Goal: Transaction & Acquisition: Purchase product/service

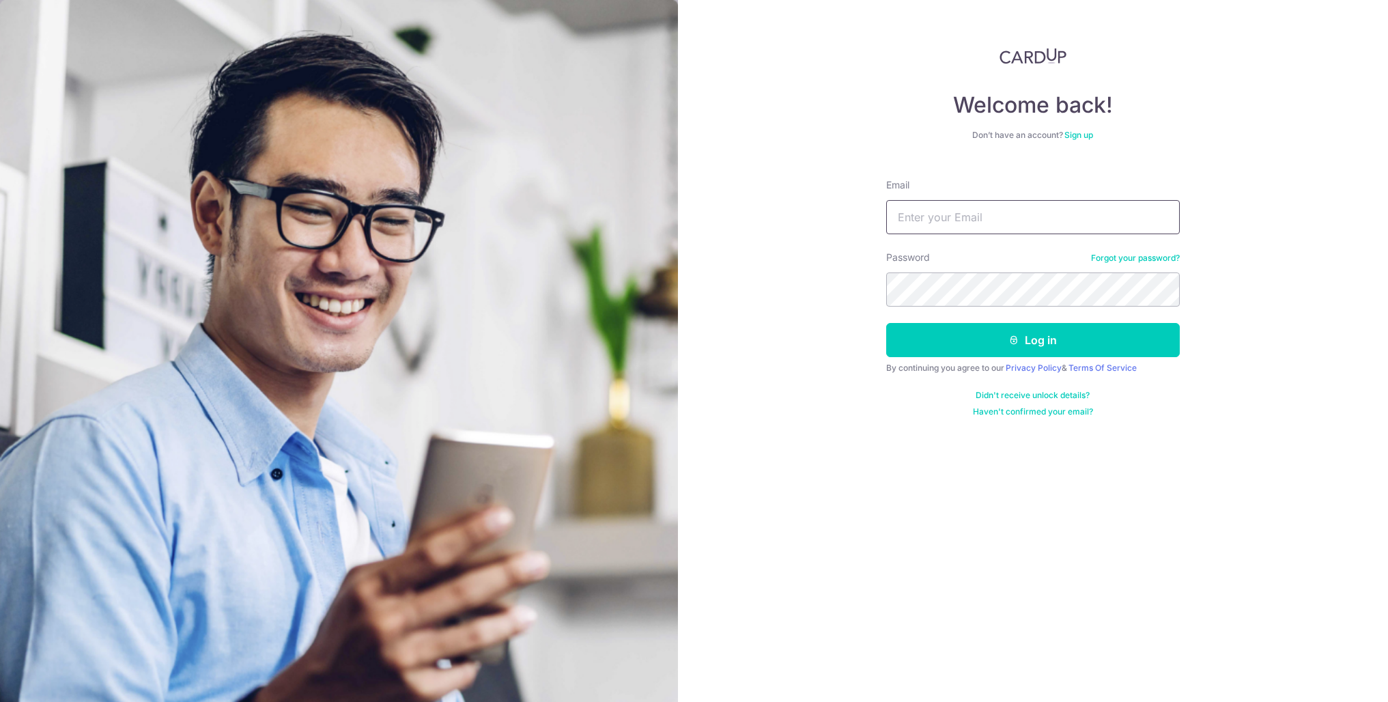
click at [973, 222] on input "Email" at bounding box center [1032, 217] width 293 height 34
type input "claudia.sondakh@gmail.com"
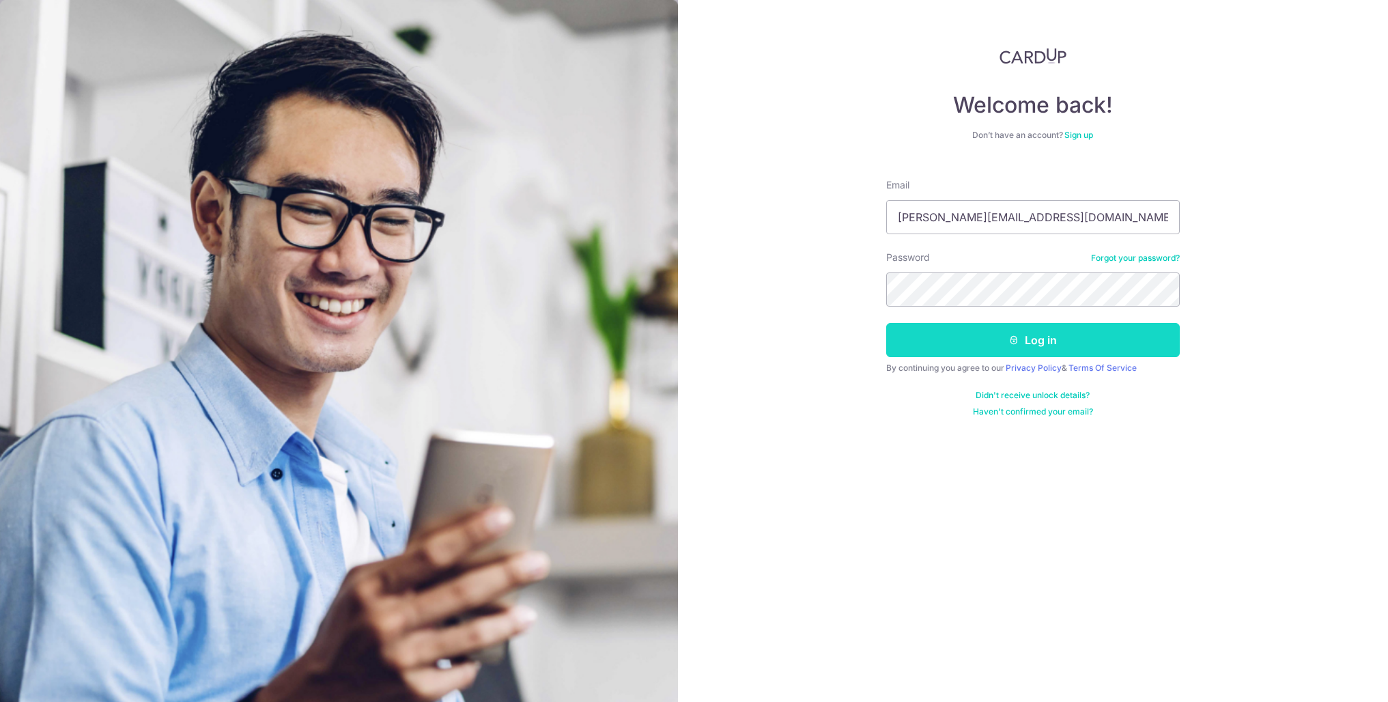
click at [1030, 347] on button "Log in" at bounding box center [1032, 340] width 293 height 34
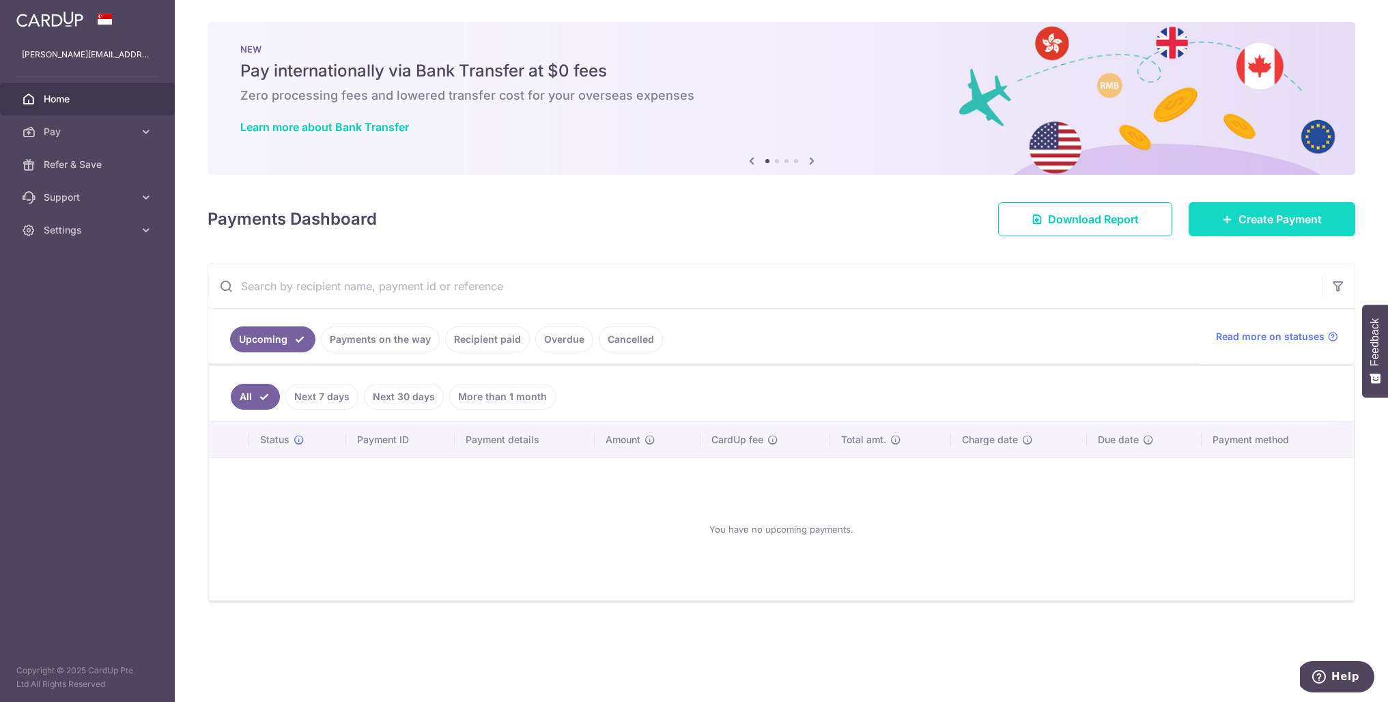
click at [1282, 228] on link "Create Payment" at bounding box center [1271, 219] width 167 height 34
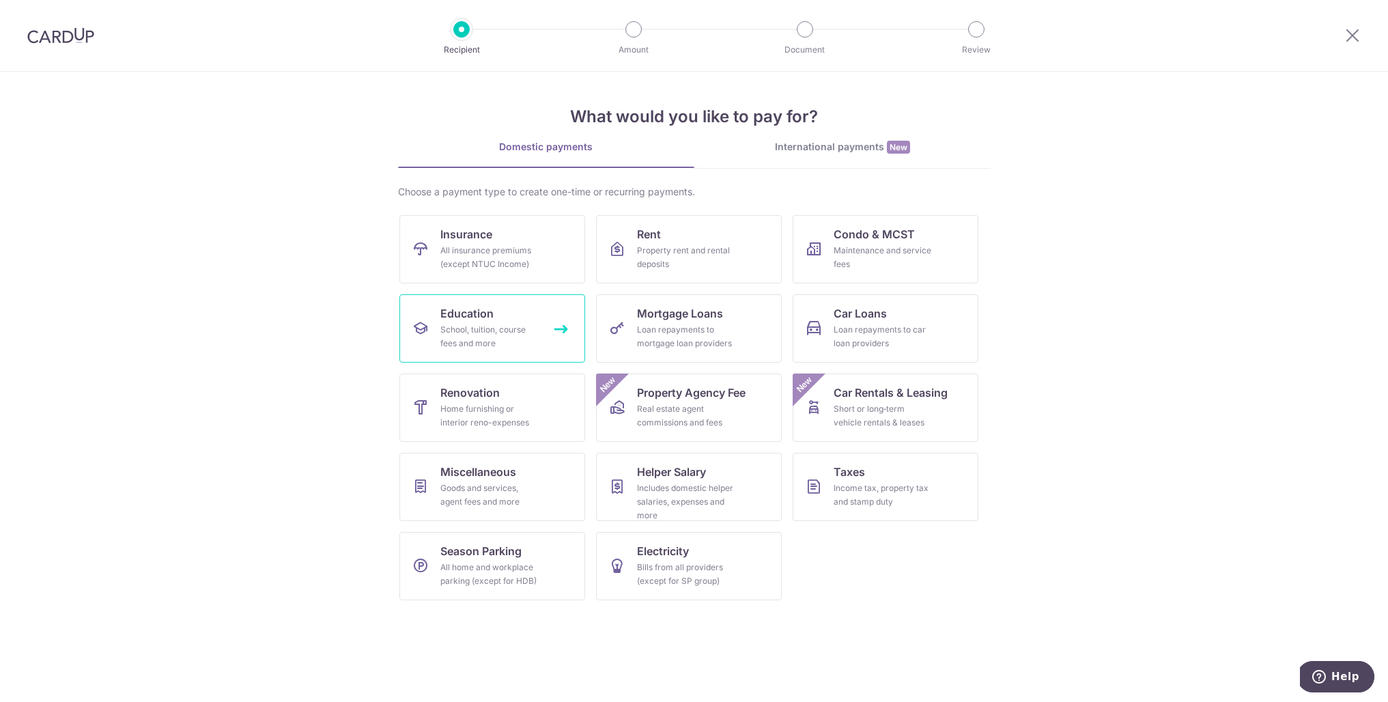
click at [468, 332] on div "School, tuition, course fees and more" at bounding box center [489, 336] width 98 height 27
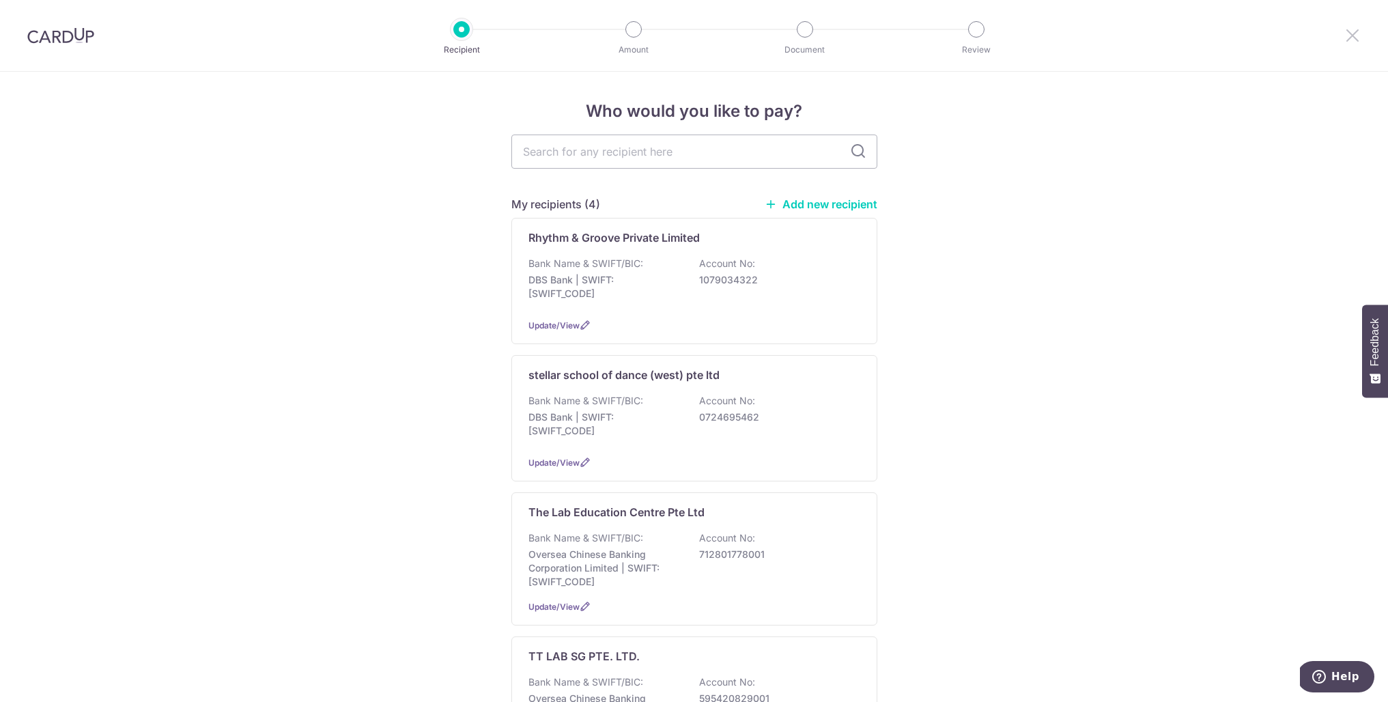
click at [1349, 33] on icon at bounding box center [1352, 35] width 16 height 17
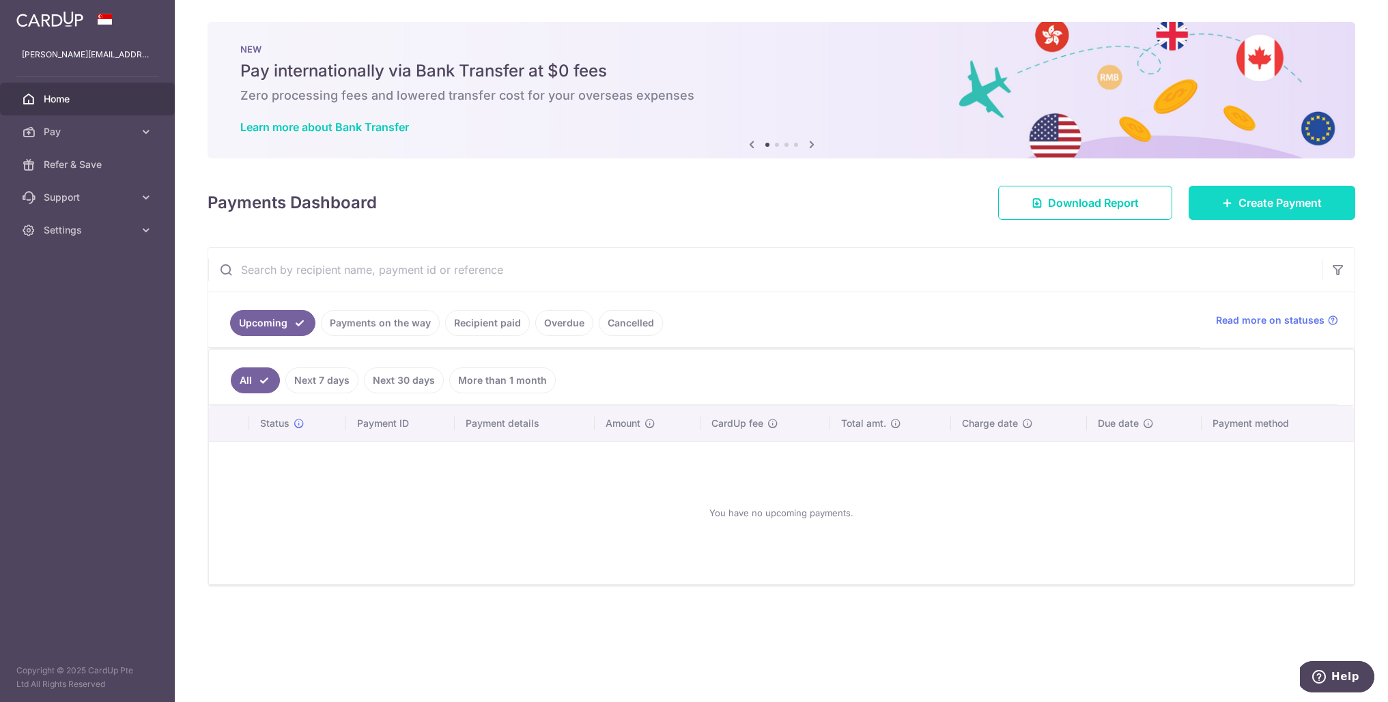
click at [1234, 204] on link "Create Payment" at bounding box center [1271, 203] width 167 height 34
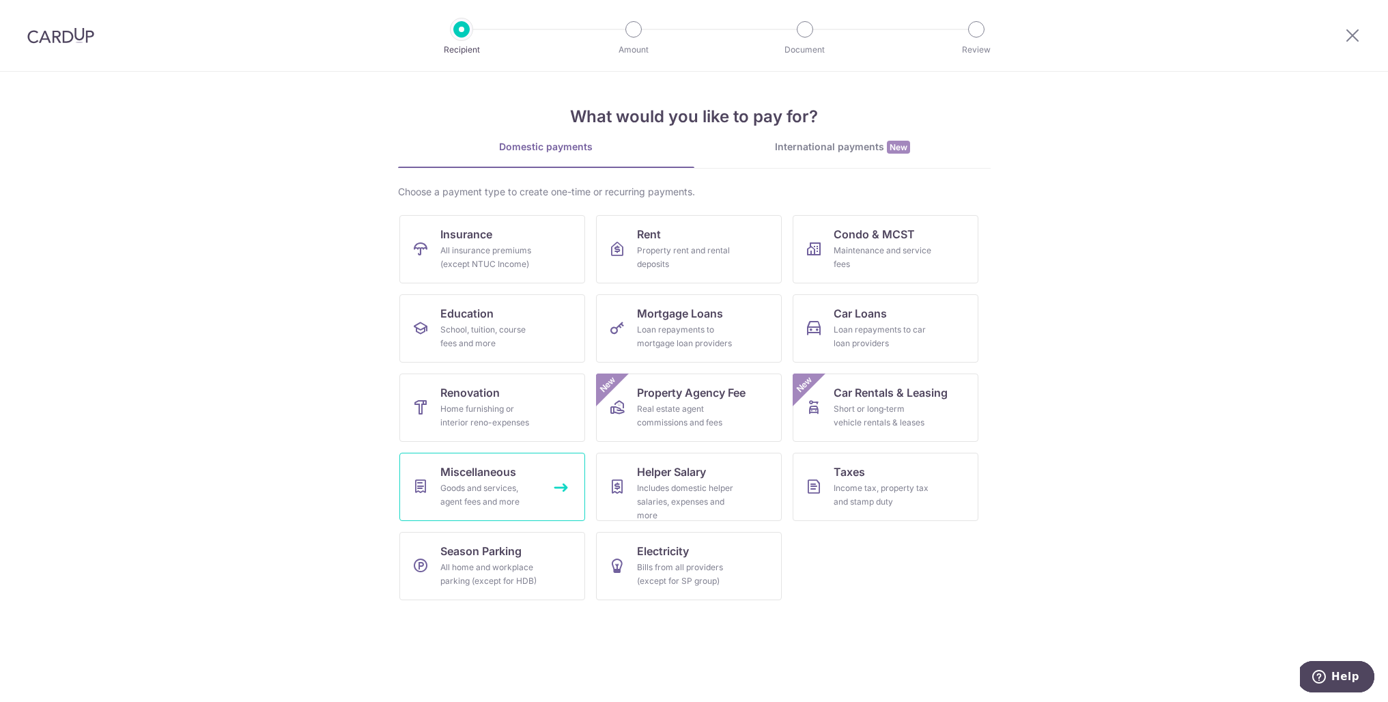
click at [517, 478] on link "Miscellaneous Goods and services, agent fees and more" at bounding box center [492, 487] width 186 height 68
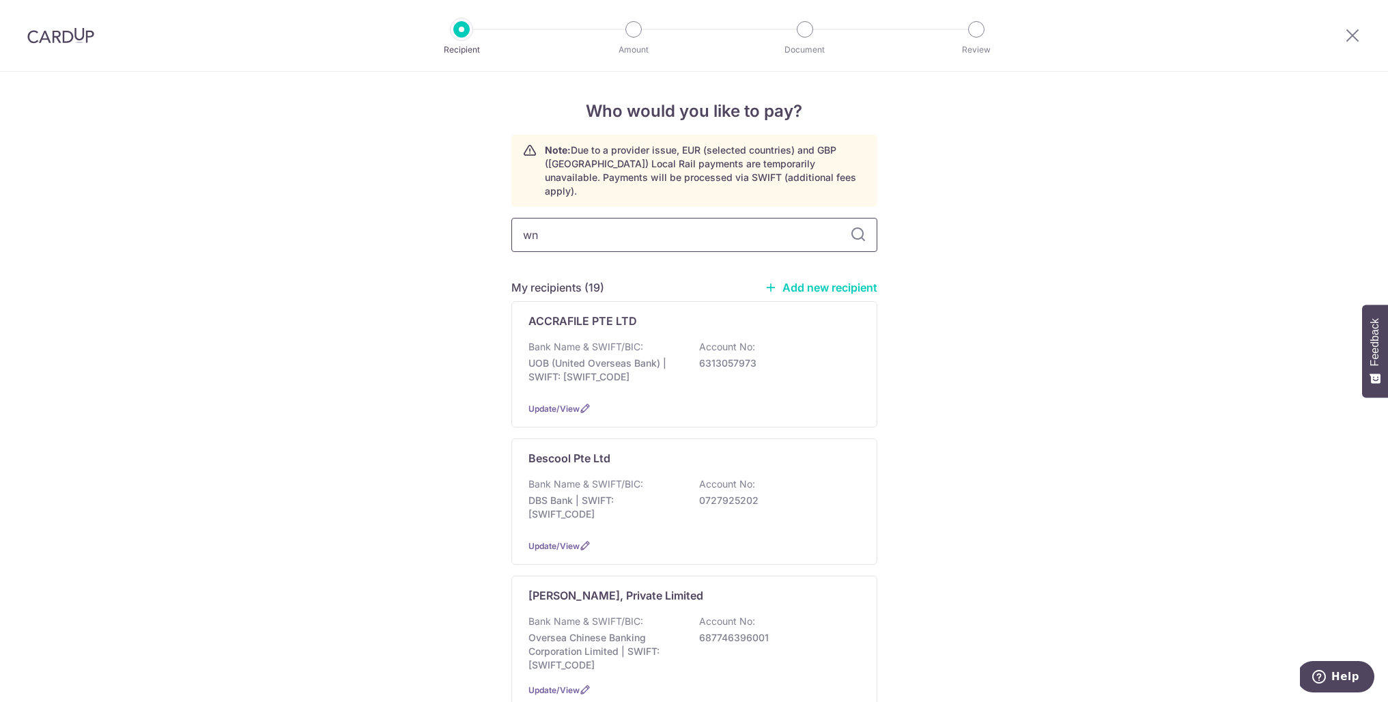
type input "w"
type input "wonder"
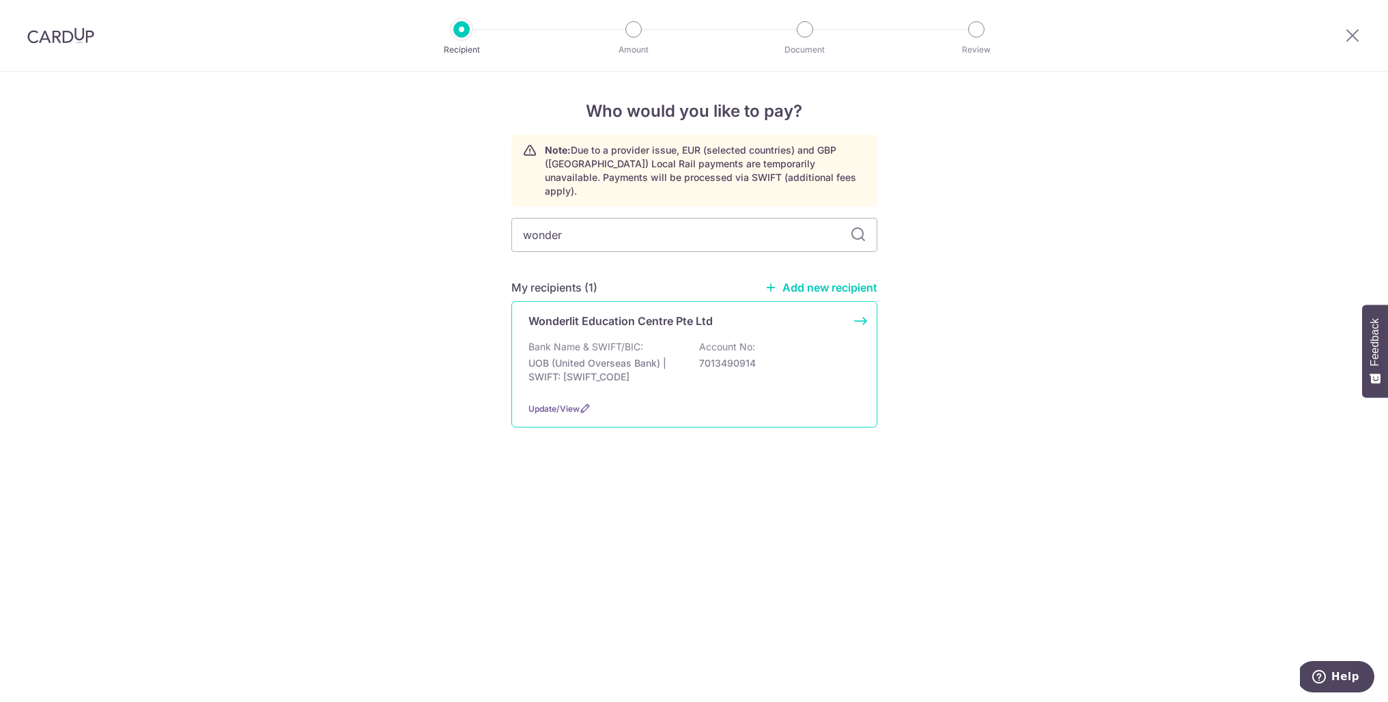
click at [579, 340] on p "Bank Name & SWIFT/BIC:" at bounding box center [585, 347] width 115 height 14
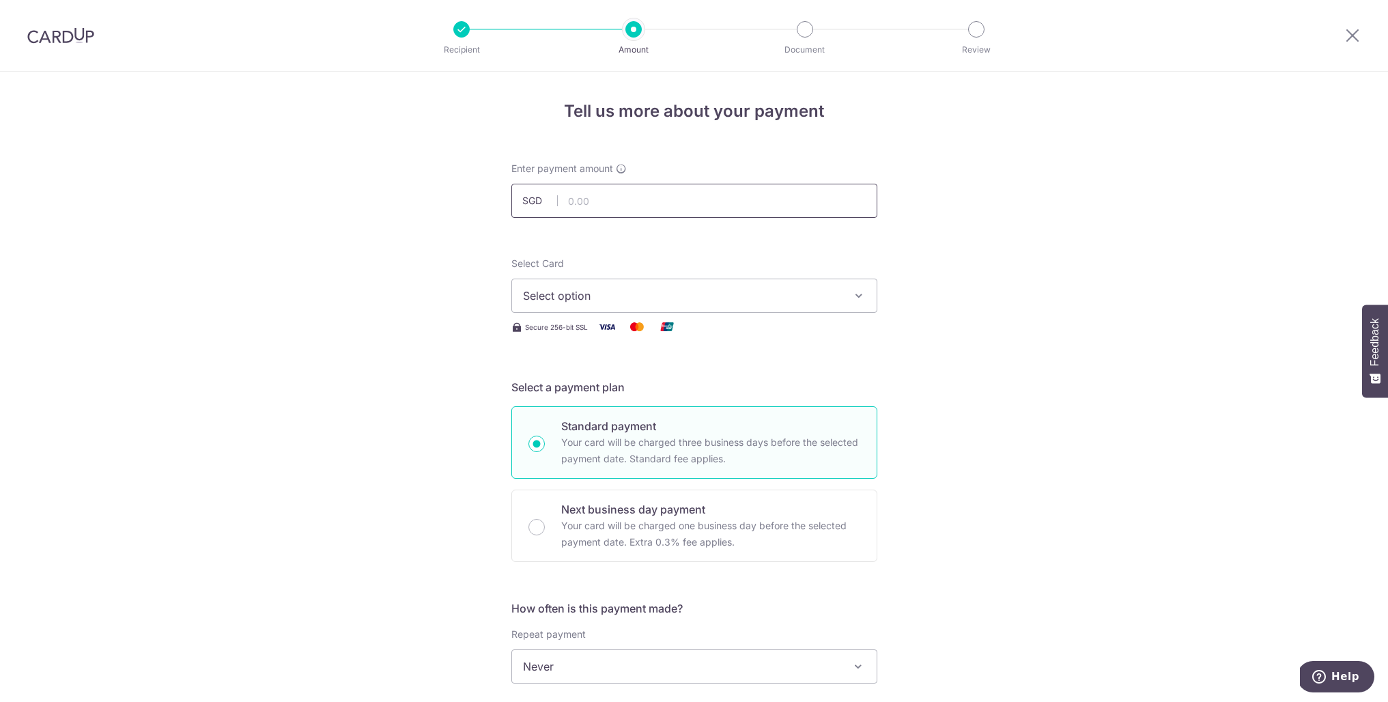
click at [624, 204] on input "text" at bounding box center [694, 201] width 366 height 34
type input "863.28"
click at [607, 286] on button "Select option" at bounding box center [694, 295] width 366 height 34
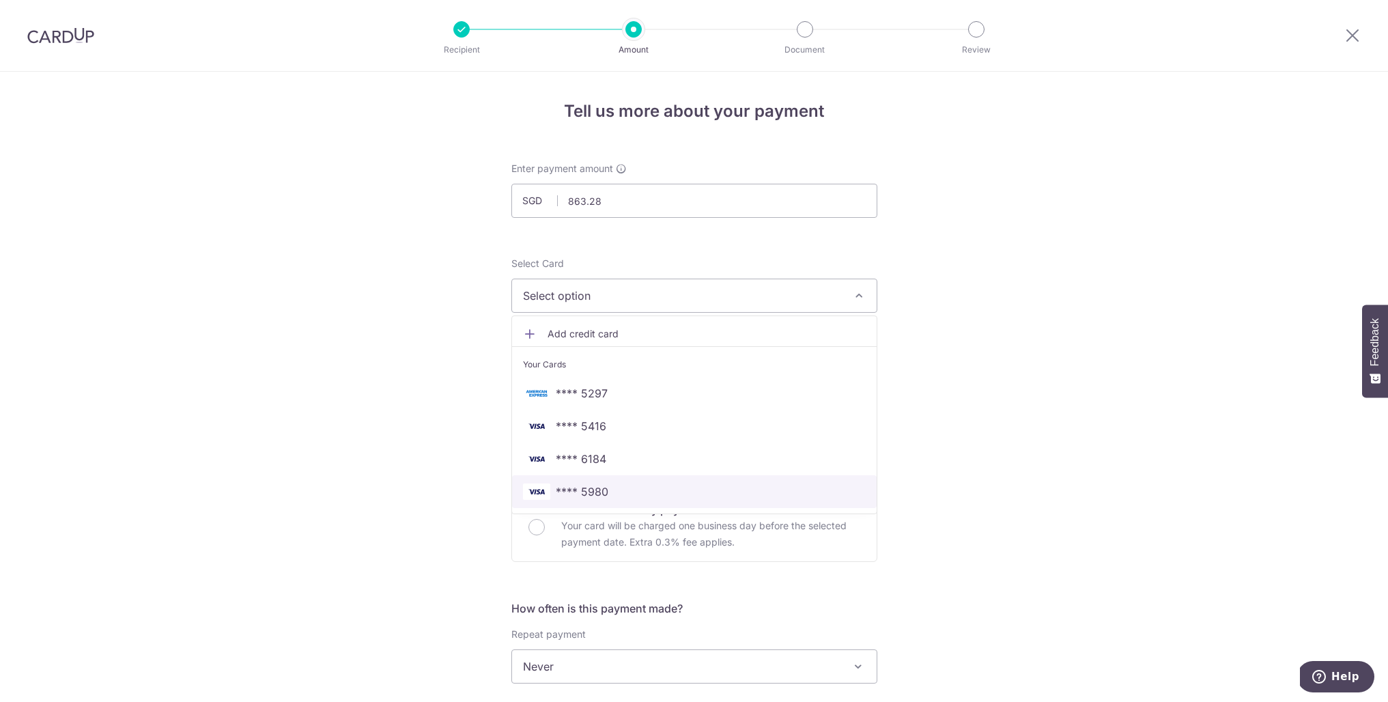
click at [590, 487] on span "**** 5980" at bounding box center [582, 491] width 53 height 16
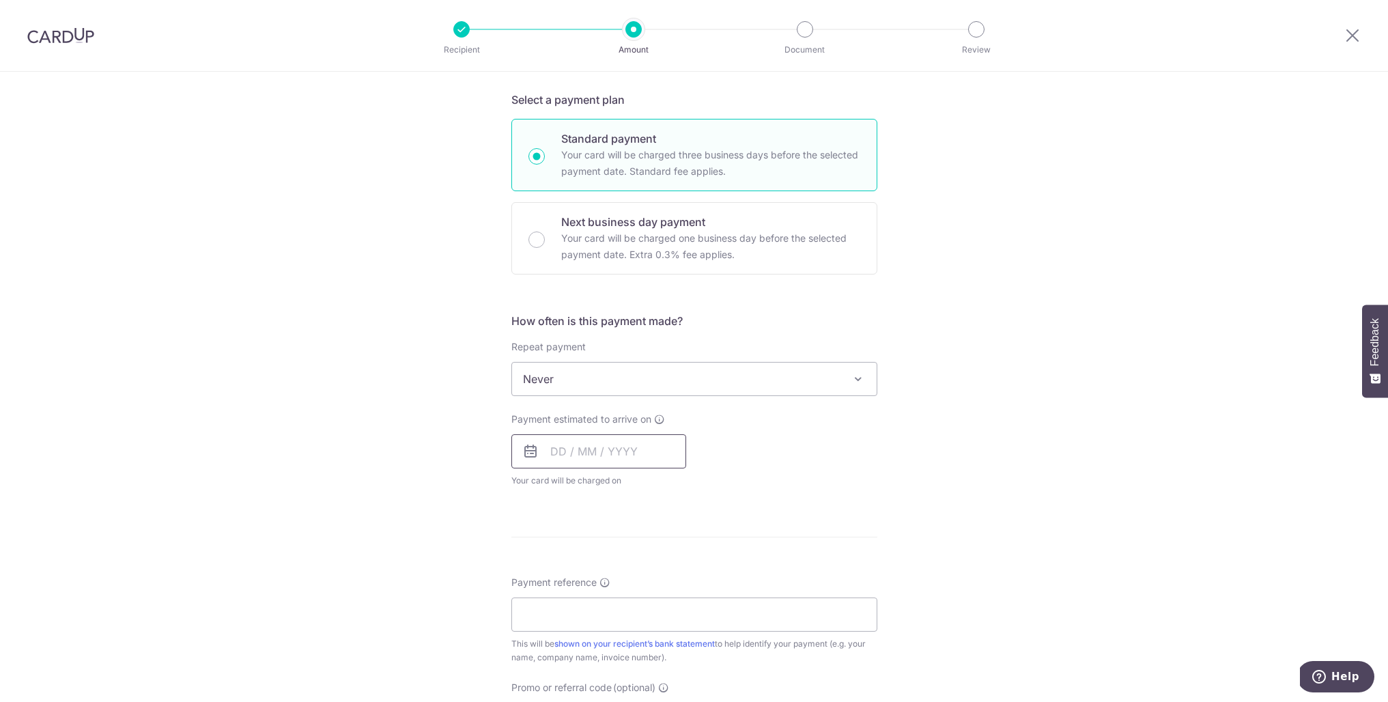
scroll to position [288, 0]
click at [561, 453] on input "text" at bounding box center [598, 450] width 175 height 34
click at [549, 532] on th "Sun" at bounding box center [539, 519] width 27 height 27
click at [645, 577] on link "9" at bounding box center [648, 575] width 22 height 22
type input "09/10/2025"
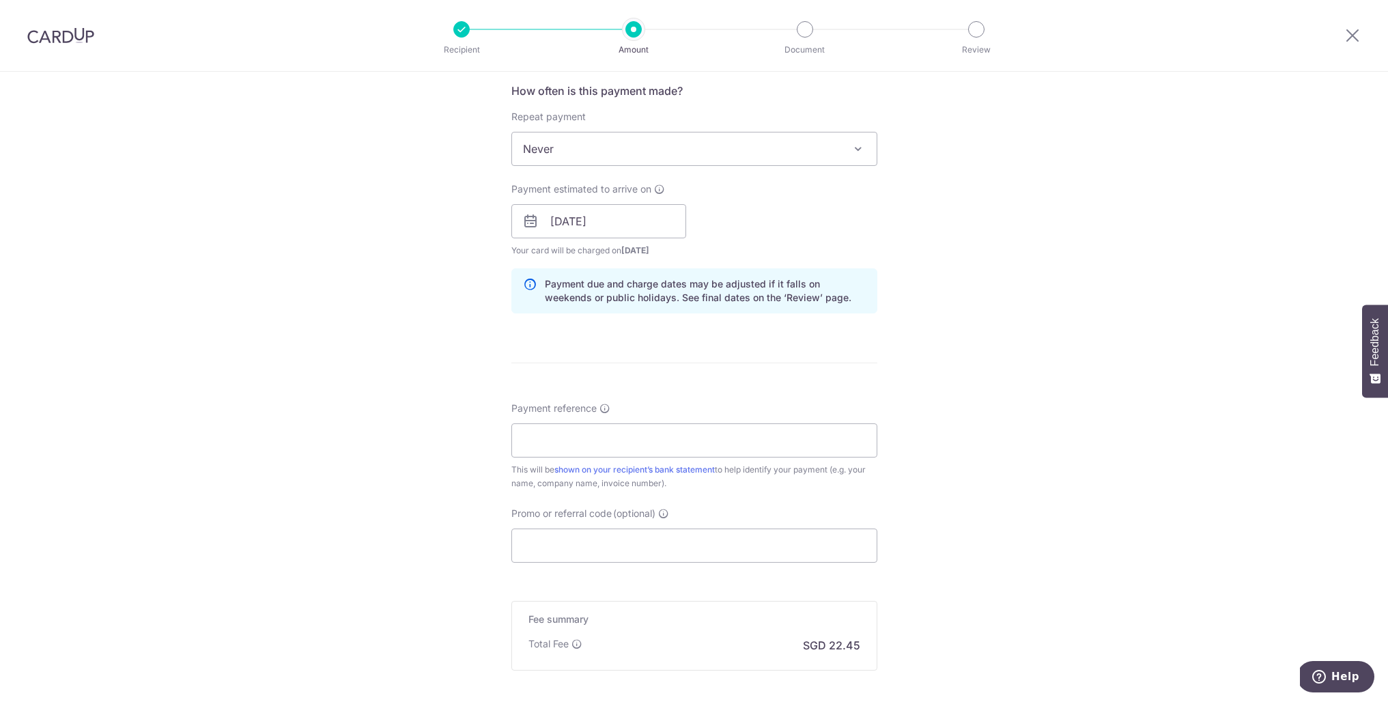
scroll to position [531, 0]
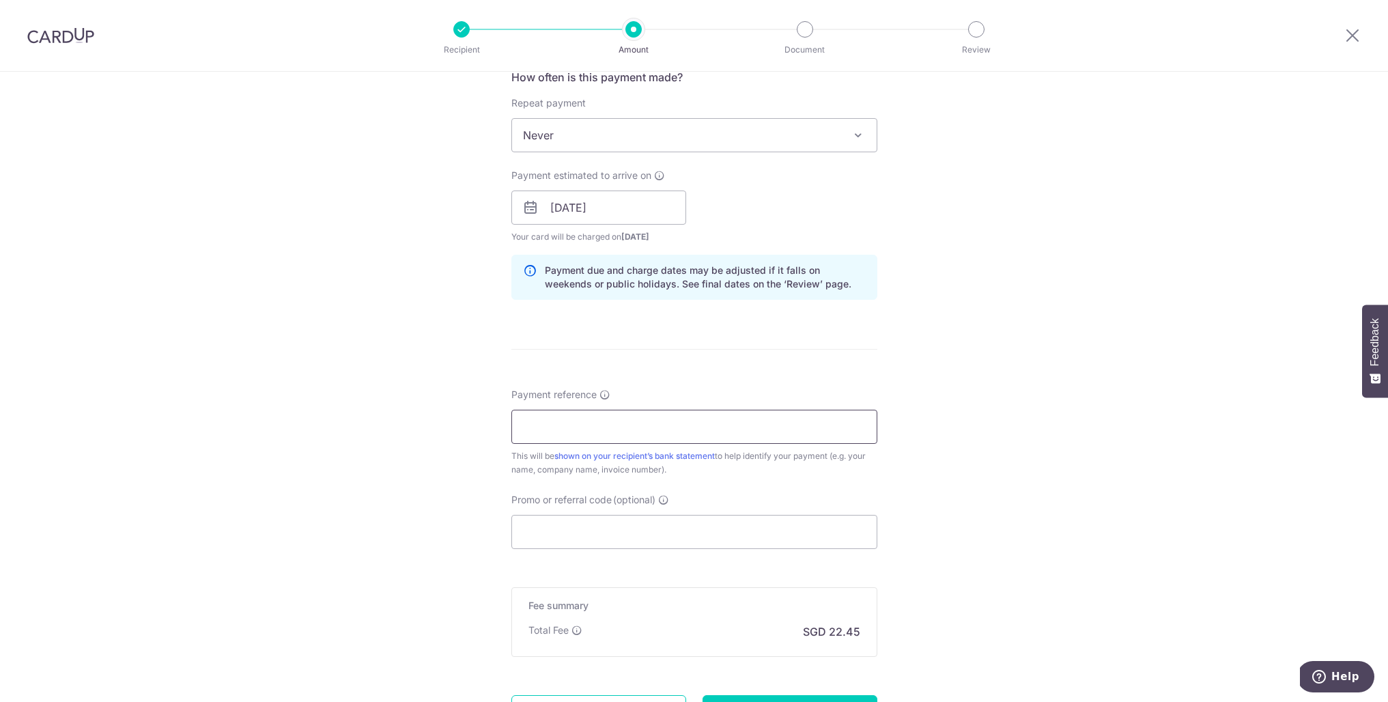
click at [658, 431] on input "Payment reference" at bounding box center [694, 427] width 366 height 34
paste input "INV-007462"
click at [545, 425] on input "INV-007462" at bounding box center [694, 427] width 366 height 34
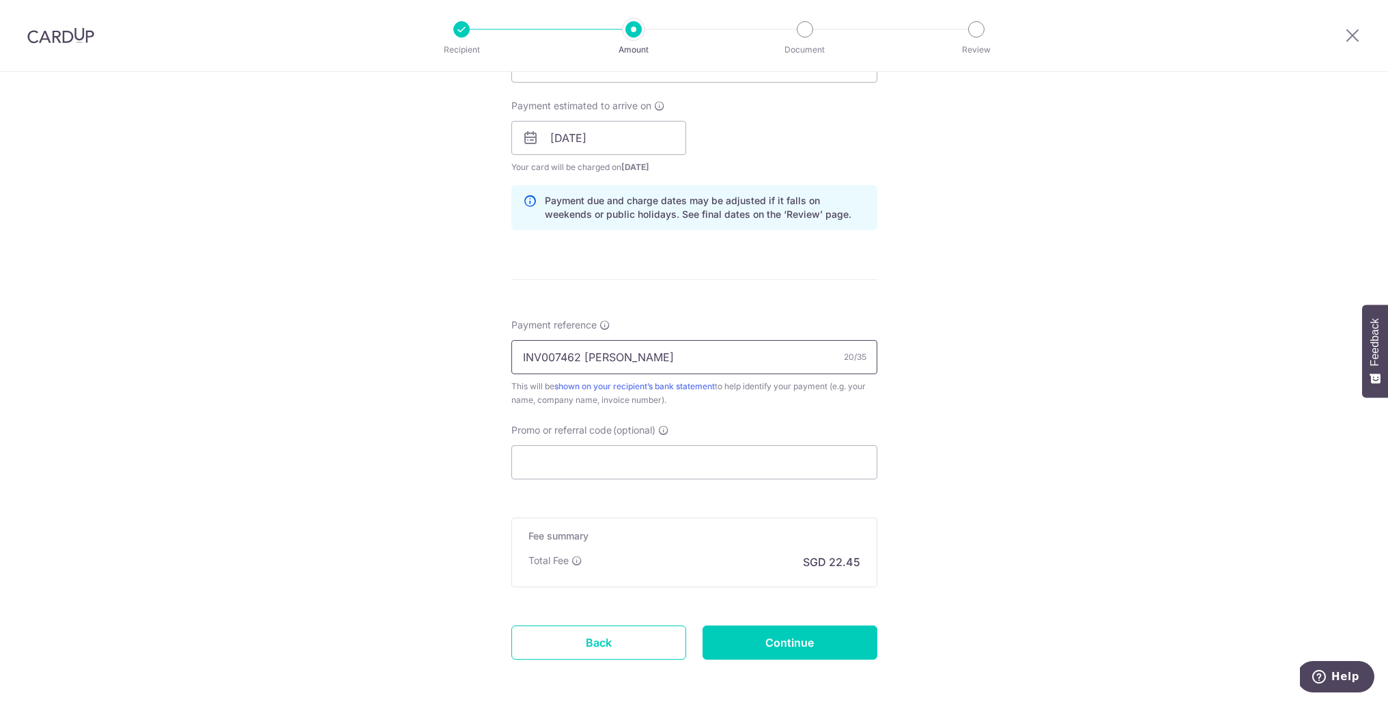
scroll to position [661, 0]
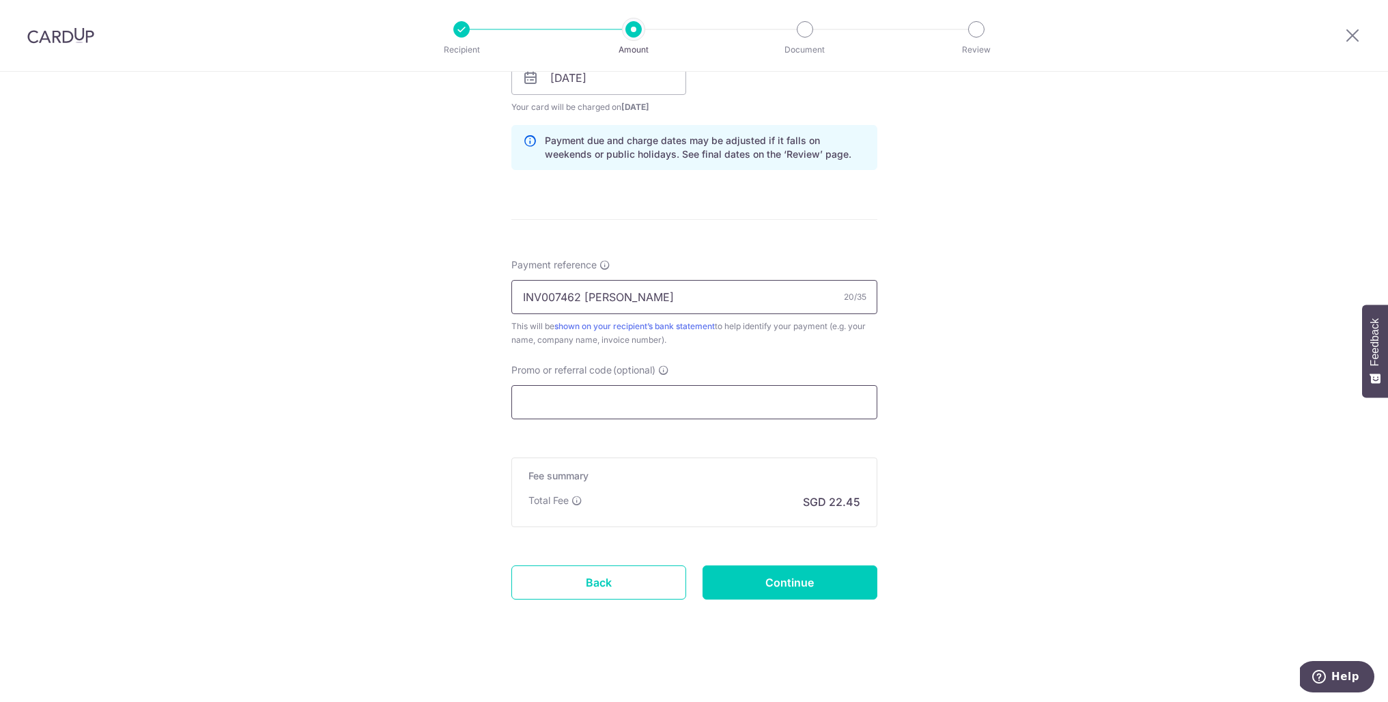
type input "INV007462 [PERSON_NAME]"
click at [605, 403] on input "Promo or referral code (optional)" at bounding box center [694, 402] width 366 height 34
paste input "OCBC195"
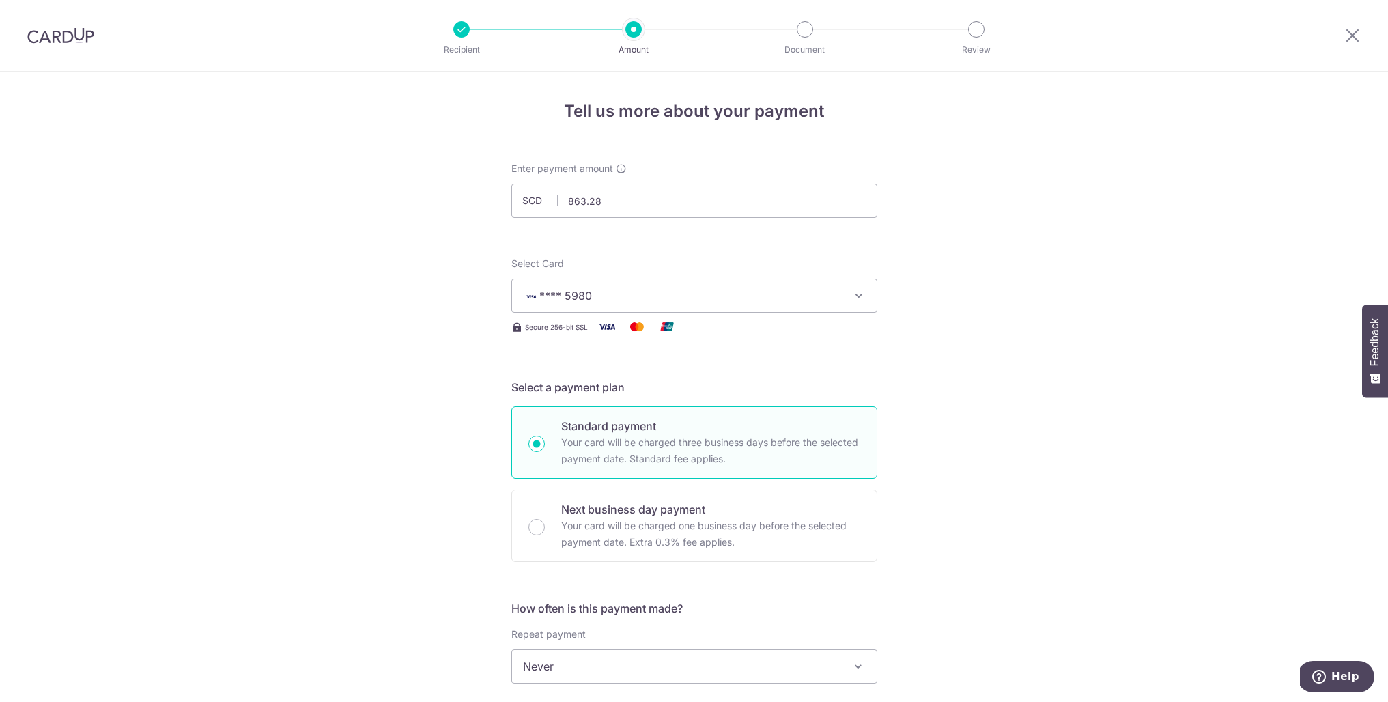
scroll to position [722, 0]
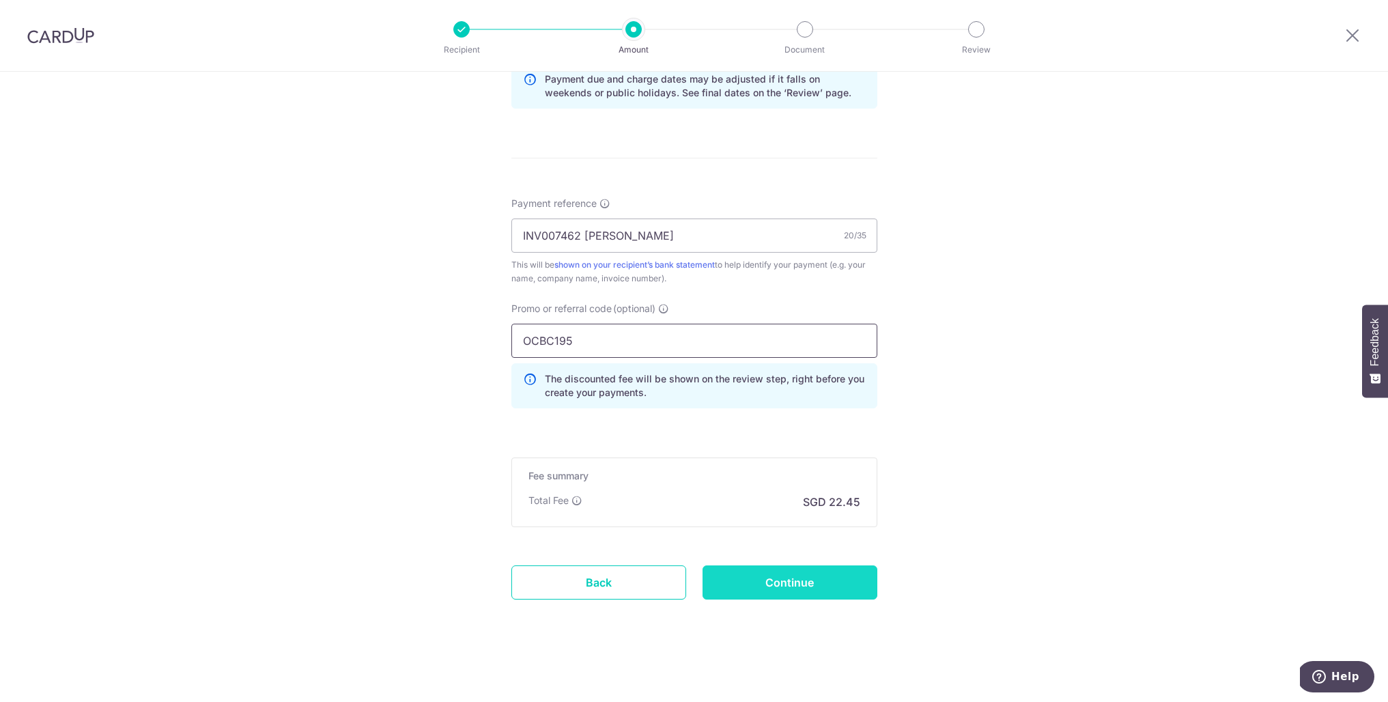
type input "OCBC195"
click at [811, 582] on input "Continue" at bounding box center [789, 582] width 175 height 34
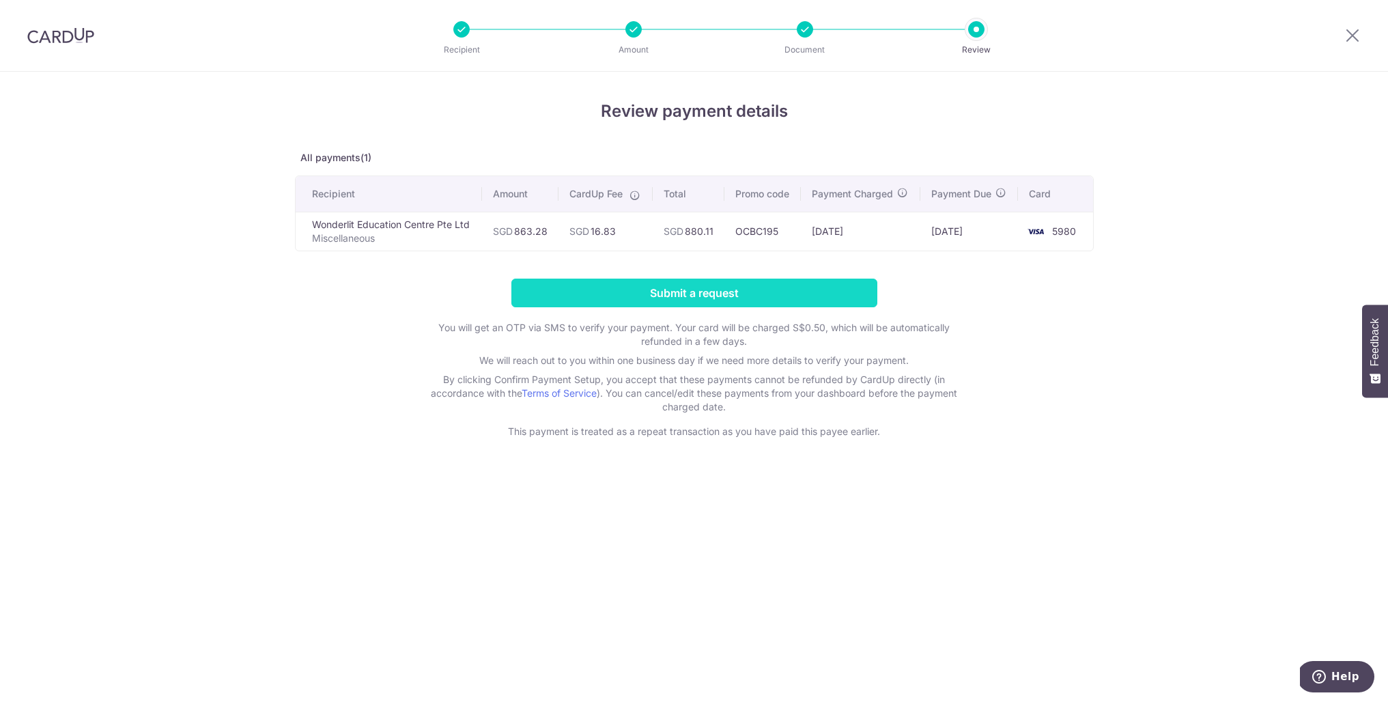
click at [762, 307] on input "Submit a request" at bounding box center [694, 292] width 366 height 29
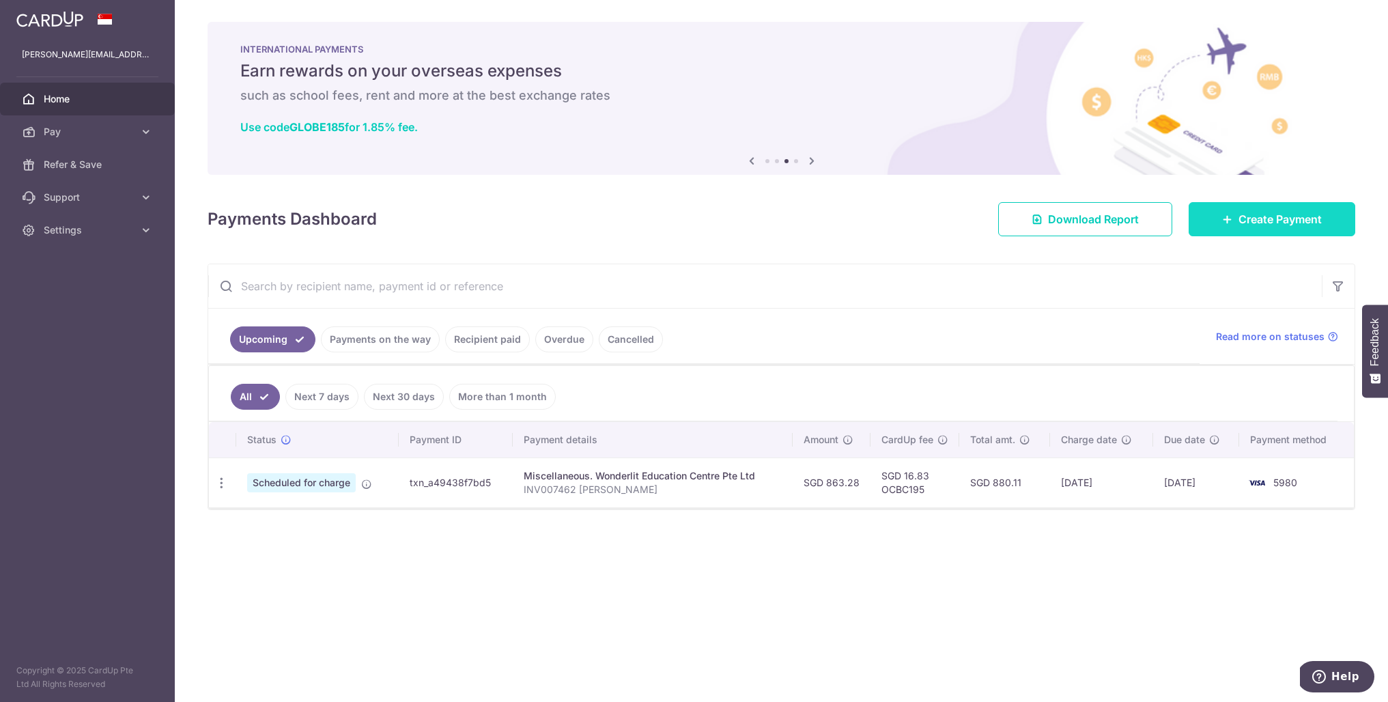
click at [1270, 225] on span "Create Payment" at bounding box center [1279, 219] width 83 height 16
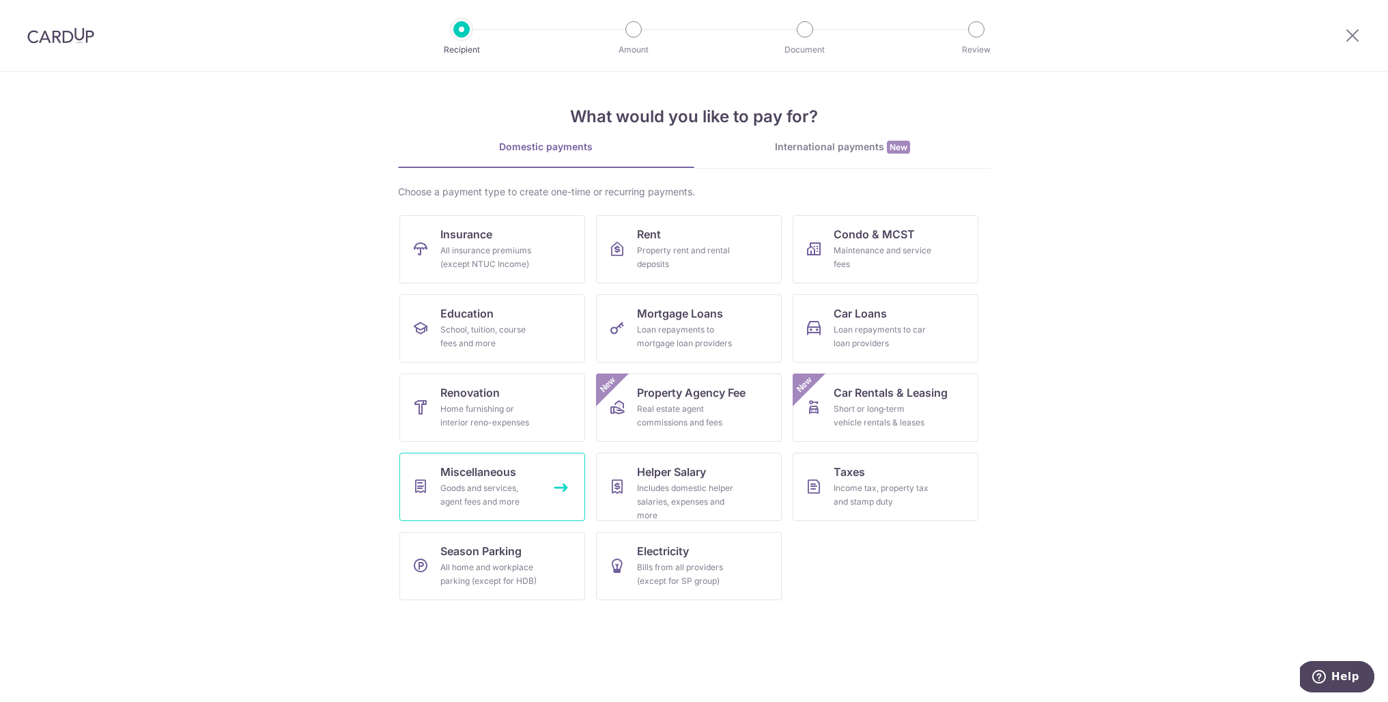
click at [477, 498] on div "Goods and services, agent fees and more" at bounding box center [489, 494] width 98 height 27
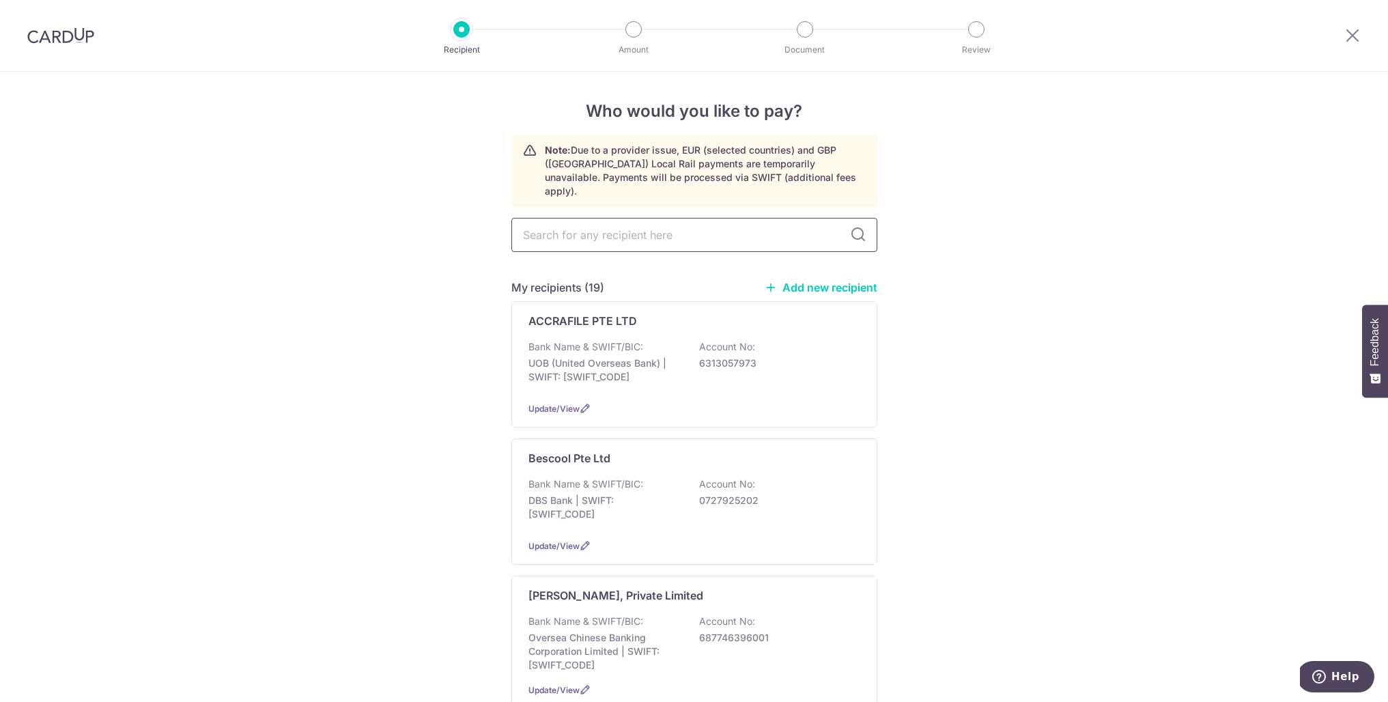
click at [631, 225] on input "text" at bounding box center [694, 235] width 366 height 34
type input "june"
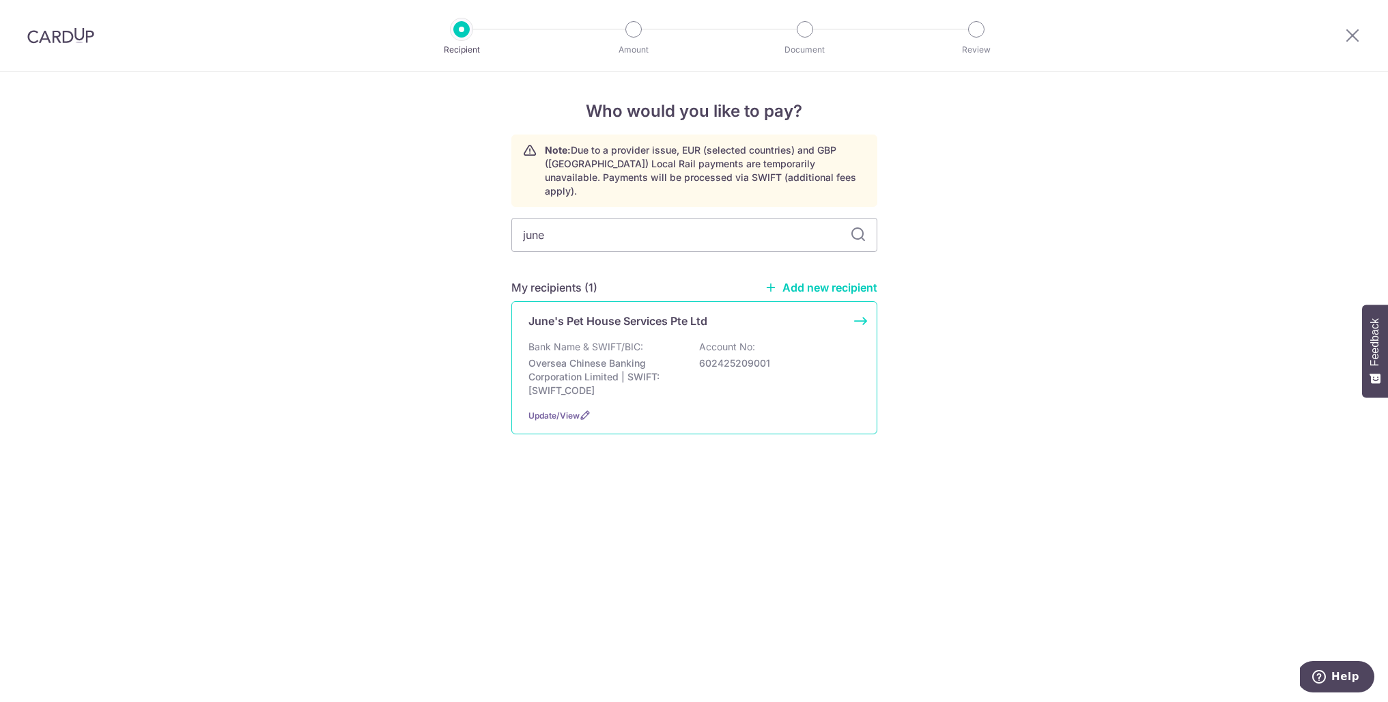
click at [630, 356] on p "Oversea Chinese Banking Corporation Limited | SWIFT: OCBCSGSGXXX" at bounding box center [604, 376] width 153 height 41
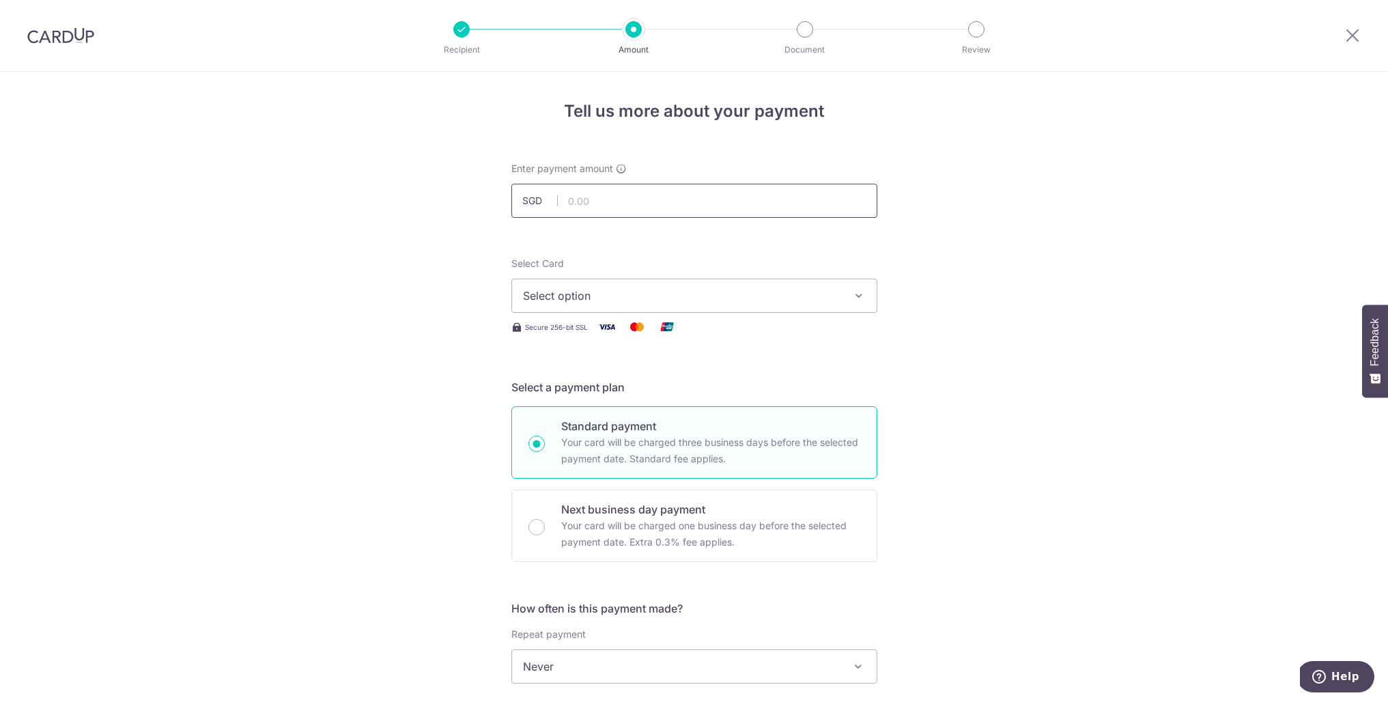
click at [592, 199] on input "text" at bounding box center [694, 201] width 366 height 34
type input "380.00"
click at [619, 290] on span "Select option" at bounding box center [682, 295] width 318 height 16
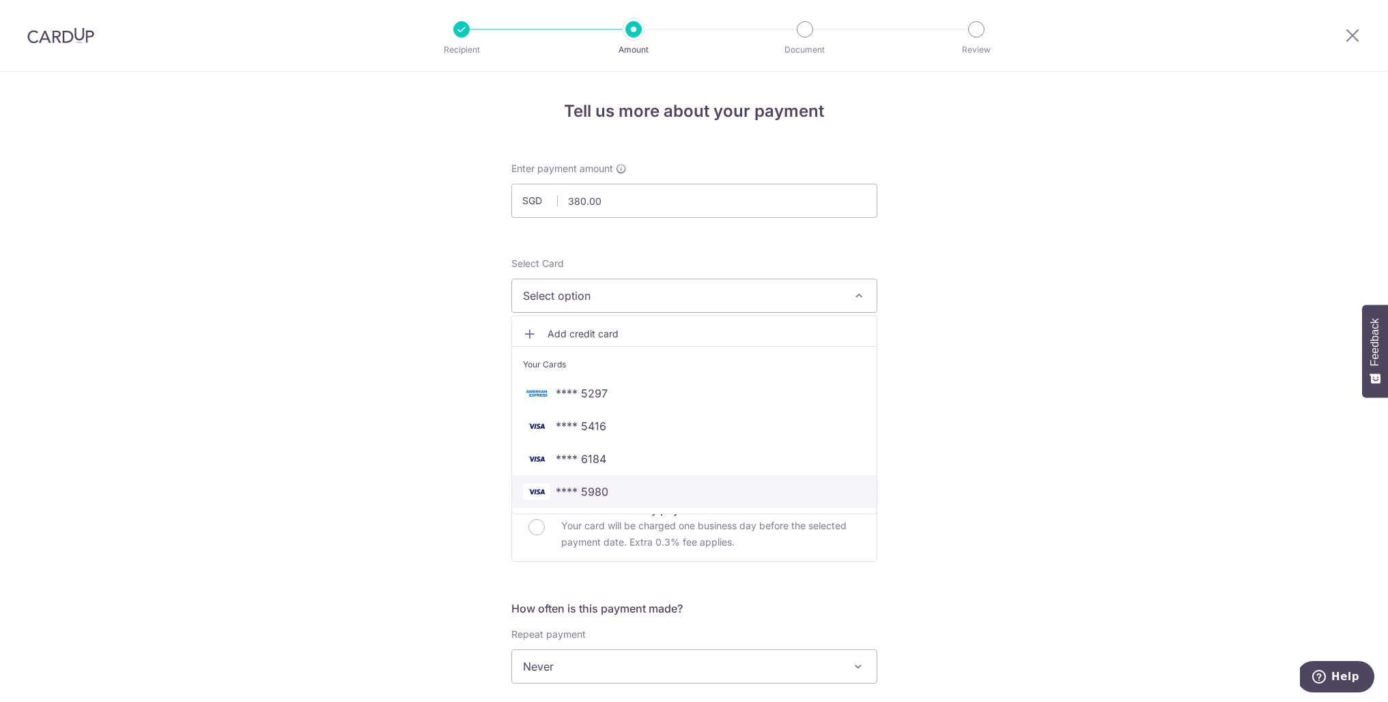
click at [580, 485] on span "**** 5980" at bounding box center [582, 491] width 53 height 16
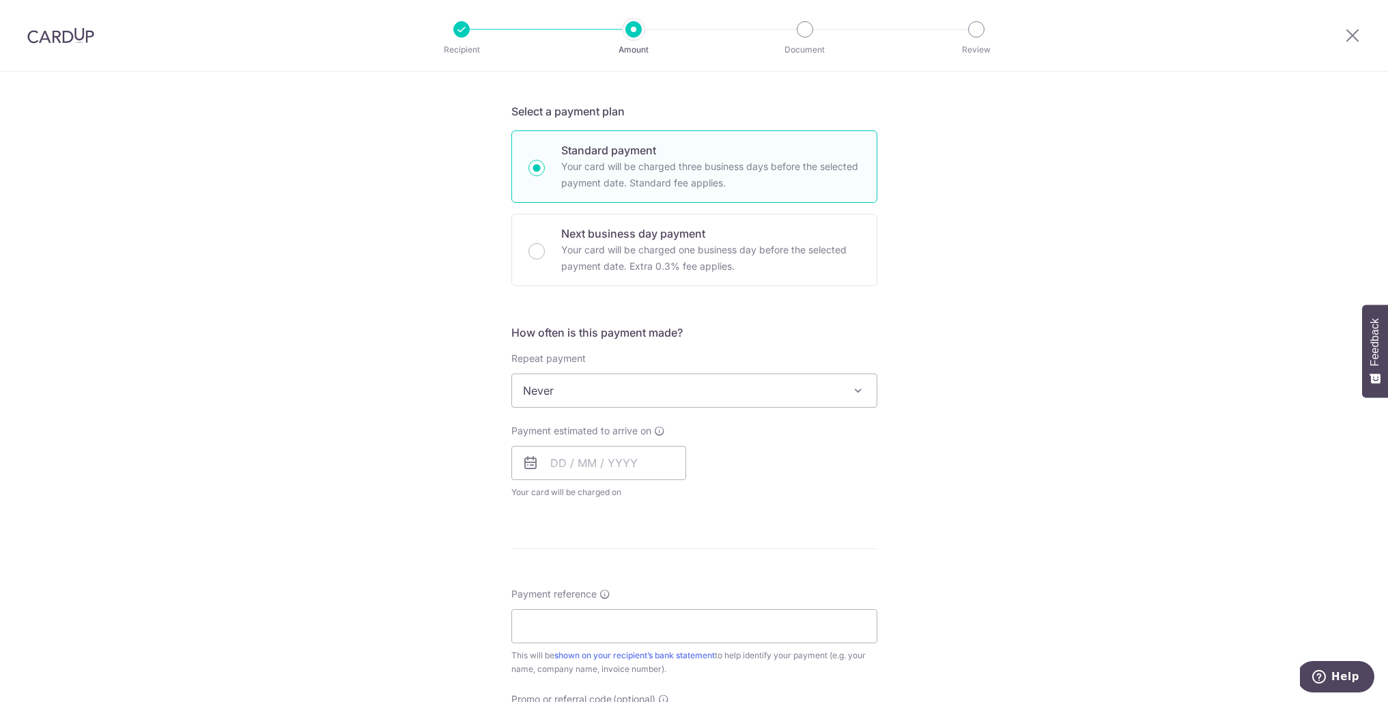
scroll to position [343, 0]
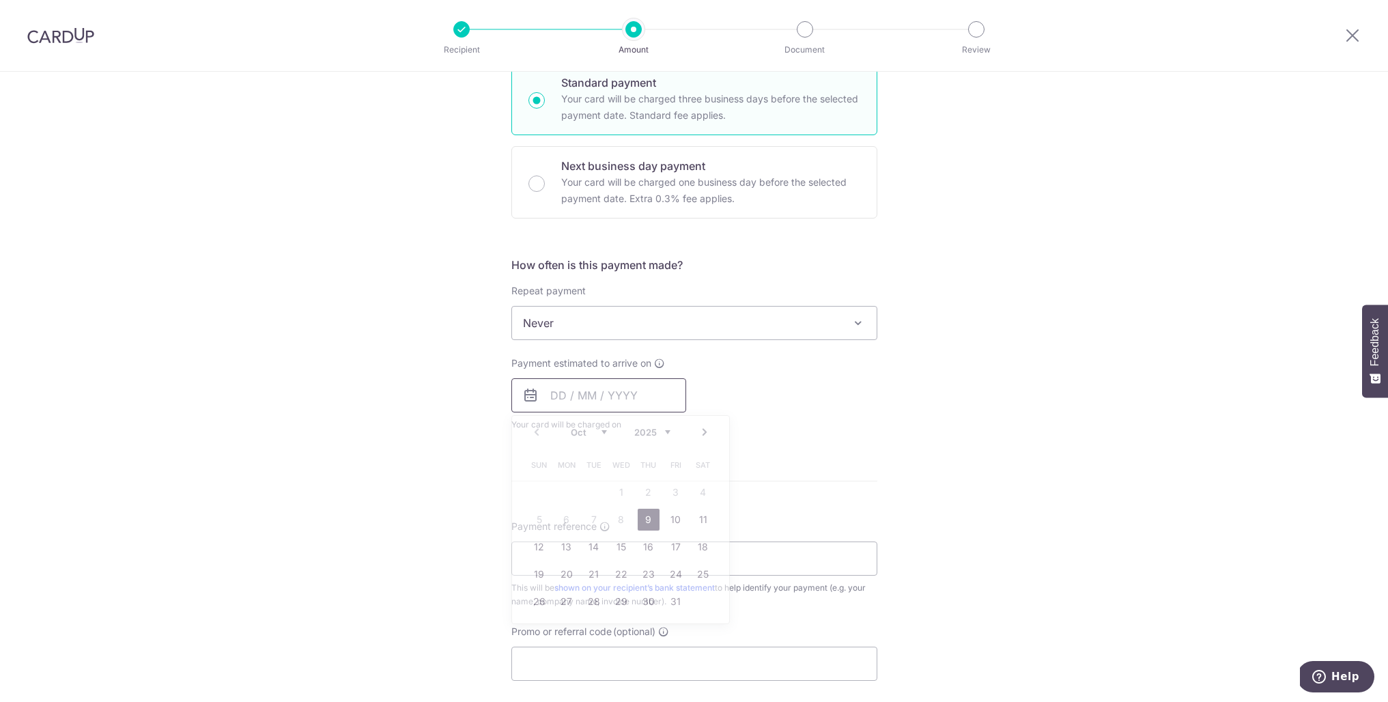
click at [550, 404] on input "text" at bounding box center [598, 395] width 175 height 34
click at [532, 478] on table "Sun Mon Tue Wed Thu Fri Sat 1 2 3 4 5 6 7 8 9 10 11 12 13 14 15 16 17 18 19 20 …" at bounding box center [621, 533] width 191 height 164
click at [646, 521] on link "9" at bounding box center [648, 519] width 22 height 22
type input "09/10/2025"
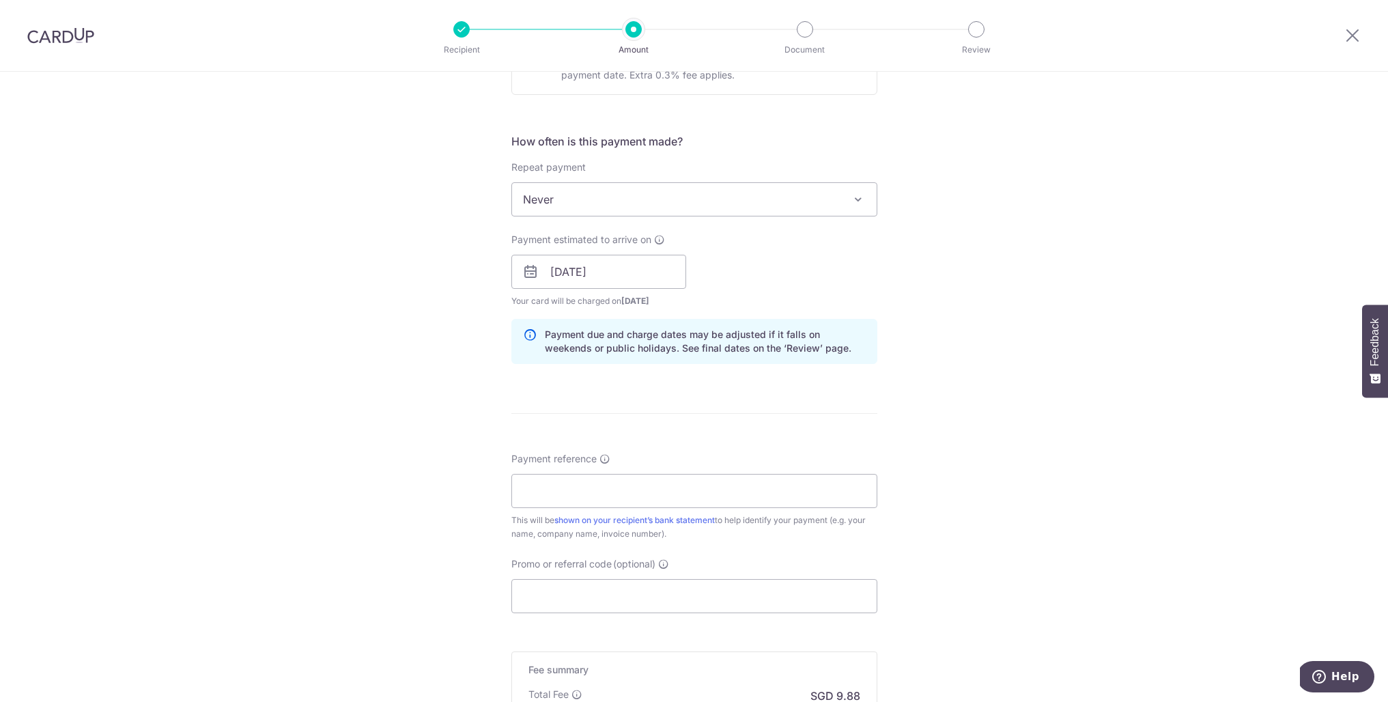
scroll to position [532, 0]
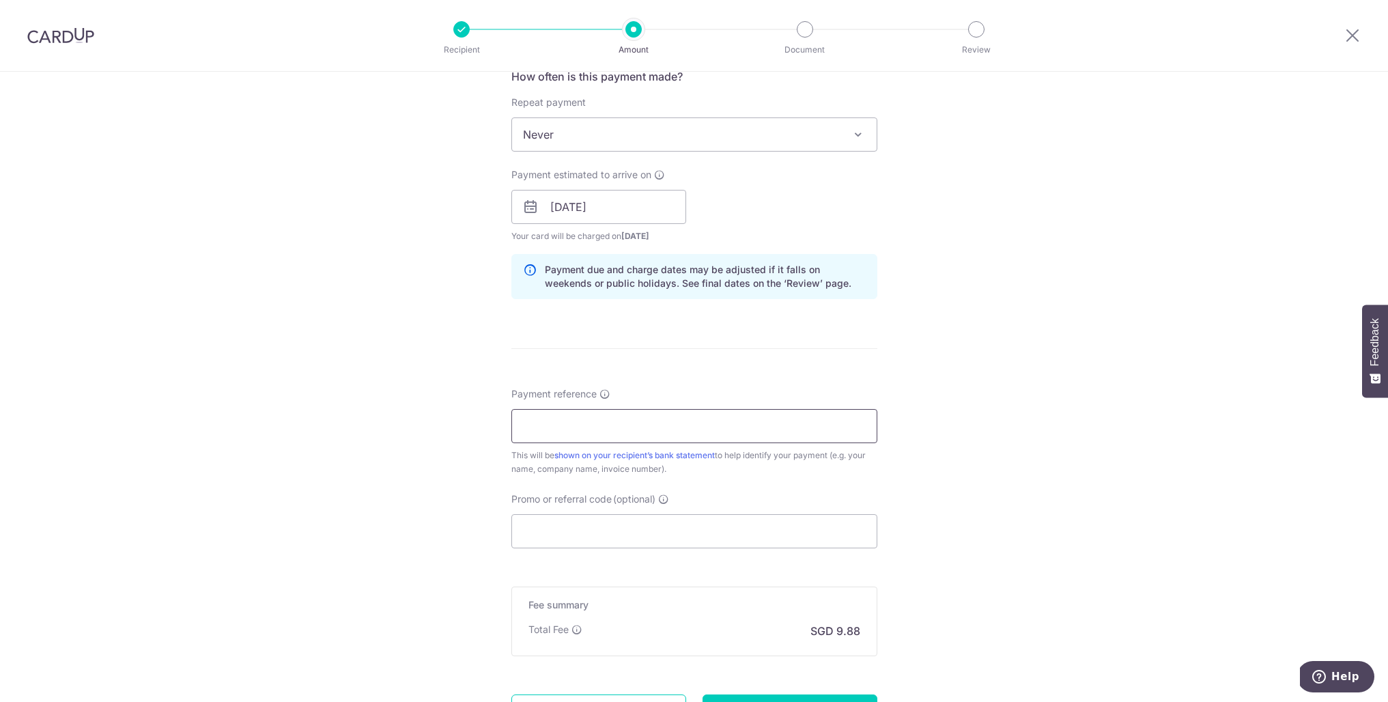
click at [674, 429] on input "Payment reference" at bounding box center [694, 426] width 366 height 34
type input "s"
type input "oct grooming"
click at [548, 541] on input "Promo or referral code (optional)" at bounding box center [694, 531] width 366 height 34
paste input "OCBC195"
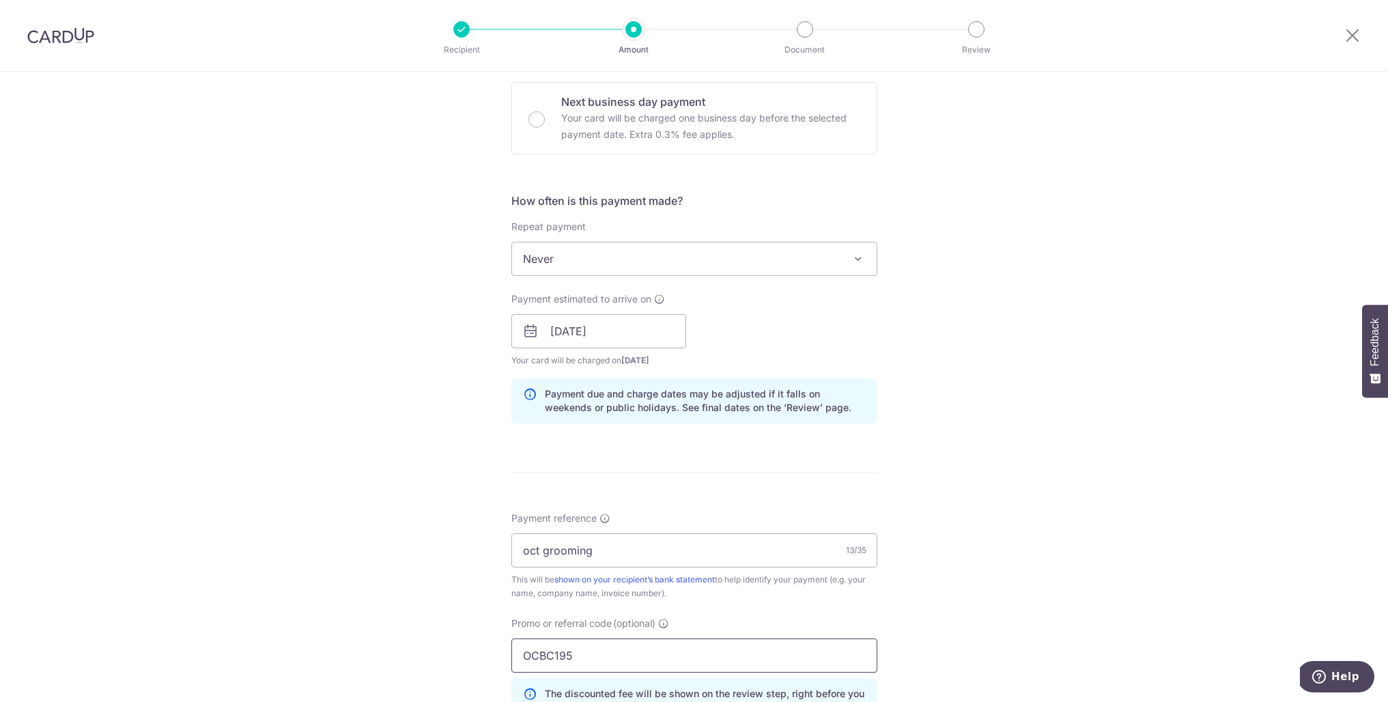
type input "OCBC195"
click at [438, 534] on div "Tell us more about your payment Enter payment amount SGD 380.00 380.00 Select C…" at bounding box center [694, 340] width 1388 height 1352
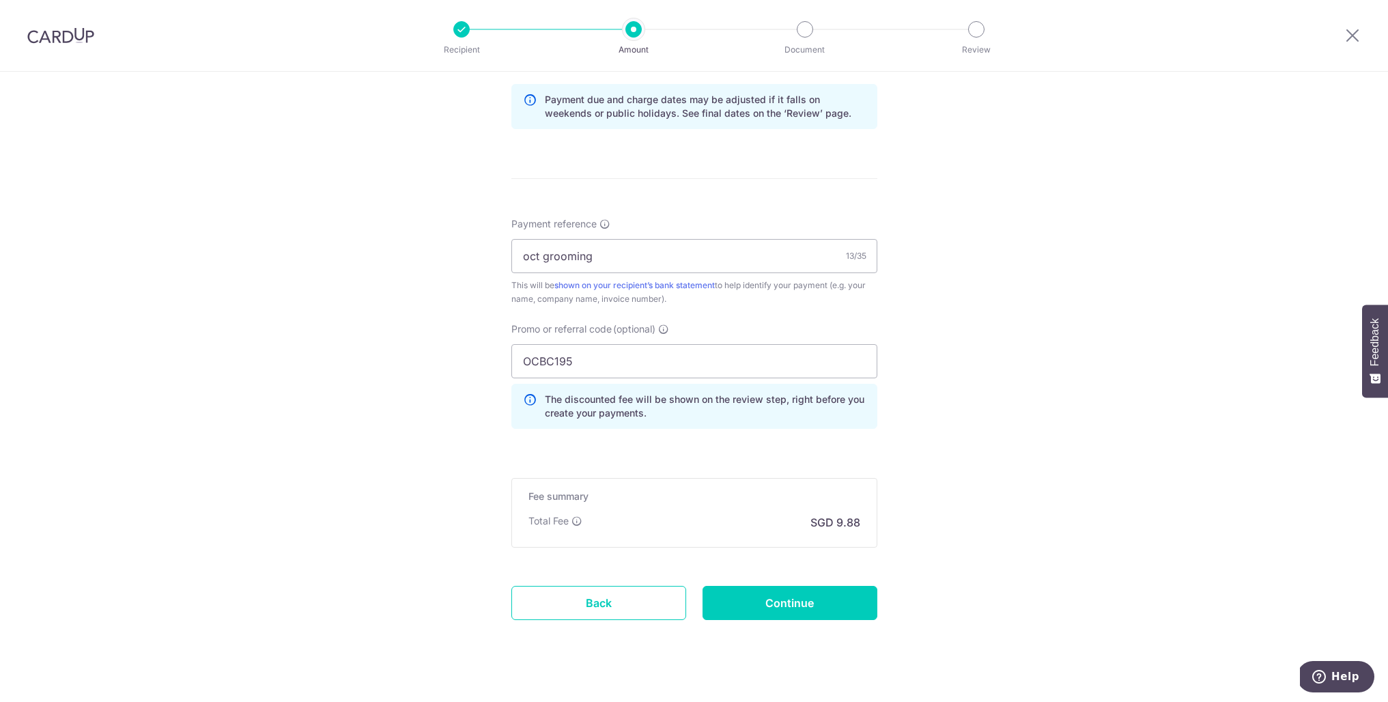
scroll to position [722, 0]
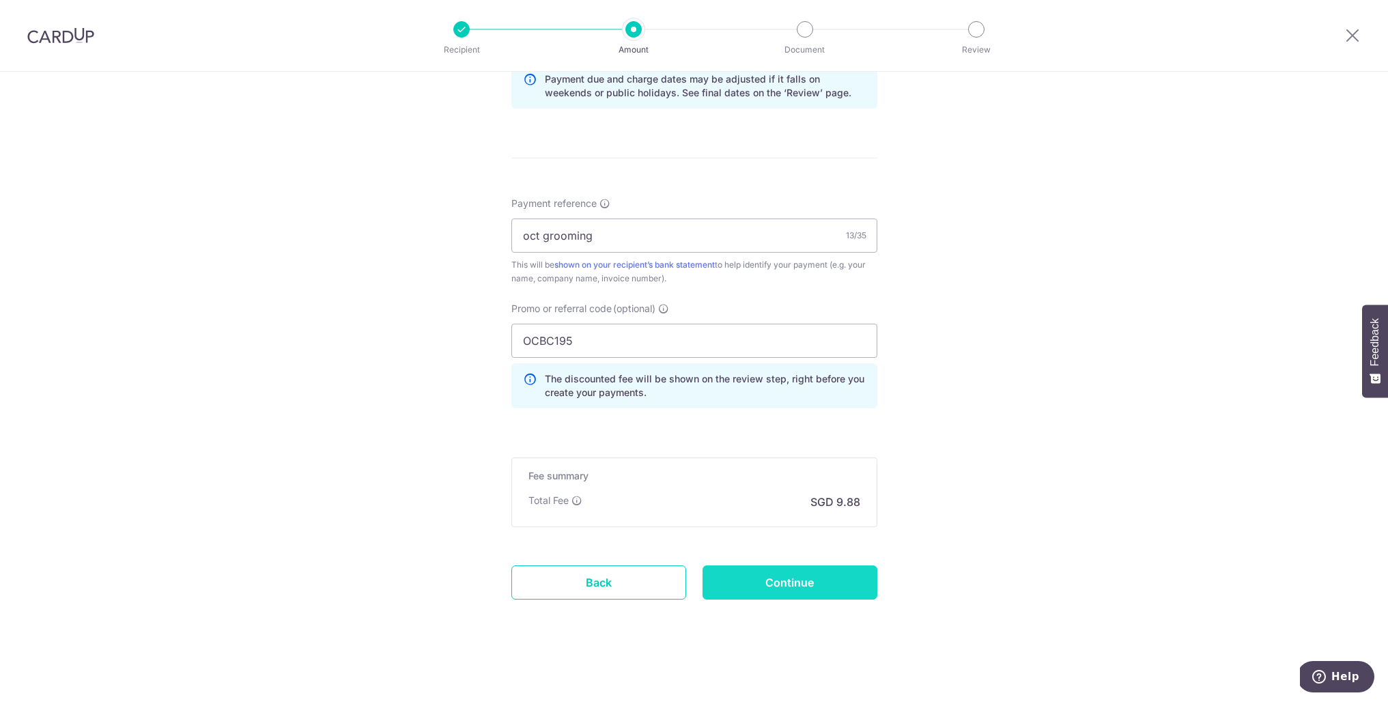
click at [792, 586] on input "Continue" at bounding box center [789, 582] width 175 height 34
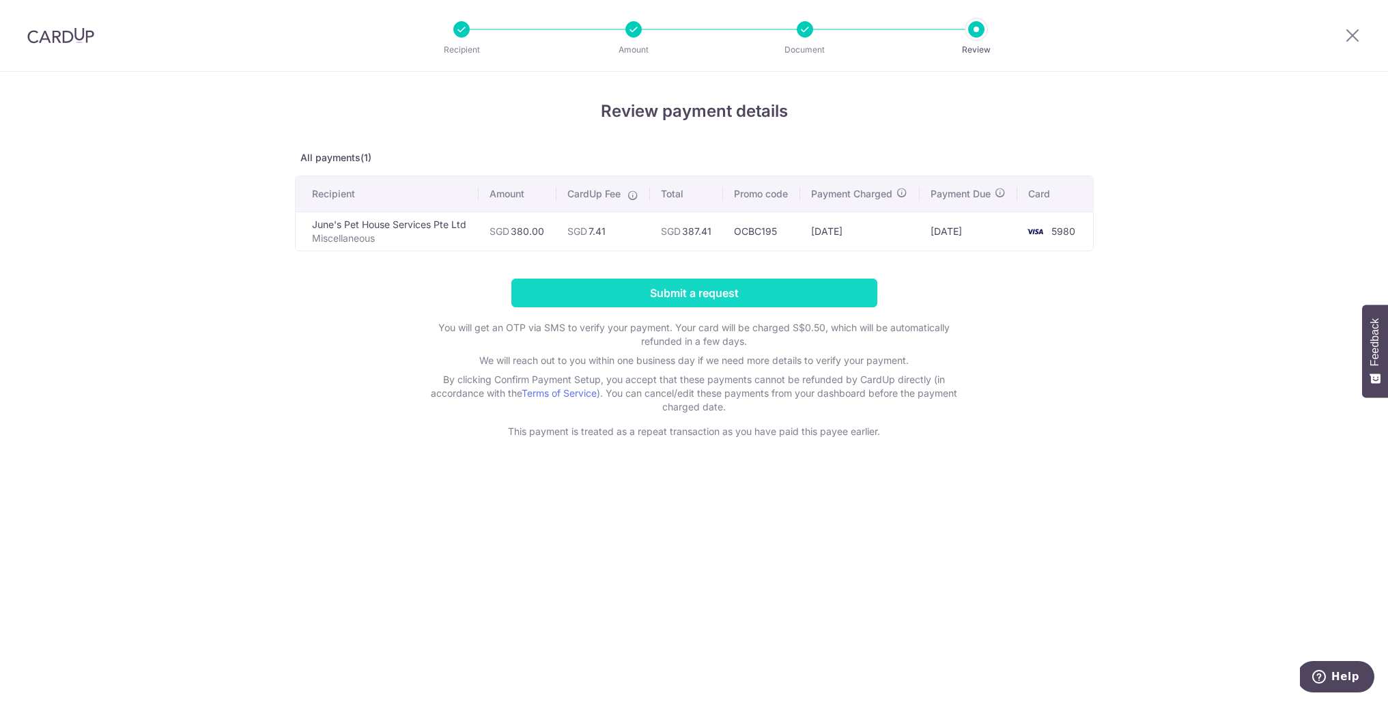
click at [717, 293] on input "Submit a request" at bounding box center [694, 292] width 366 height 29
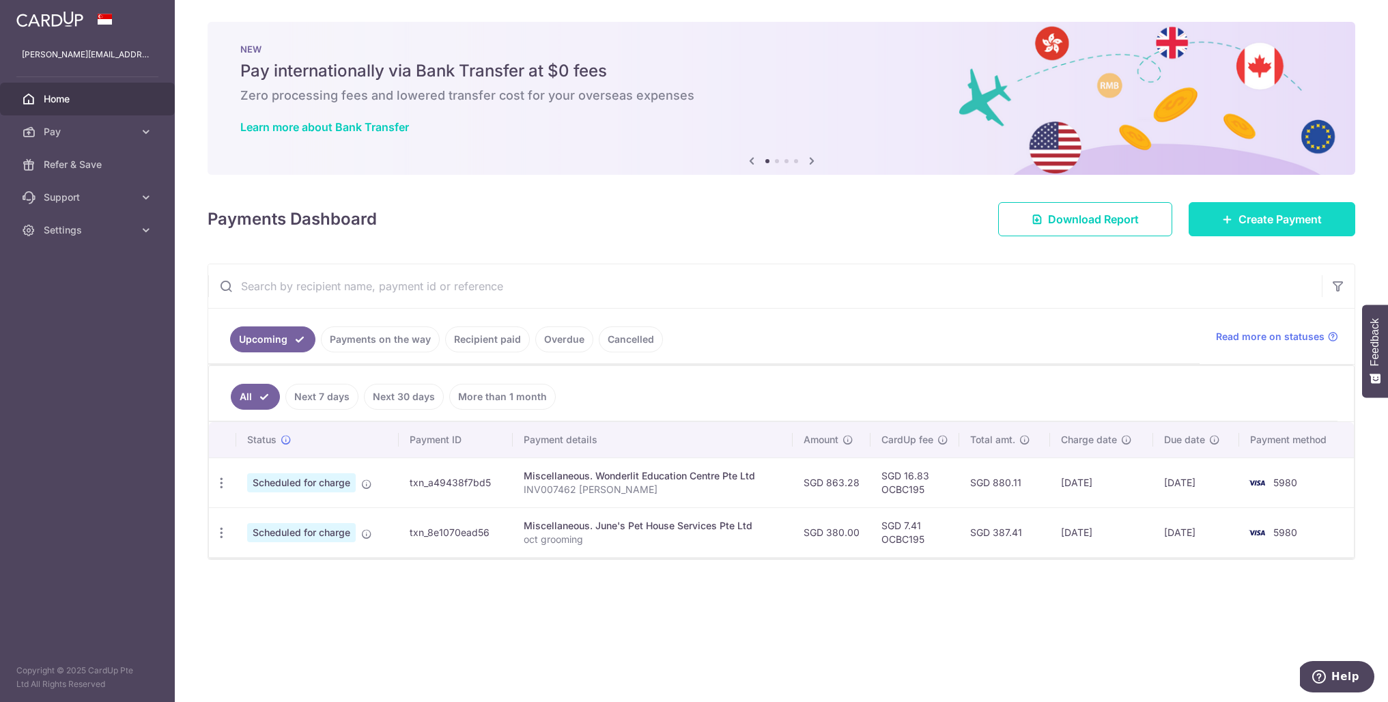
click at [1278, 215] on span "Create Payment" at bounding box center [1279, 219] width 83 height 16
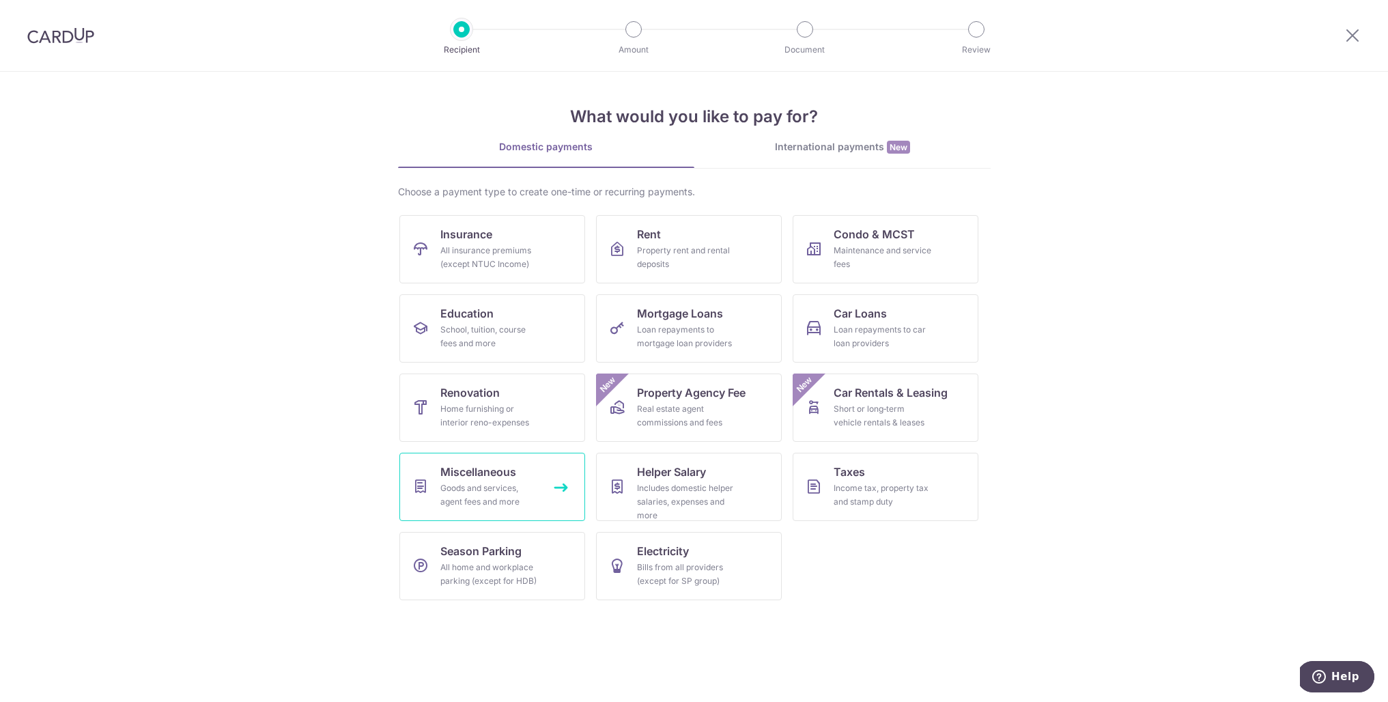
click at [496, 498] on div "Goods and services, agent fees and more" at bounding box center [489, 494] width 98 height 27
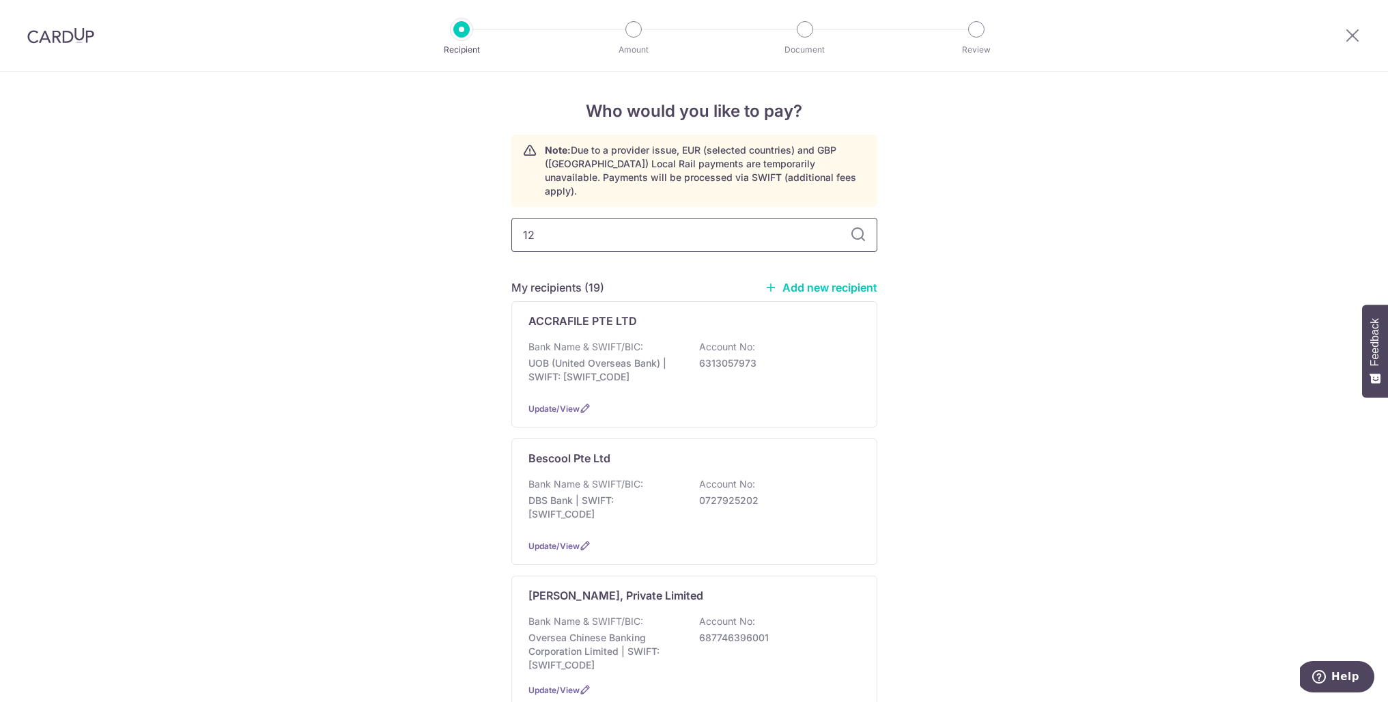
type input "126"
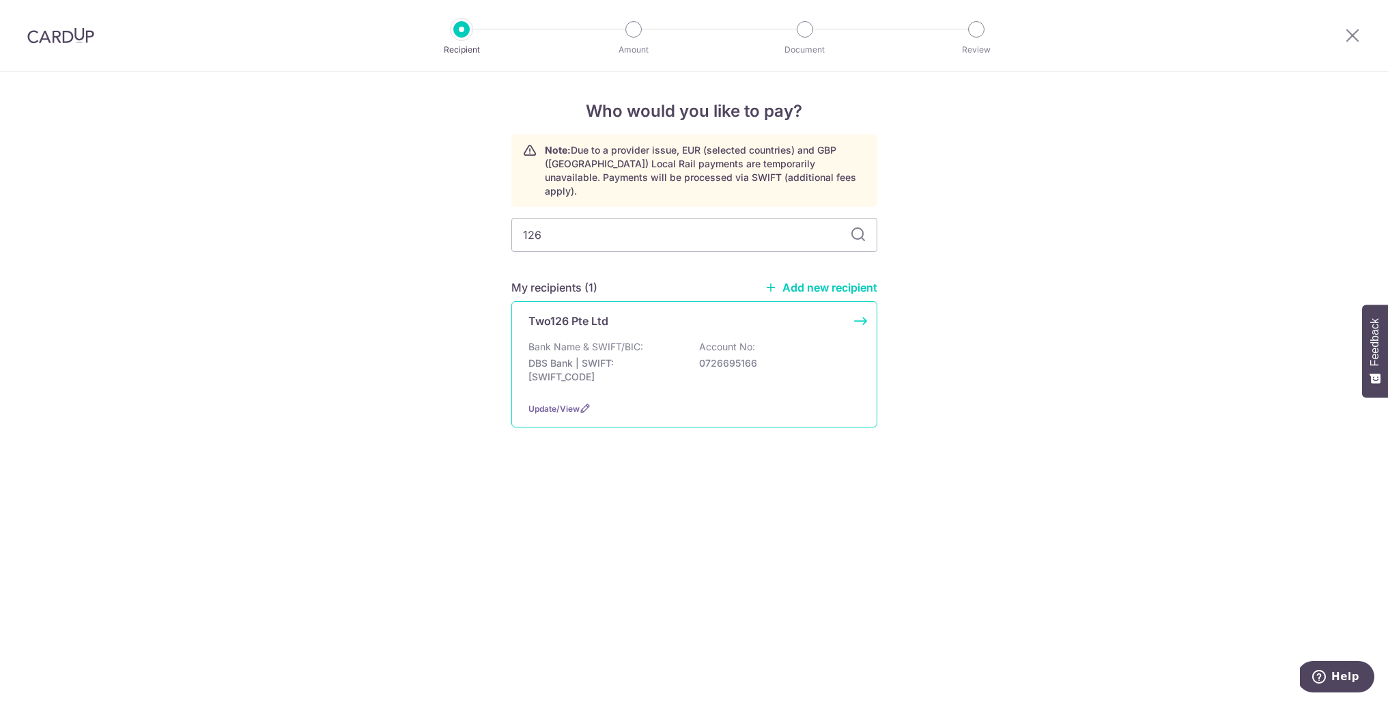
click at [586, 356] on p "DBS Bank | SWIFT: DBSSSGSGXXX" at bounding box center [604, 369] width 153 height 27
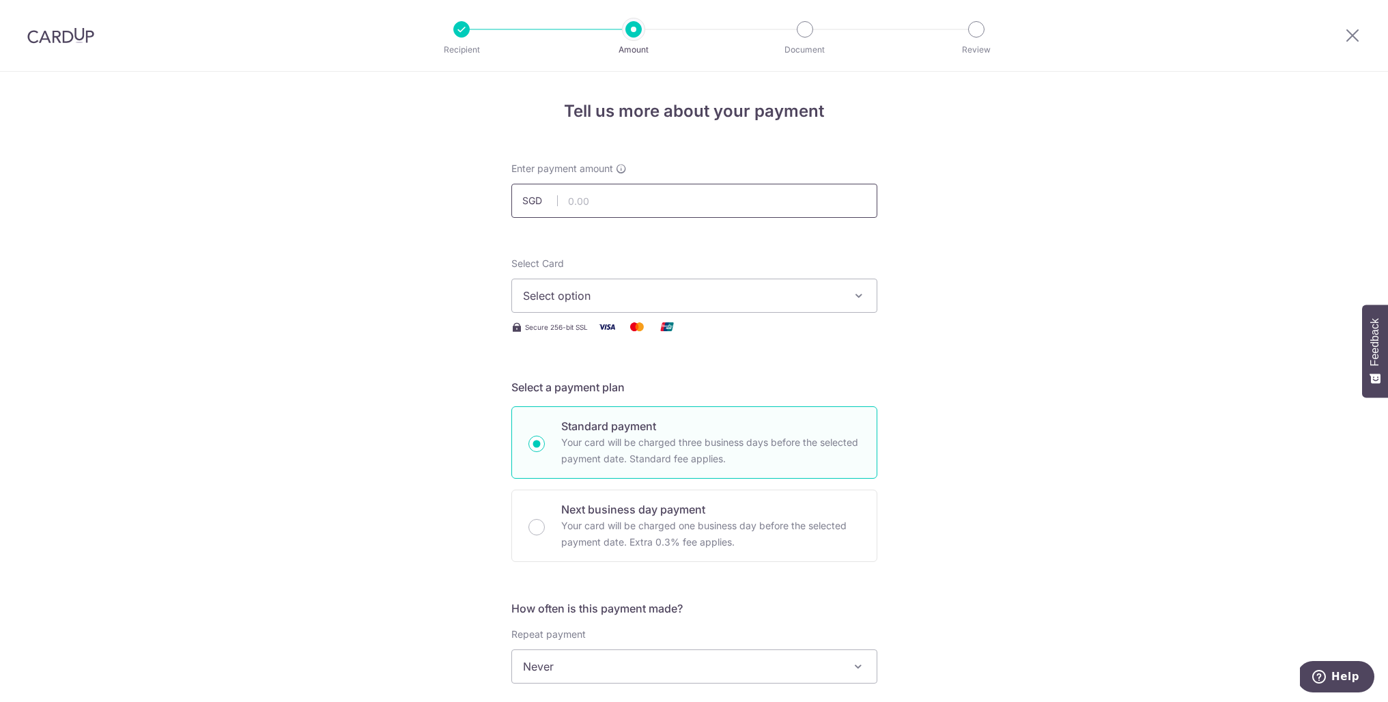
click at [684, 203] on input "text" at bounding box center [694, 201] width 366 height 34
type input "2,600.00"
click at [631, 303] on span "Select option" at bounding box center [682, 295] width 318 height 16
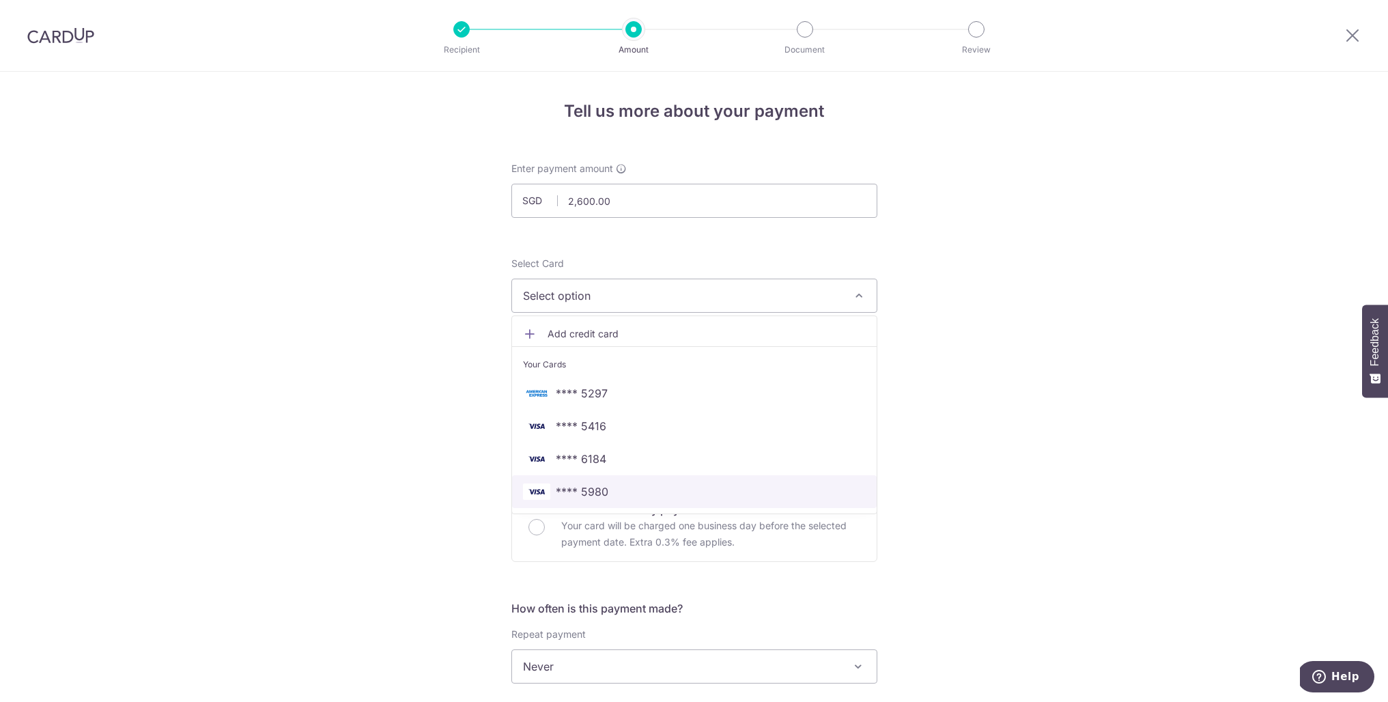
click at [590, 483] on link "**** 5980" at bounding box center [694, 491] width 364 height 33
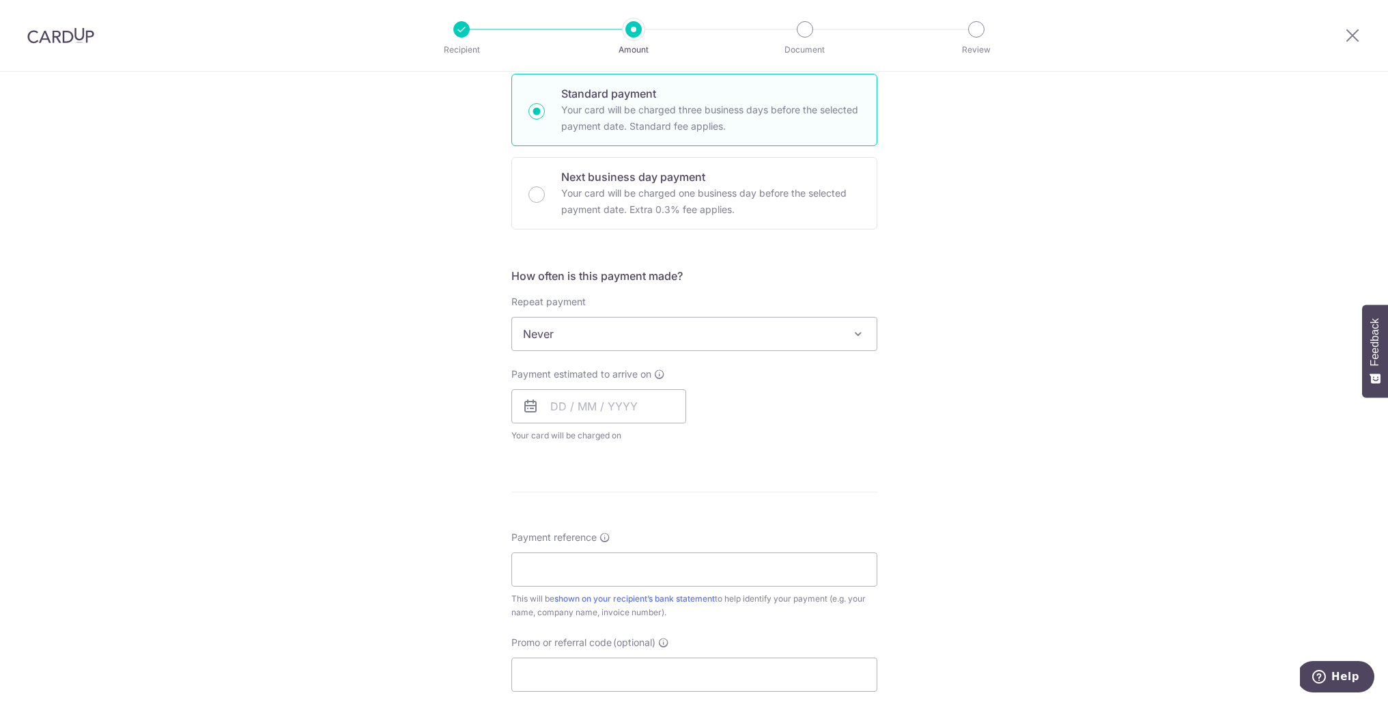
scroll to position [409, 0]
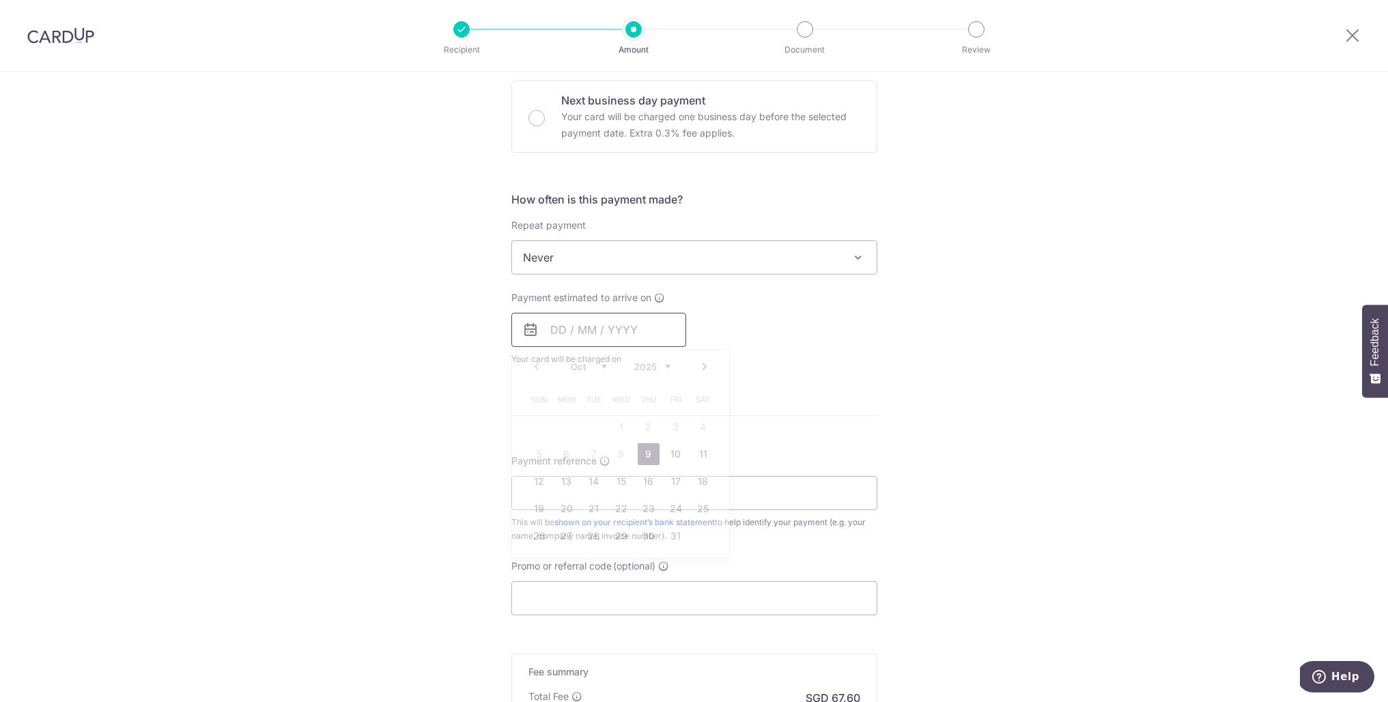
click at [614, 333] on input "text" at bounding box center [598, 330] width 175 height 34
click at [565, 440] on table "Sun Mon Tue Wed Thu Fri Sat 1 2 3 4 5 6 7 8 9 10 11 12 13 14 15 16 17 18 19 20 …" at bounding box center [621, 468] width 191 height 164
click at [648, 455] on link "9" at bounding box center [648, 454] width 22 height 22
type input "09/10/2025"
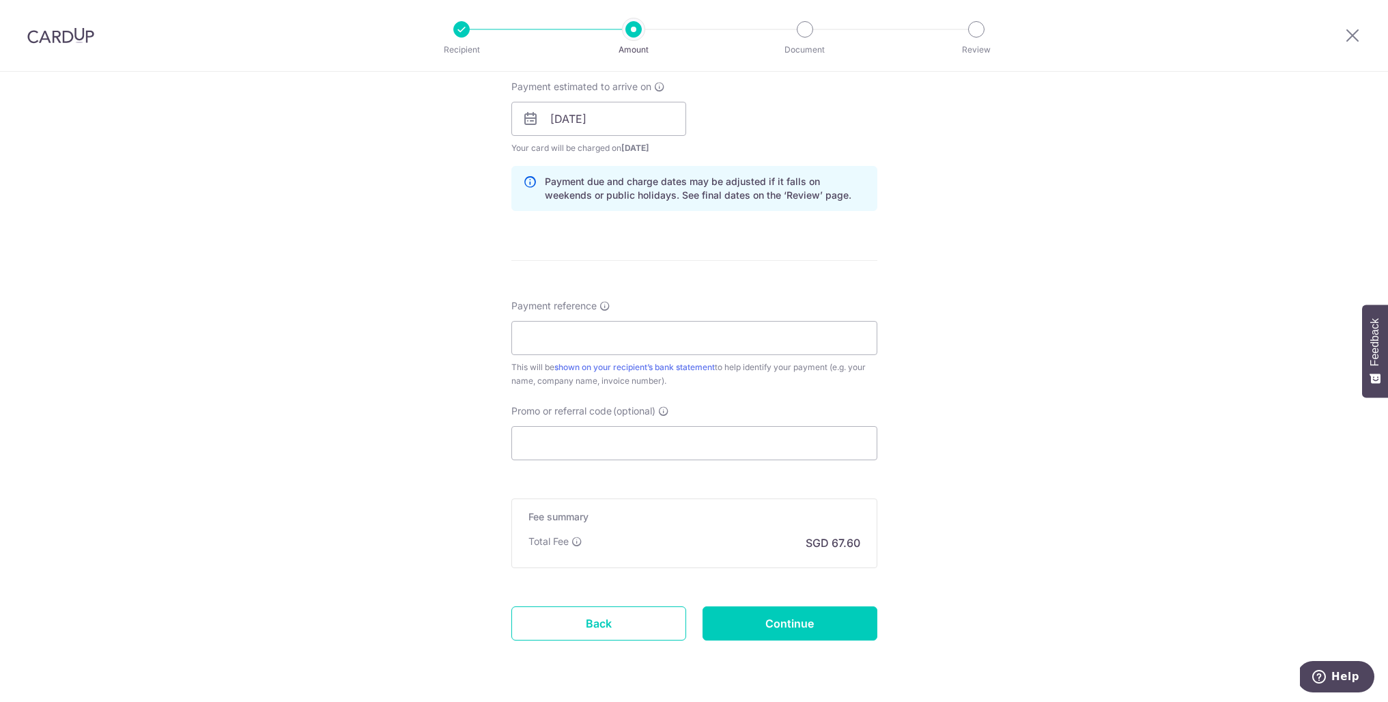
scroll to position [661, 0]
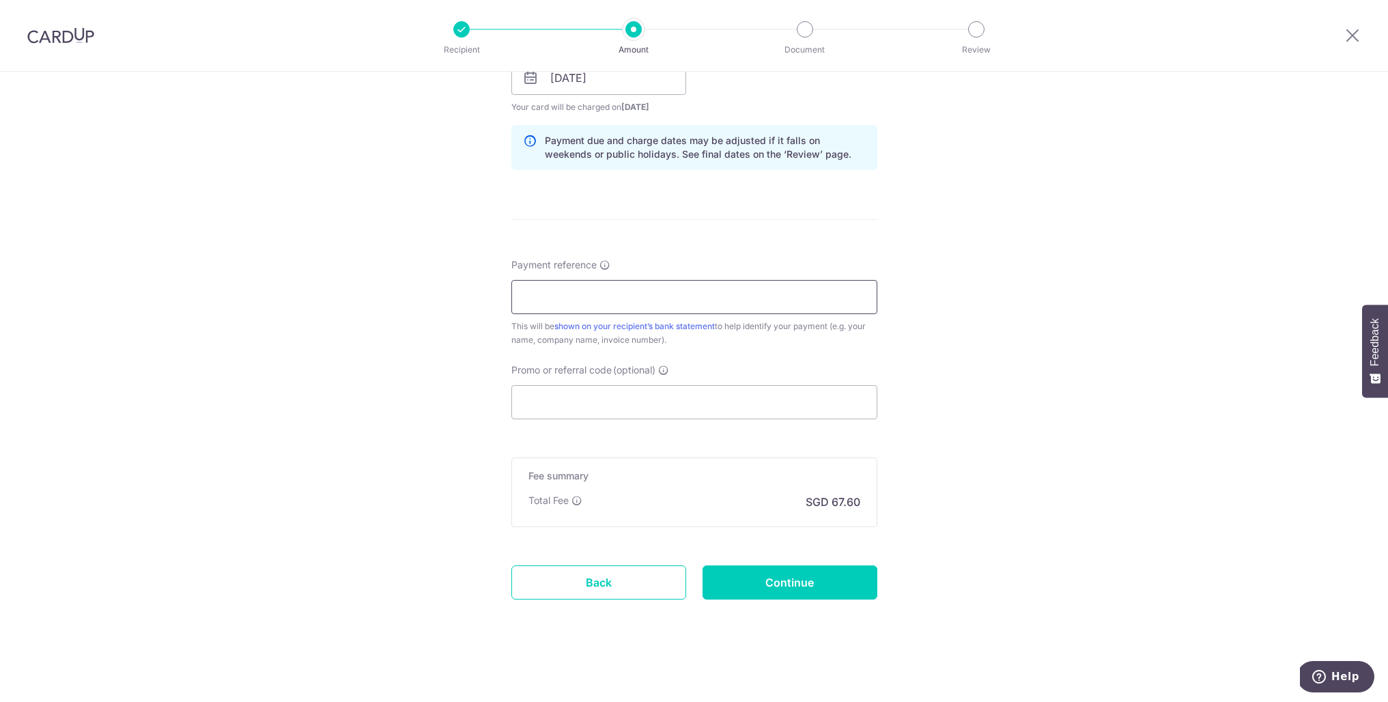
click at [646, 291] on input "Payment reference" at bounding box center [694, 297] width 366 height 34
click at [655, 395] on input "Promo or referral code (optional)" at bounding box center [694, 402] width 366 height 34
paste input "OCBC195"
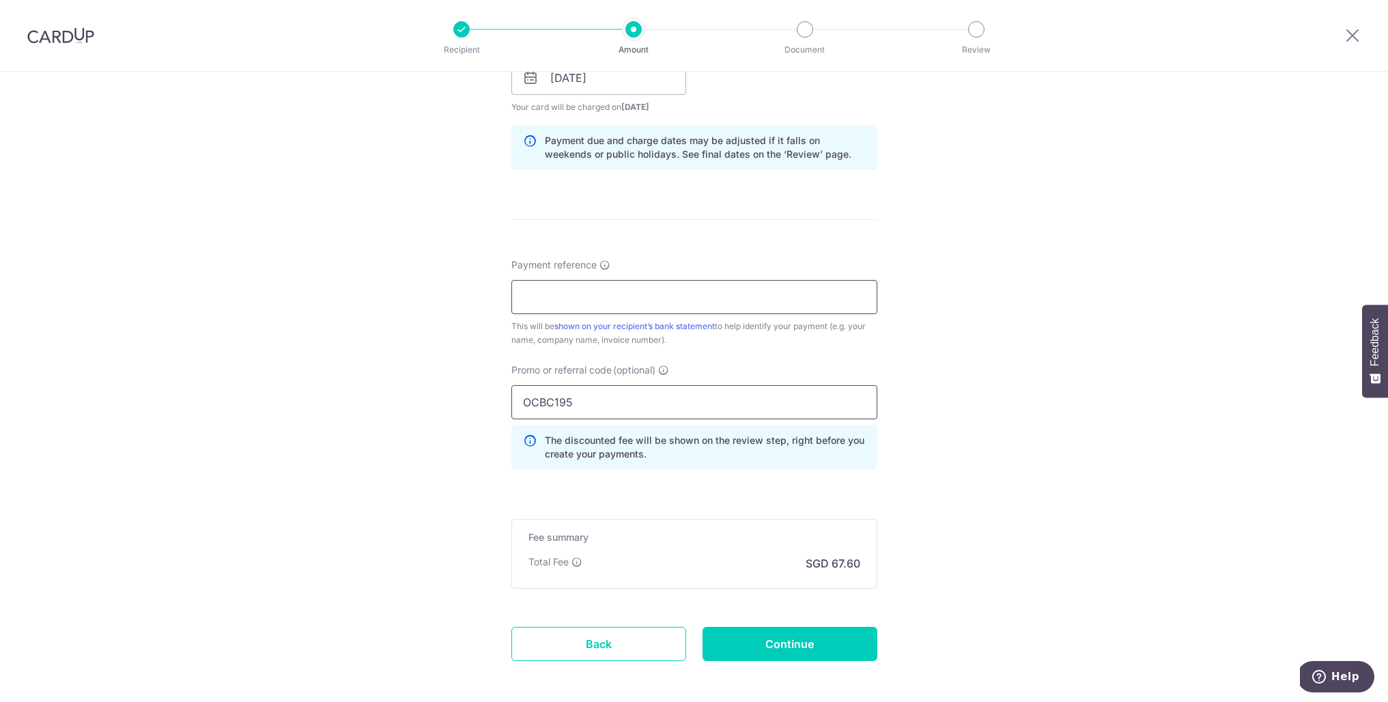
type input "OCBC195"
click at [593, 301] on input "Payment reference" at bounding box center [694, 297] width 366 height 34
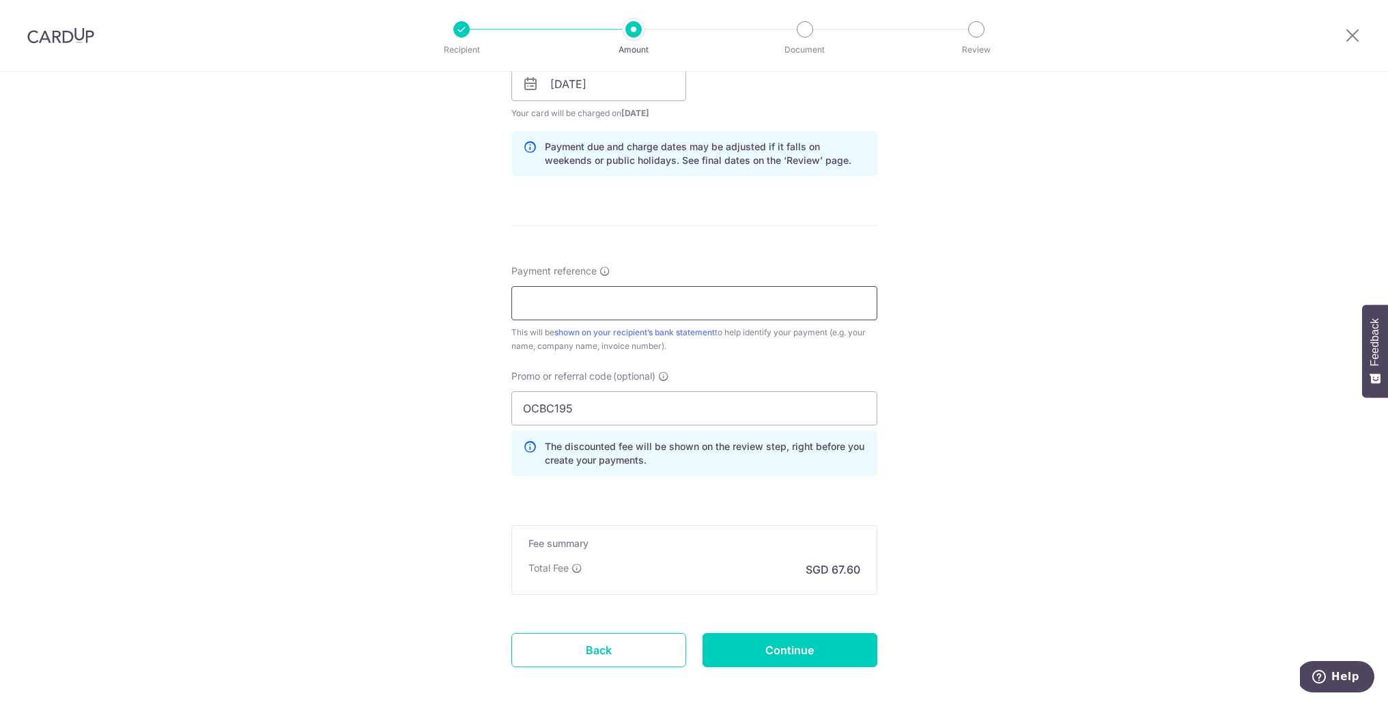
scroll to position [650, 0]
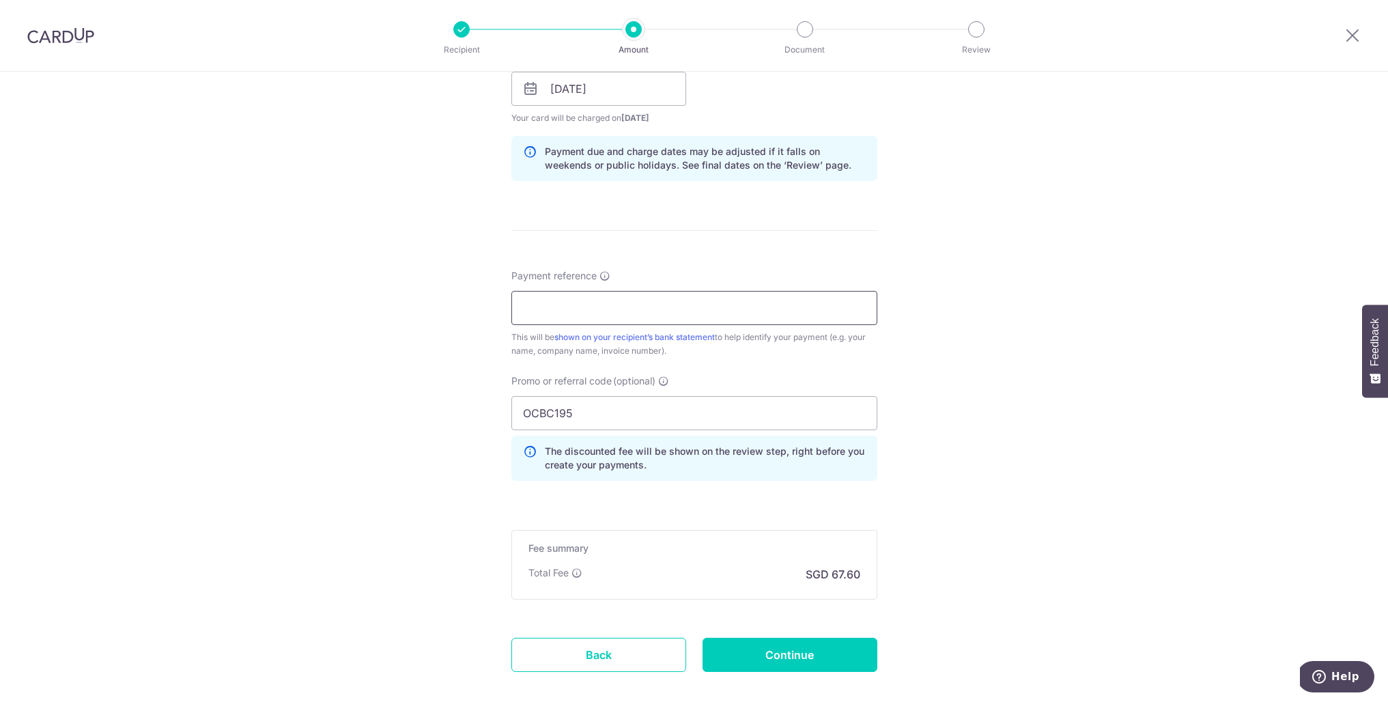
paste input "RR2510/003"
click at [562, 311] on input "RR2510/003" at bounding box center [694, 308] width 366 height 34
click at [627, 303] on input "RR2510003" at bounding box center [694, 307] width 366 height 34
type input "RR2510003 kueh nugget muffin"
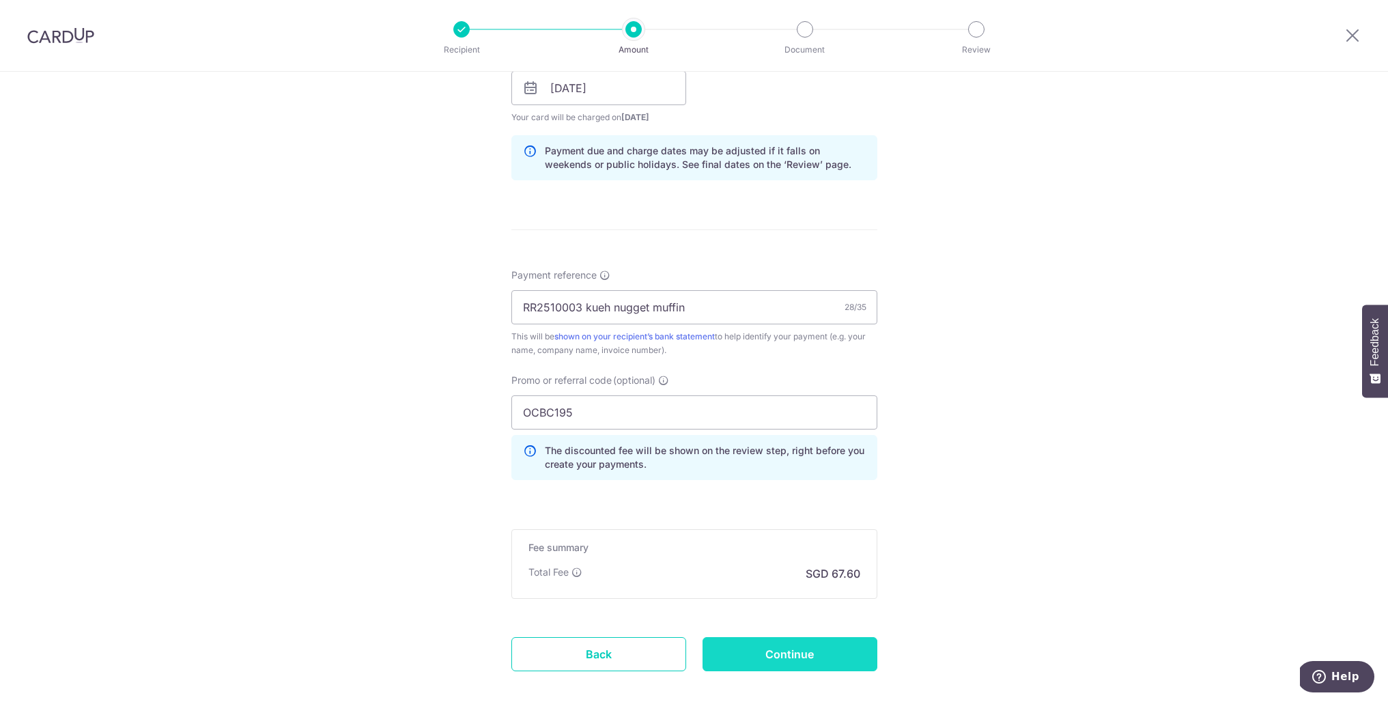
click at [801, 659] on input "Continue" at bounding box center [789, 654] width 175 height 34
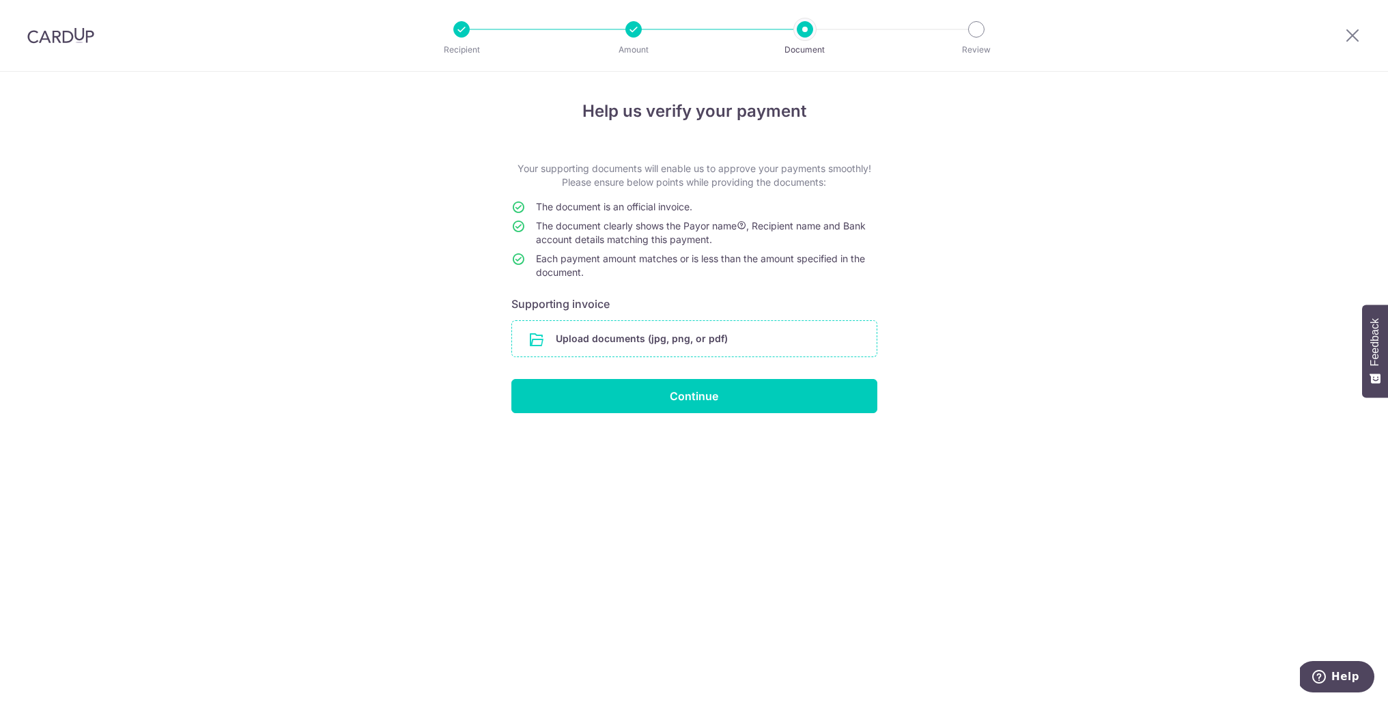
click at [638, 330] on input "file" at bounding box center [694, 338] width 364 height 35
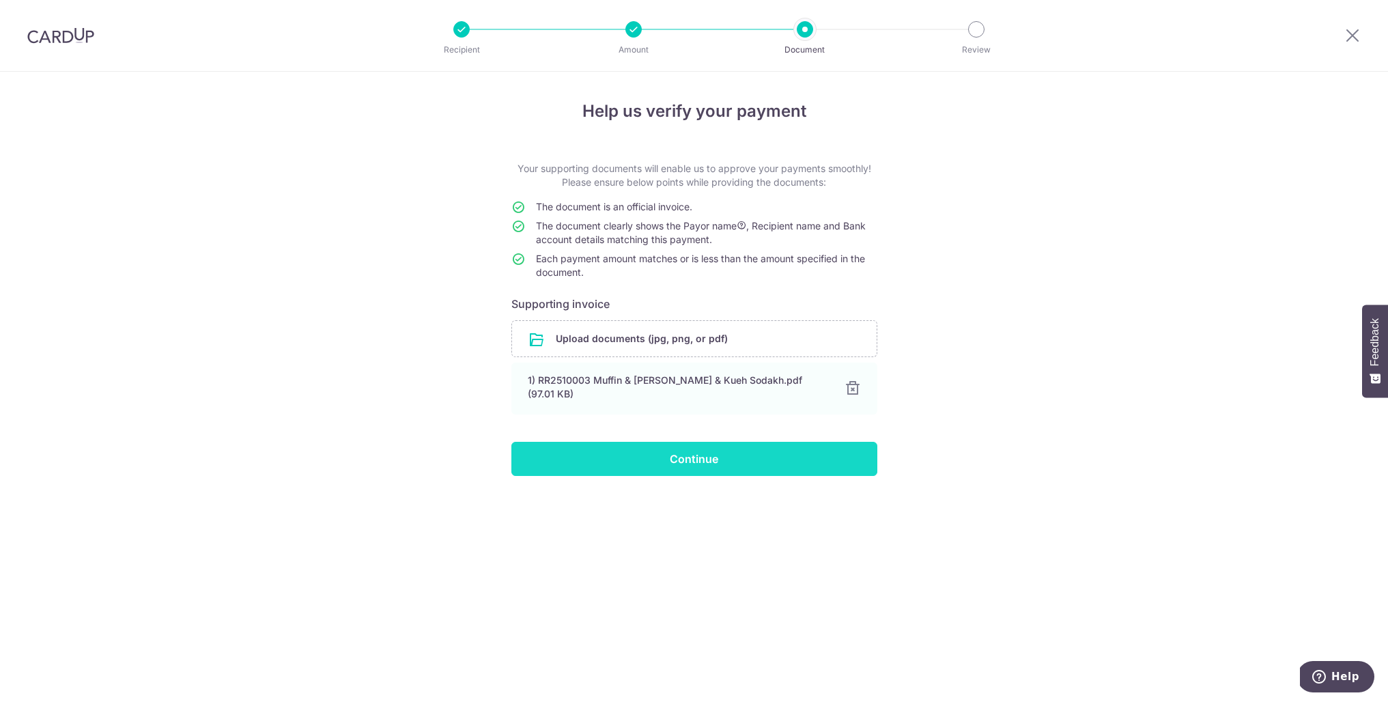
click at [693, 446] on input "Continue" at bounding box center [694, 459] width 366 height 34
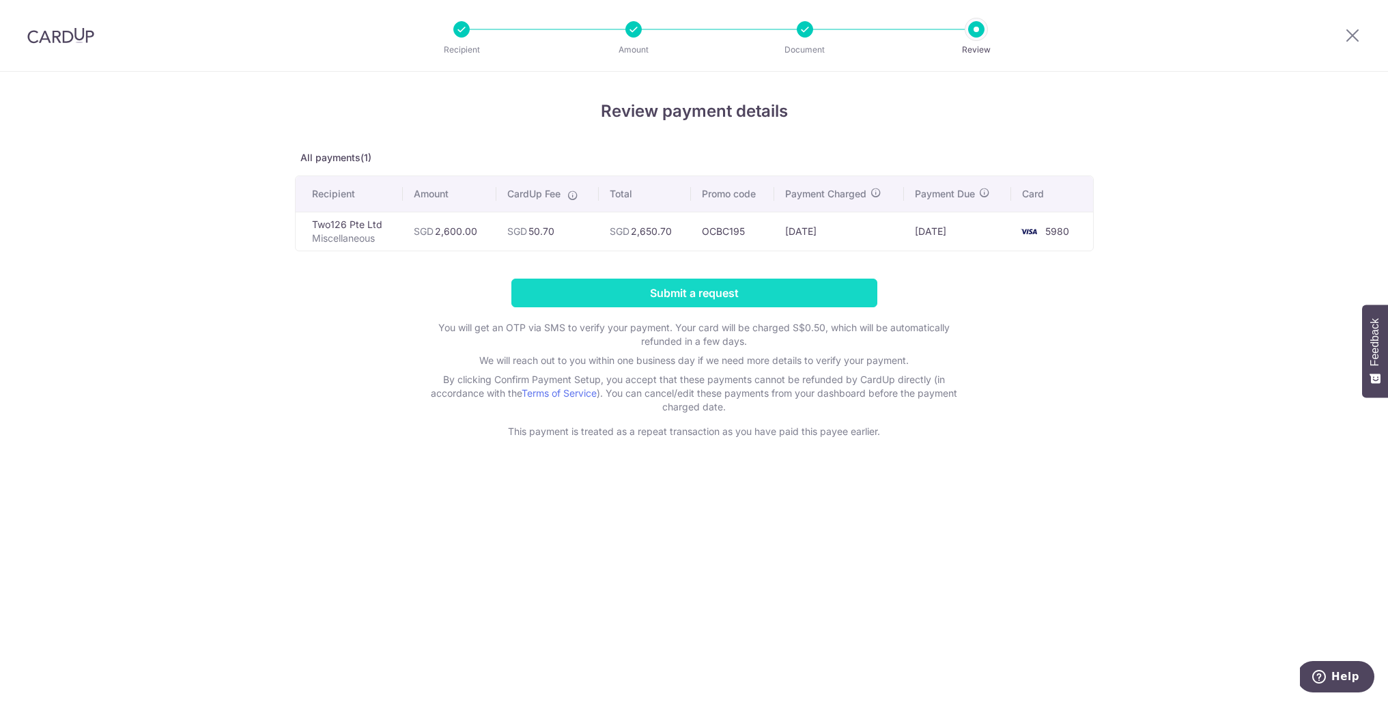
click at [756, 293] on input "Submit a request" at bounding box center [694, 292] width 366 height 29
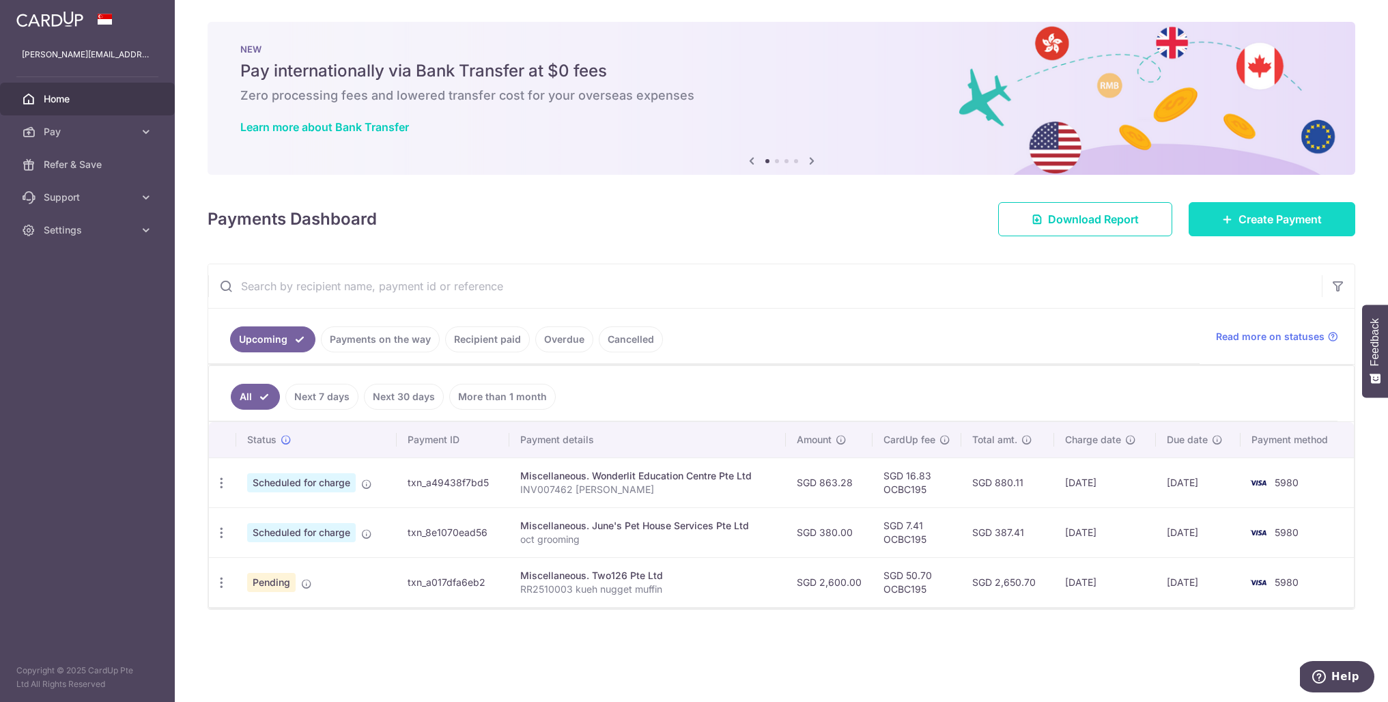
click at [1278, 223] on span "Create Payment" at bounding box center [1279, 219] width 83 height 16
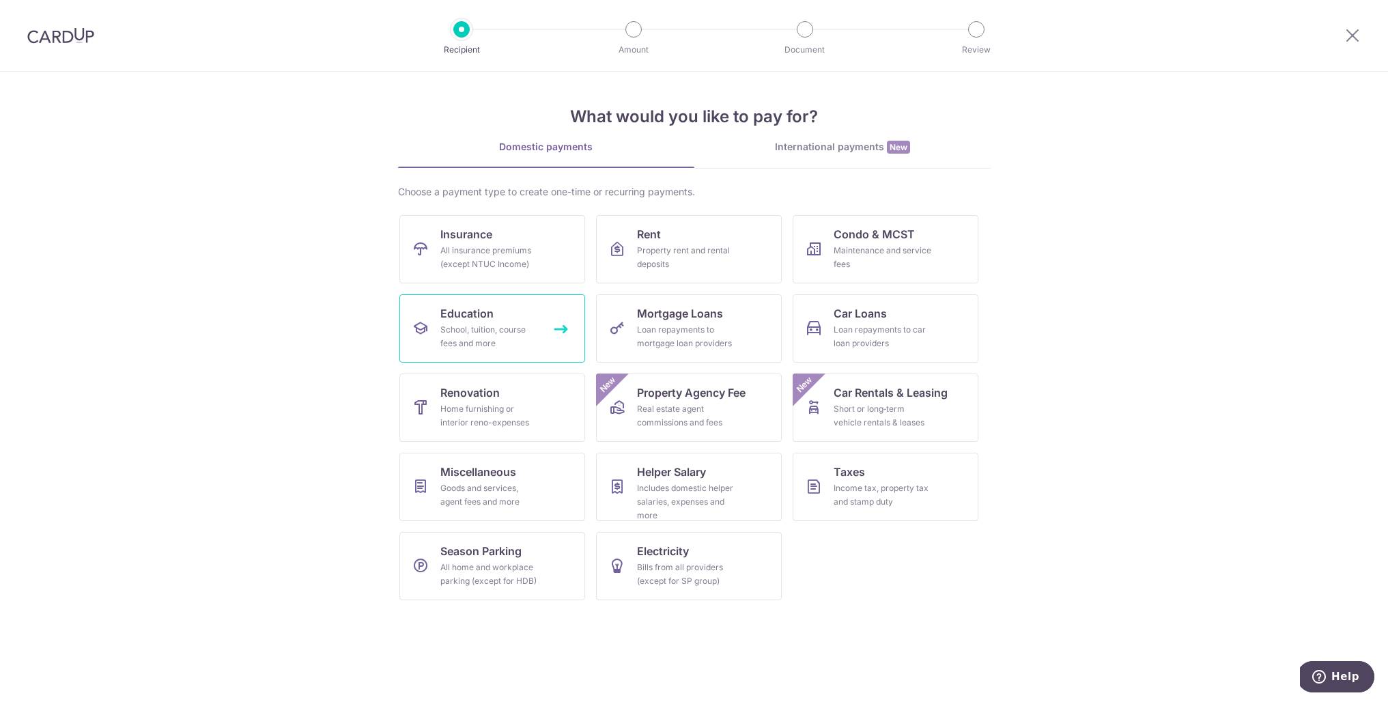
click at [490, 334] on div "School, tuition, course fees and more" at bounding box center [489, 336] width 98 height 27
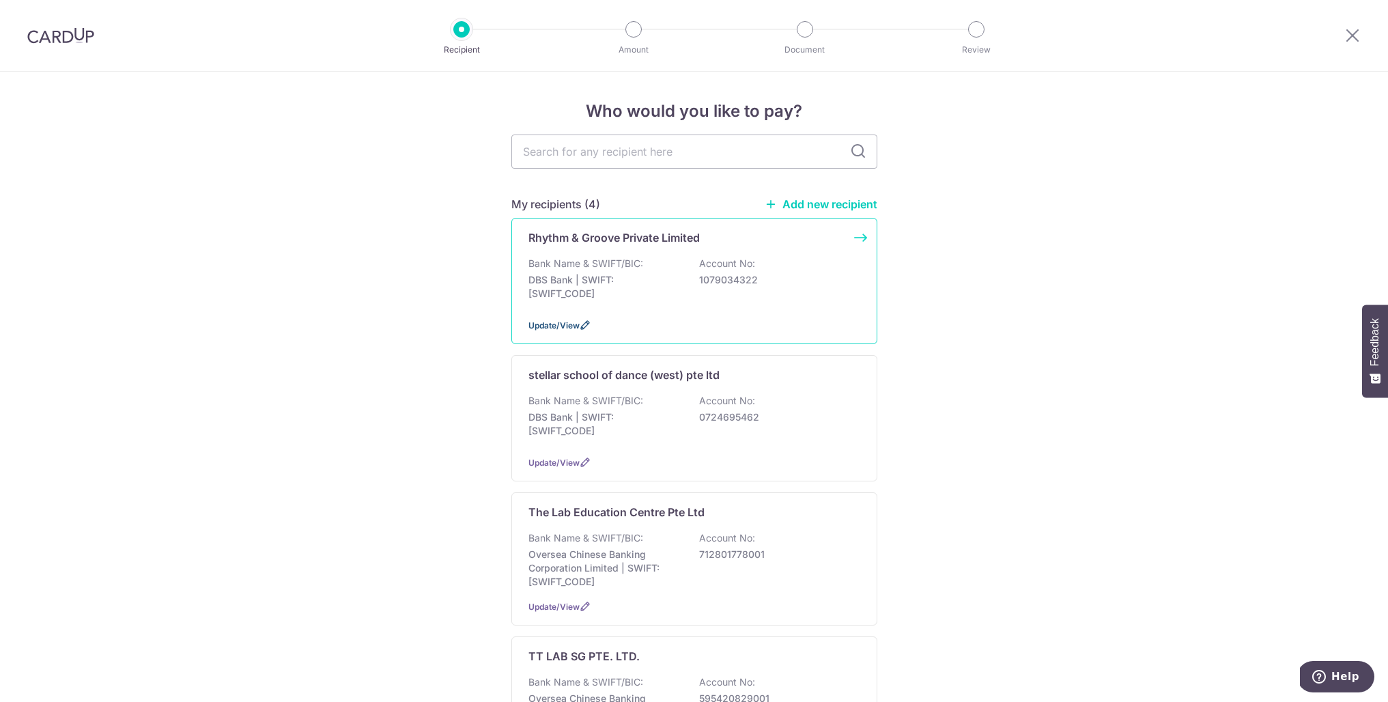
click at [572, 321] on span "Update/View" at bounding box center [553, 325] width 51 height 10
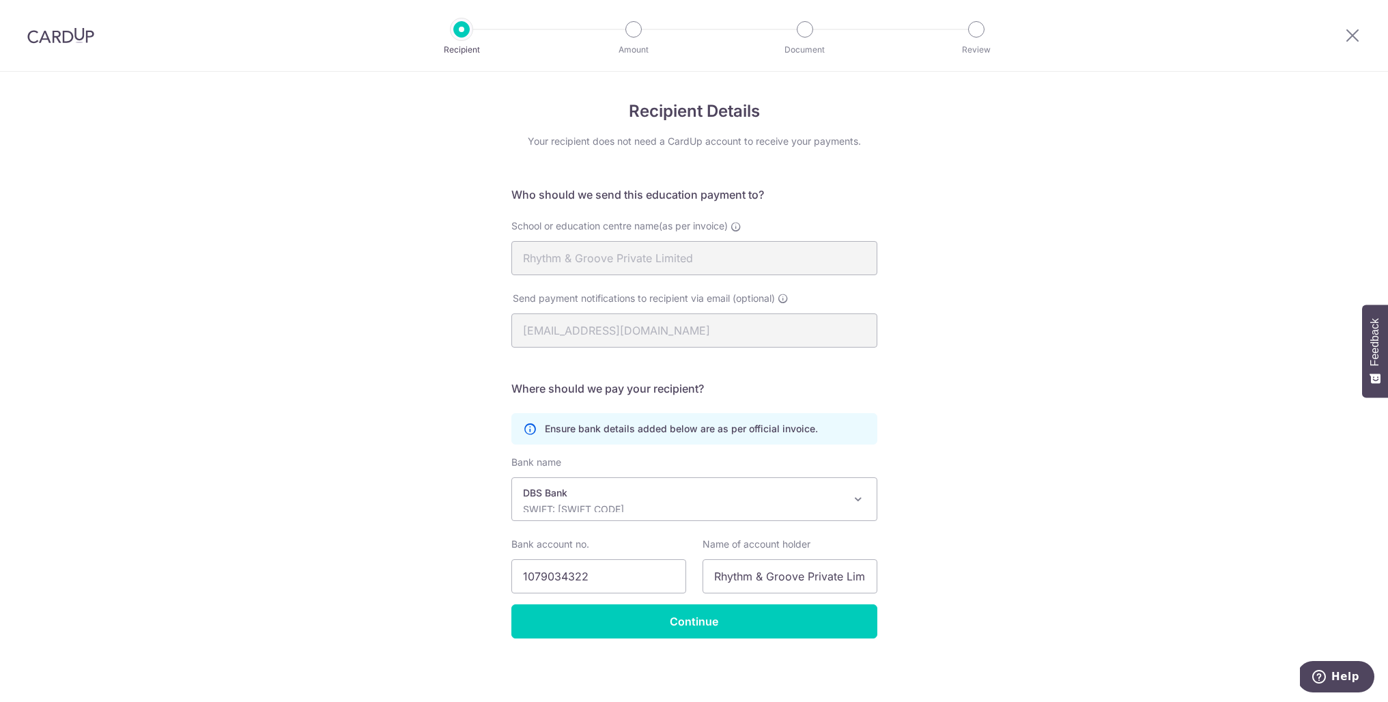
scroll to position [1, 0]
click at [695, 622] on input "Continue" at bounding box center [694, 620] width 366 height 34
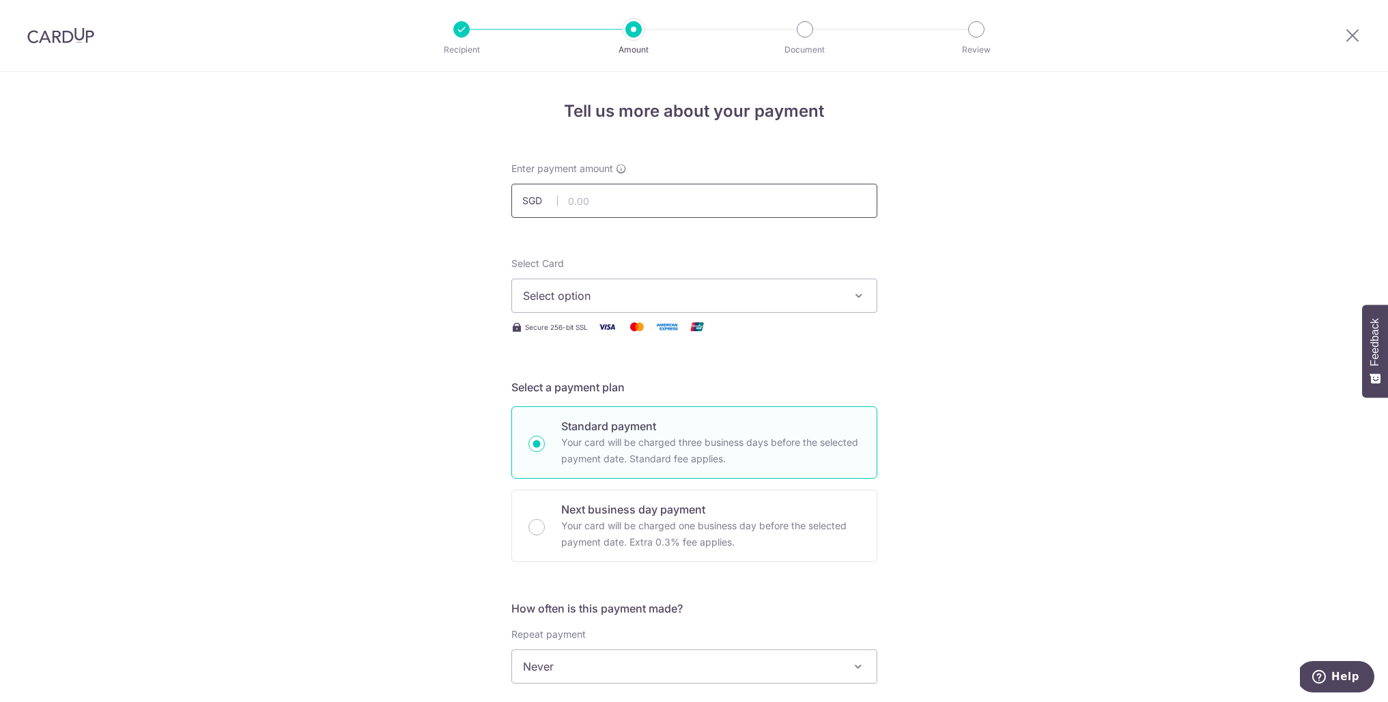
click at [749, 212] on input "text" at bounding box center [694, 201] width 366 height 34
click at [744, 293] on span "Select option" at bounding box center [682, 295] width 318 height 16
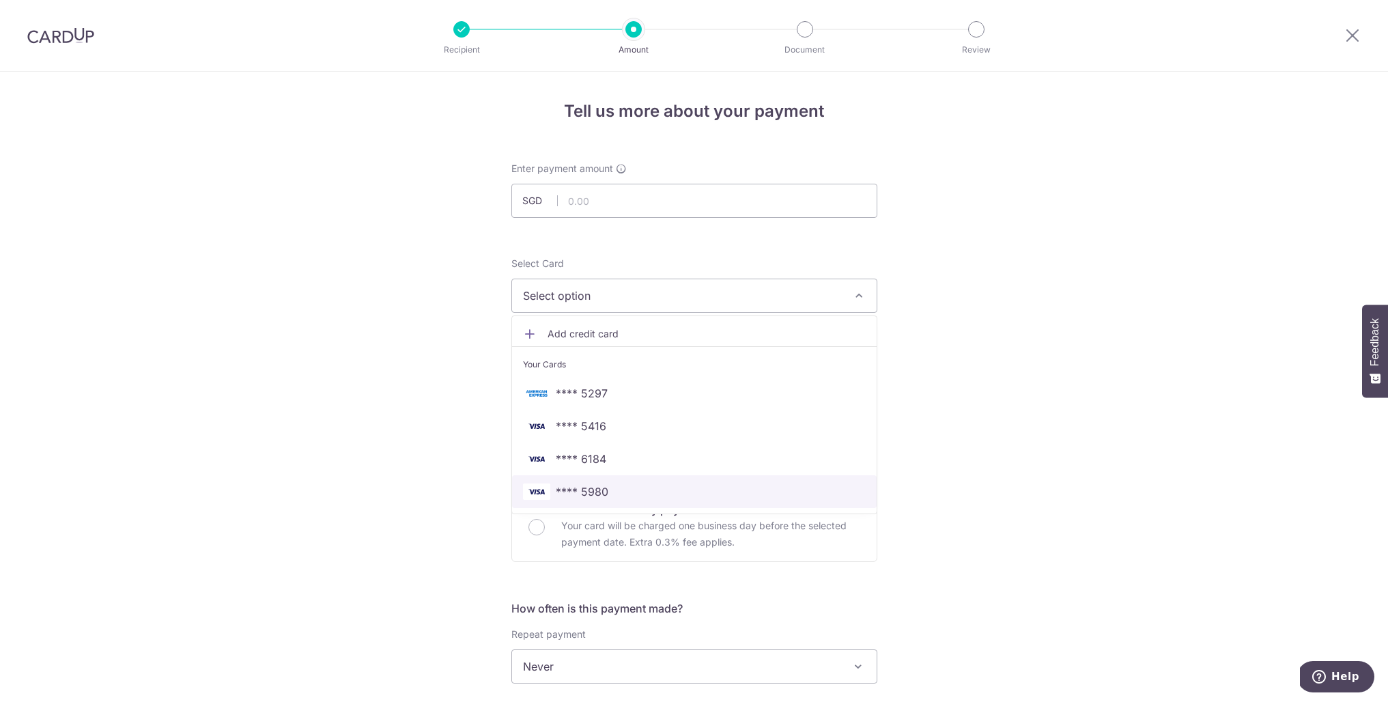
scroll to position [1, 0]
click at [592, 496] on span "**** 5980" at bounding box center [582, 491] width 53 height 16
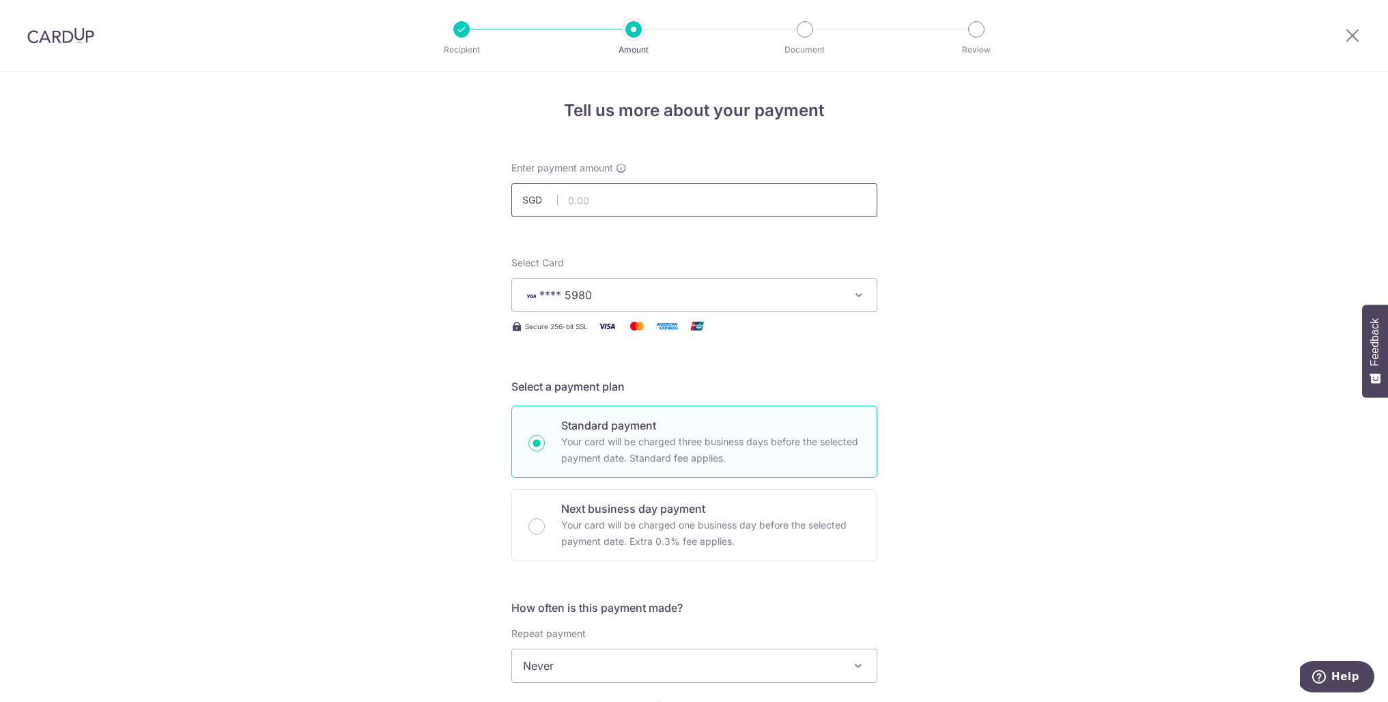
click at [590, 201] on input "text" at bounding box center [694, 200] width 366 height 34
type input "239.80"
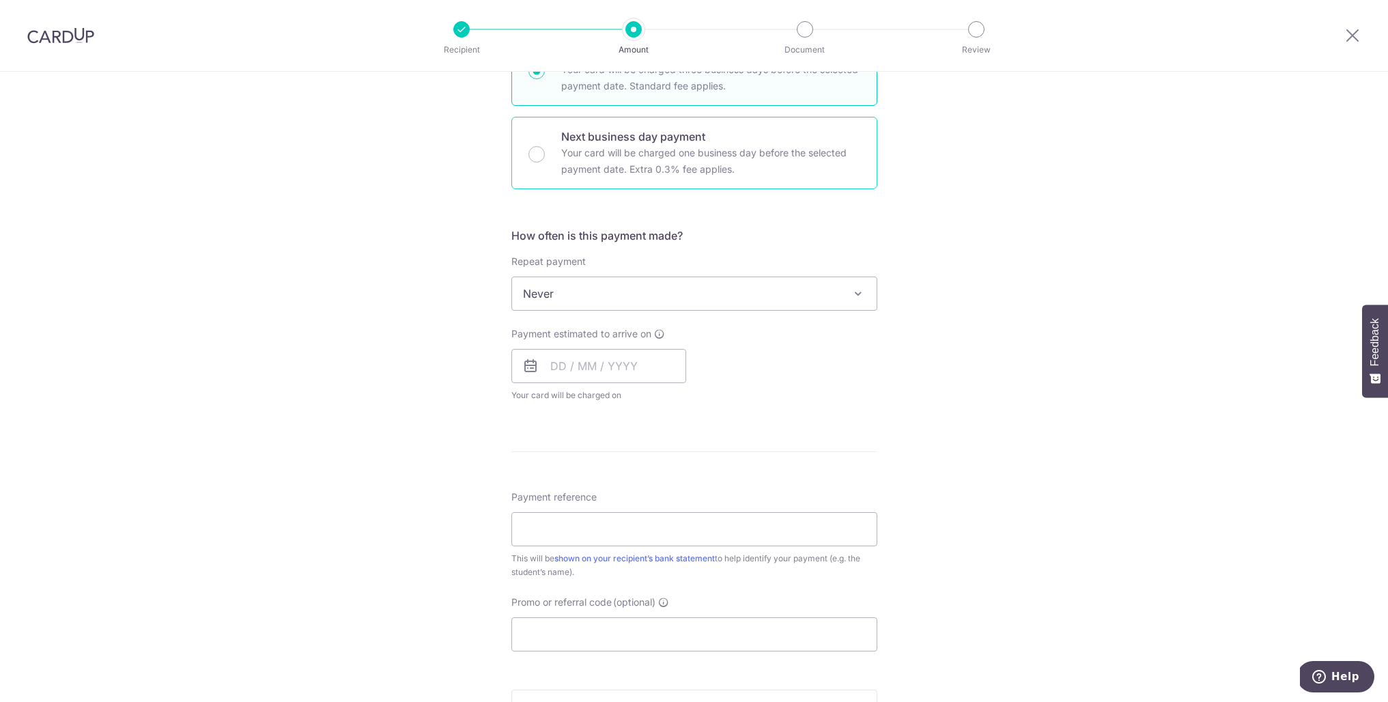
scroll to position [377, 0]
click at [548, 362] on input "text" at bounding box center [598, 362] width 175 height 34
click at [704, 289] on span "Never" at bounding box center [694, 289] width 364 height 33
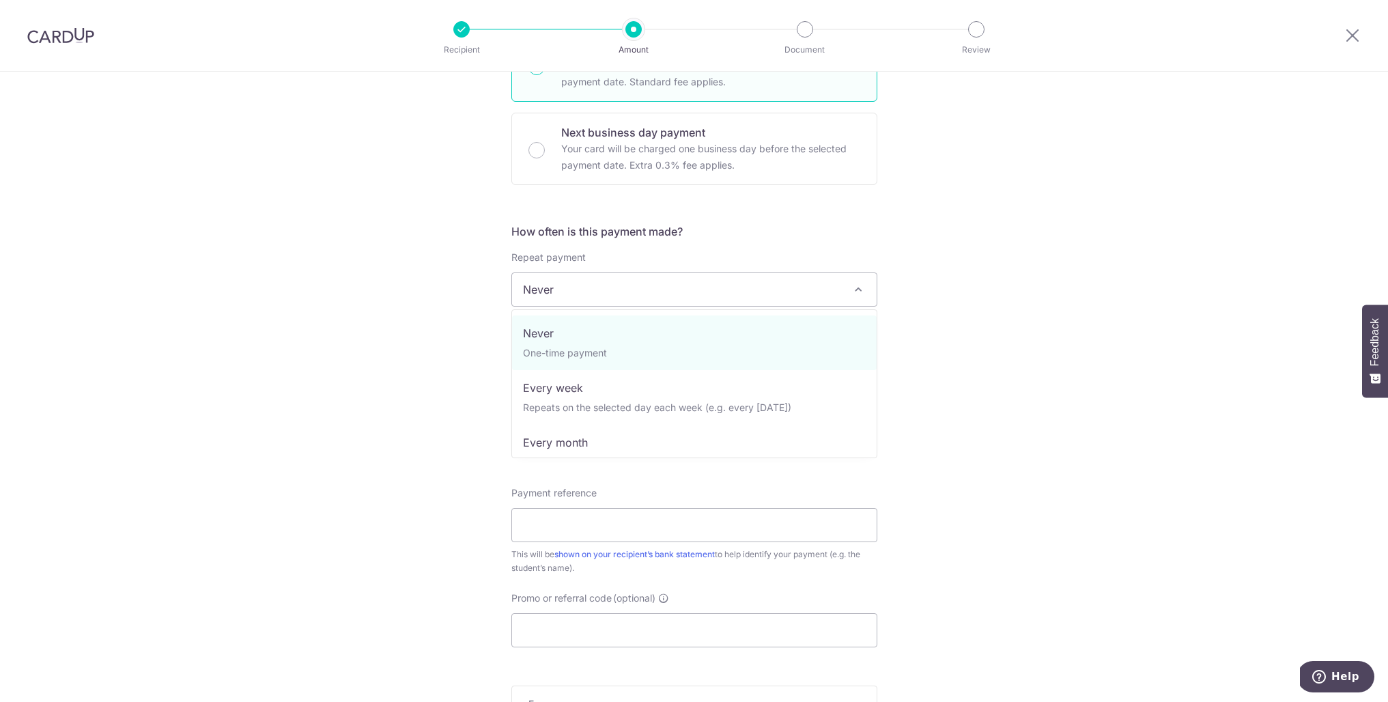
click at [704, 289] on span "Never" at bounding box center [694, 289] width 364 height 33
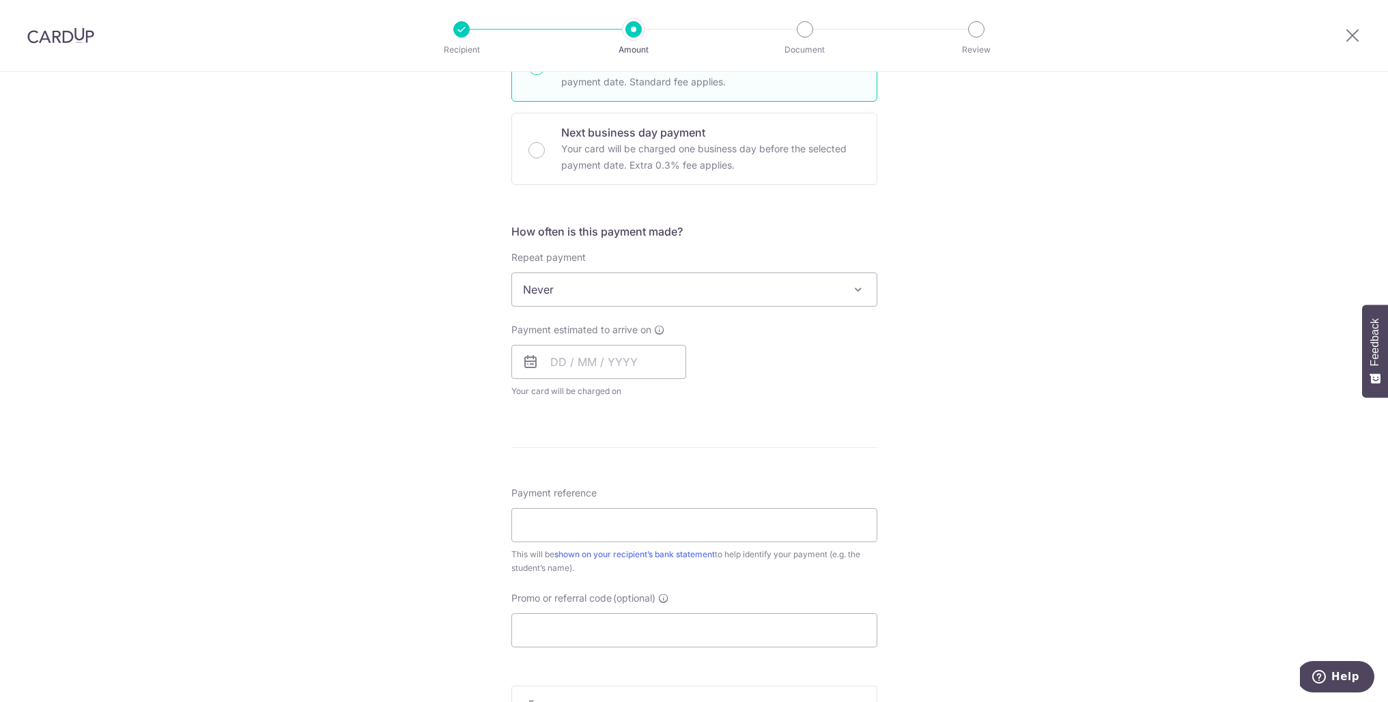
click at [704, 289] on span "Never" at bounding box center [694, 289] width 364 height 33
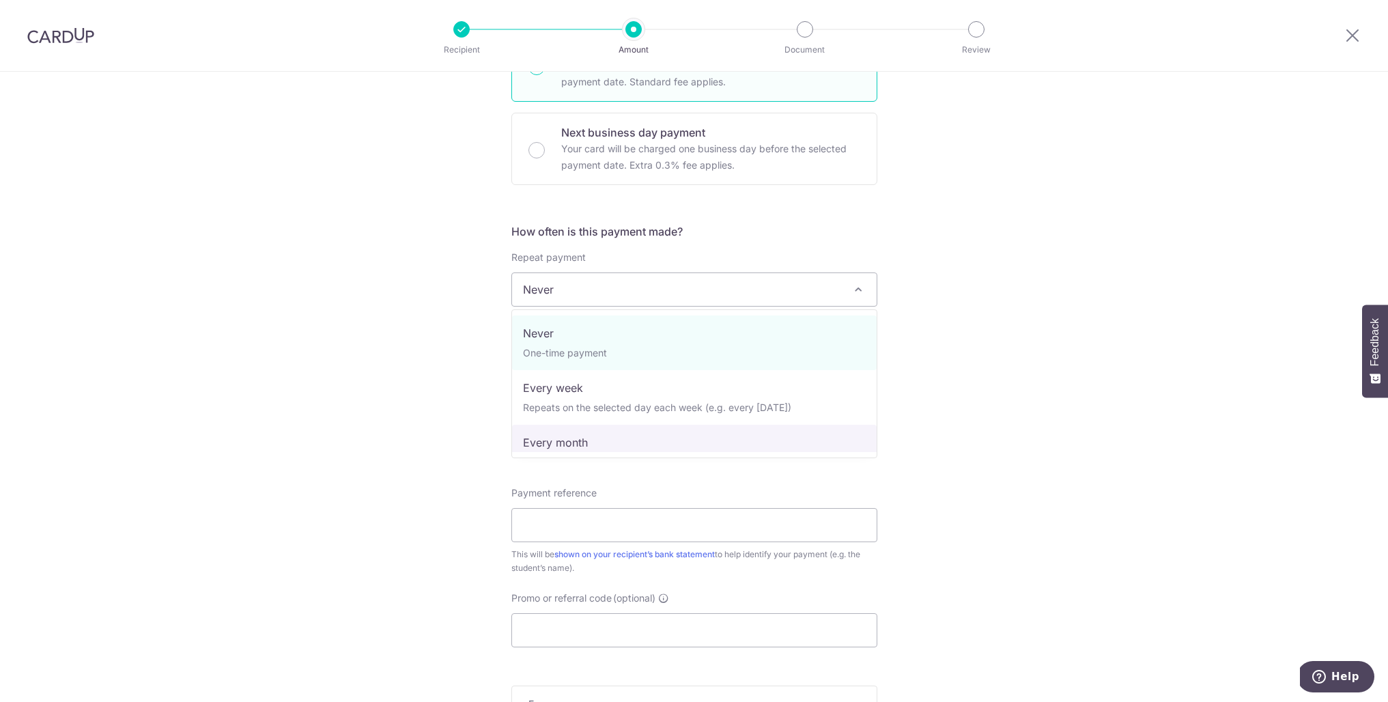
select select "3"
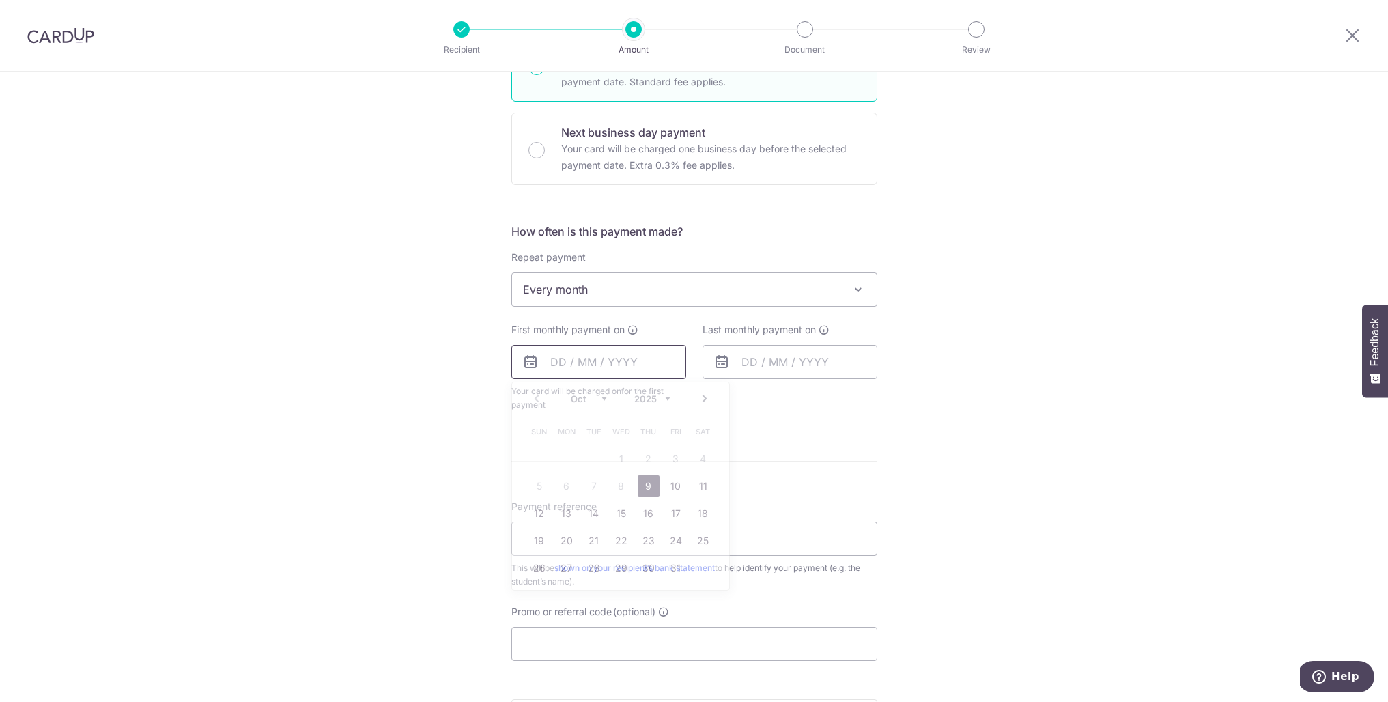
click at [558, 358] on input "text" at bounding box center [598, 362] width 175 height 34
click at [650, 477] on link "9" at bounding box center [648, 486] width 22 height 22
type input "[DATE]"
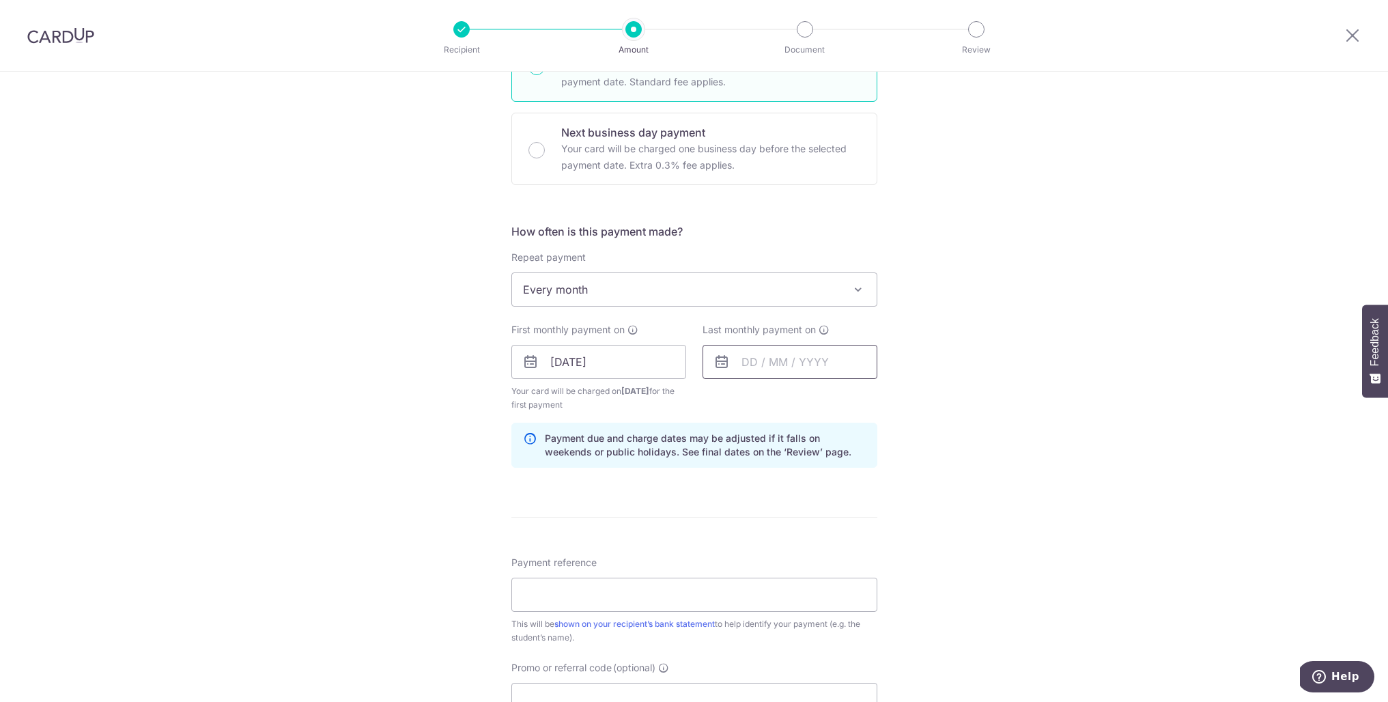
click at [745, 359] on input "text" at bounding box center [789, 362] width 175 height 34
click at [789, 399] on select "Oct Nov Dec" at bounding box center [780, 398] width 36 height 11
click at [1067, 448] on div "Tell us more about your payment Enter payment amount SGD 239.80 239.80 Select C…" at bounding box center [694, 347] width 1388 height 1304
click at [749, 361] on input "text" at bounding box center [789, 362] width 175 height 34
click at [797, 400] on select "Oct Nov Dec" at bounding box center [780, 398] width 36 height 11
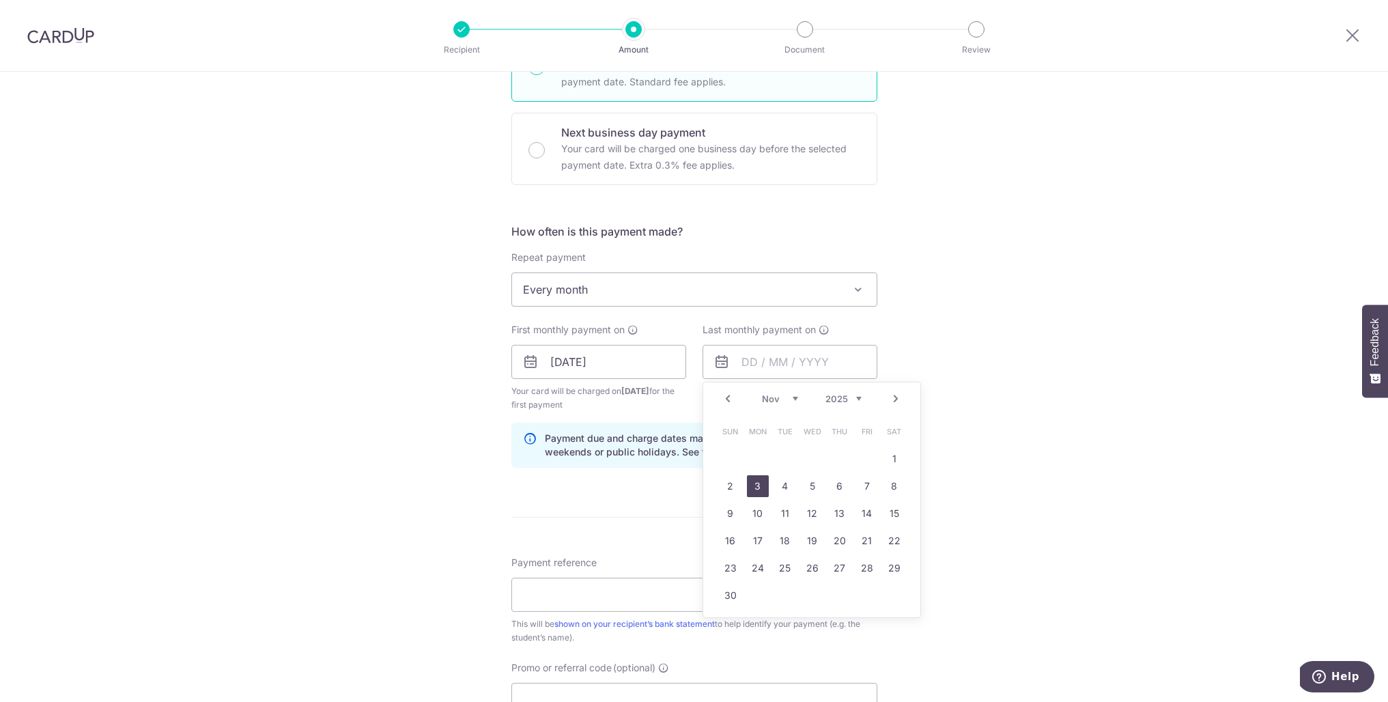
click at [752, 485] on link "3" at bounding box center [758, 486] width 22 height 22
type input "03/11/2025"
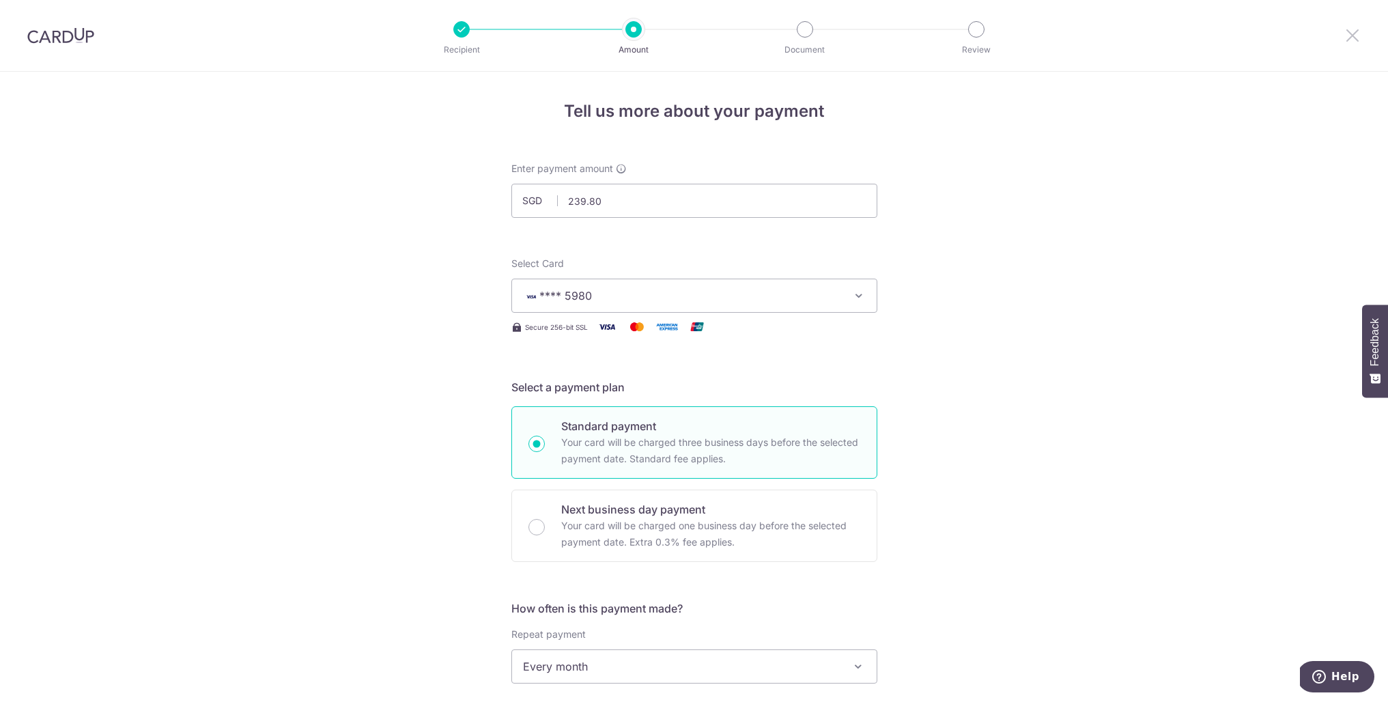
click at [1352, 29] on icon at bounding box center [1352, 35] width 16 height 17
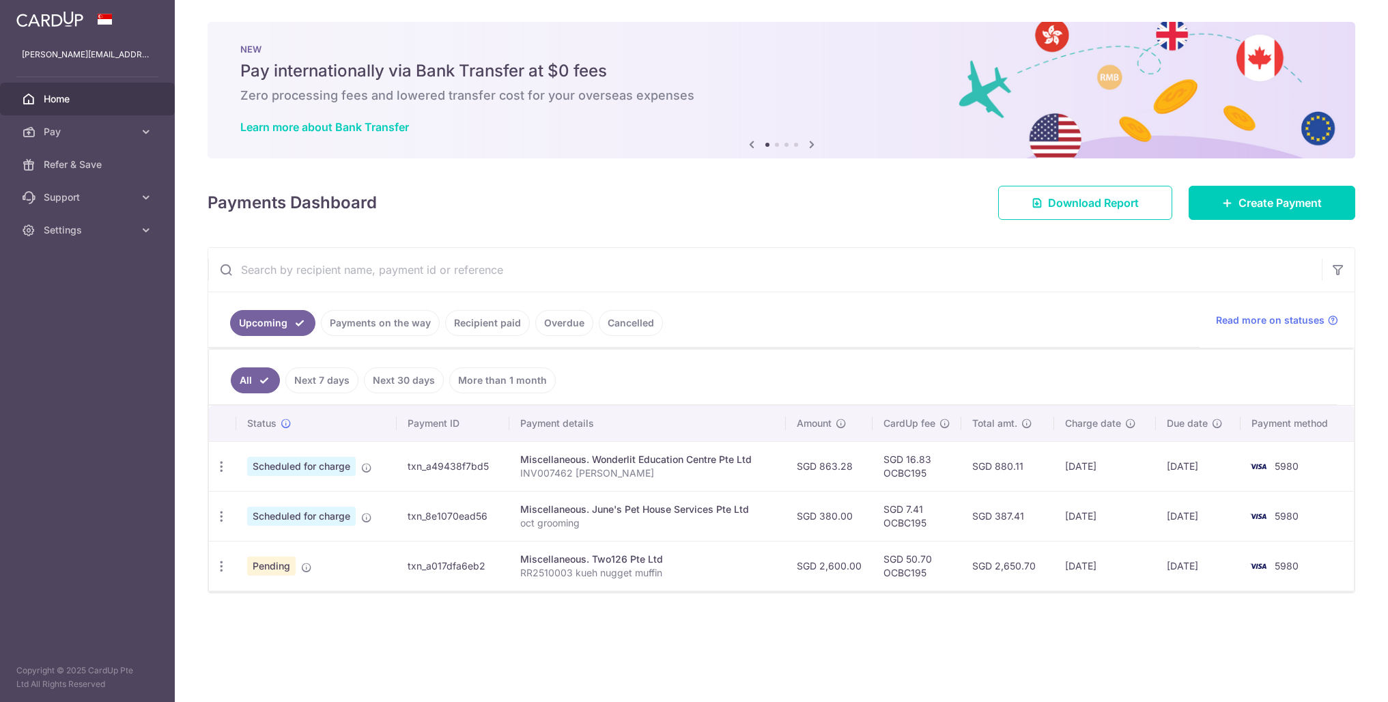
click at [503, 321] on link "Recipient paid" at bounding box center [487, 323] width 85 height 26
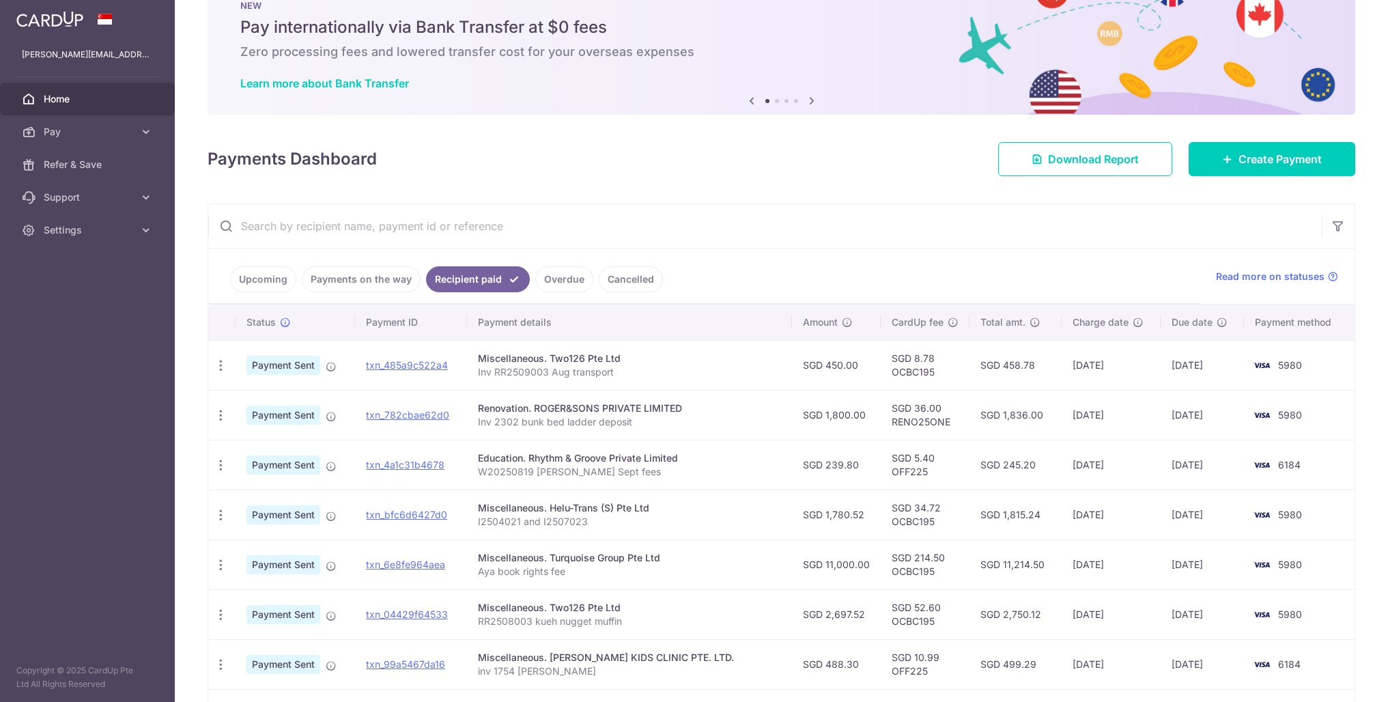
scroll to position [69, 0]
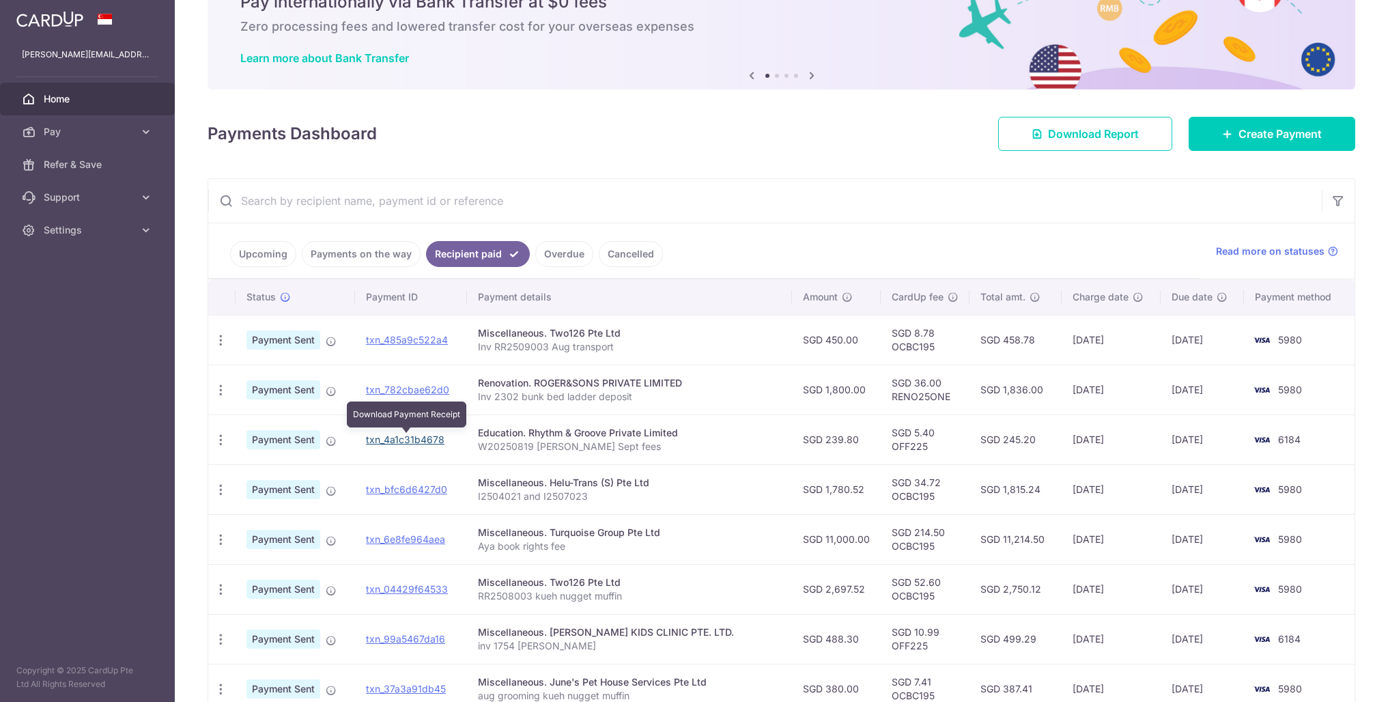
click at [395, 440] on link "txn_4a1c31b4678" at bounding box center [405, 439] width 78 height 12
click at [403, 438] on link "txn_4a1c31b4678" at bounding box center [405, 439] width 78 height 12
click at [1261, 146] on link "Create Payment" at bounding box center [1271, 134] width 167 height 34
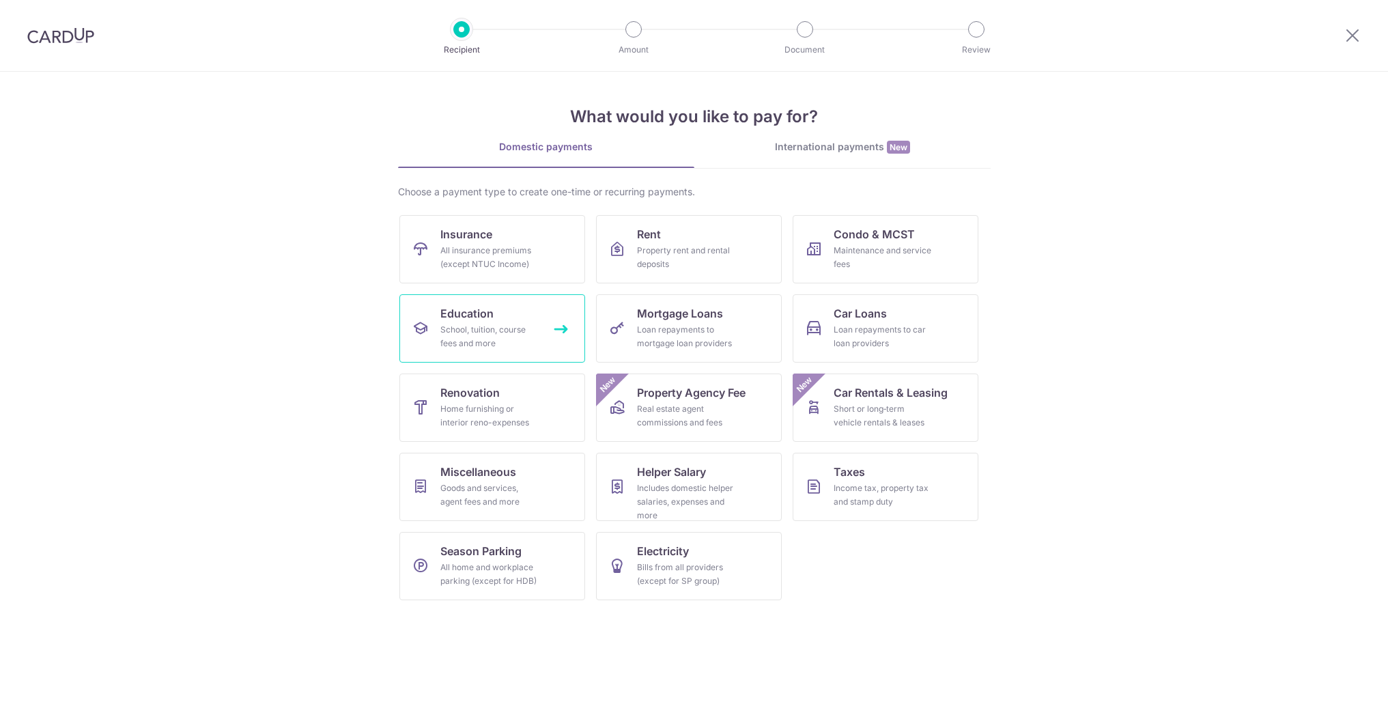
click at [476, 336] on div "School, tuition, course fees and more" at bounding box center [489, 336] width 98 height 27
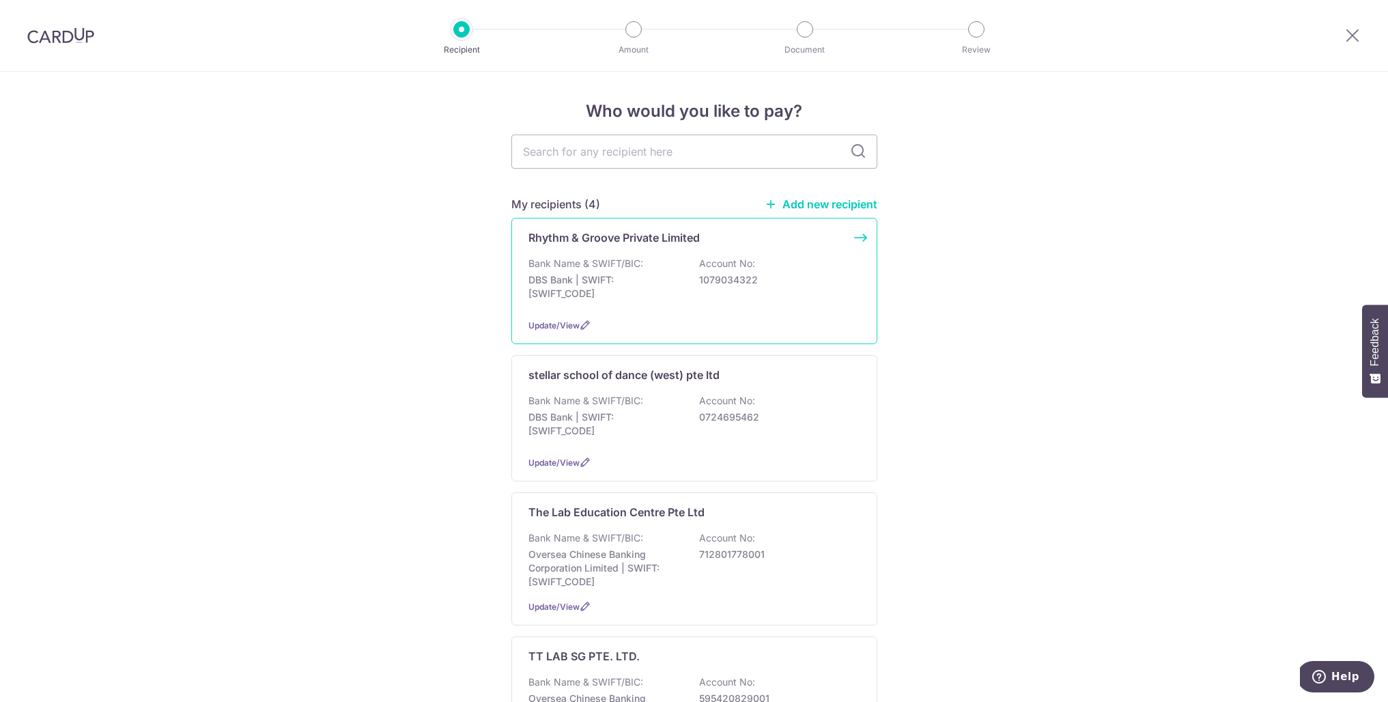
click at [587, 265] on p "Bank Name & SWIFT/BIC:" at bounding box center [585, 264] width 115 height 14
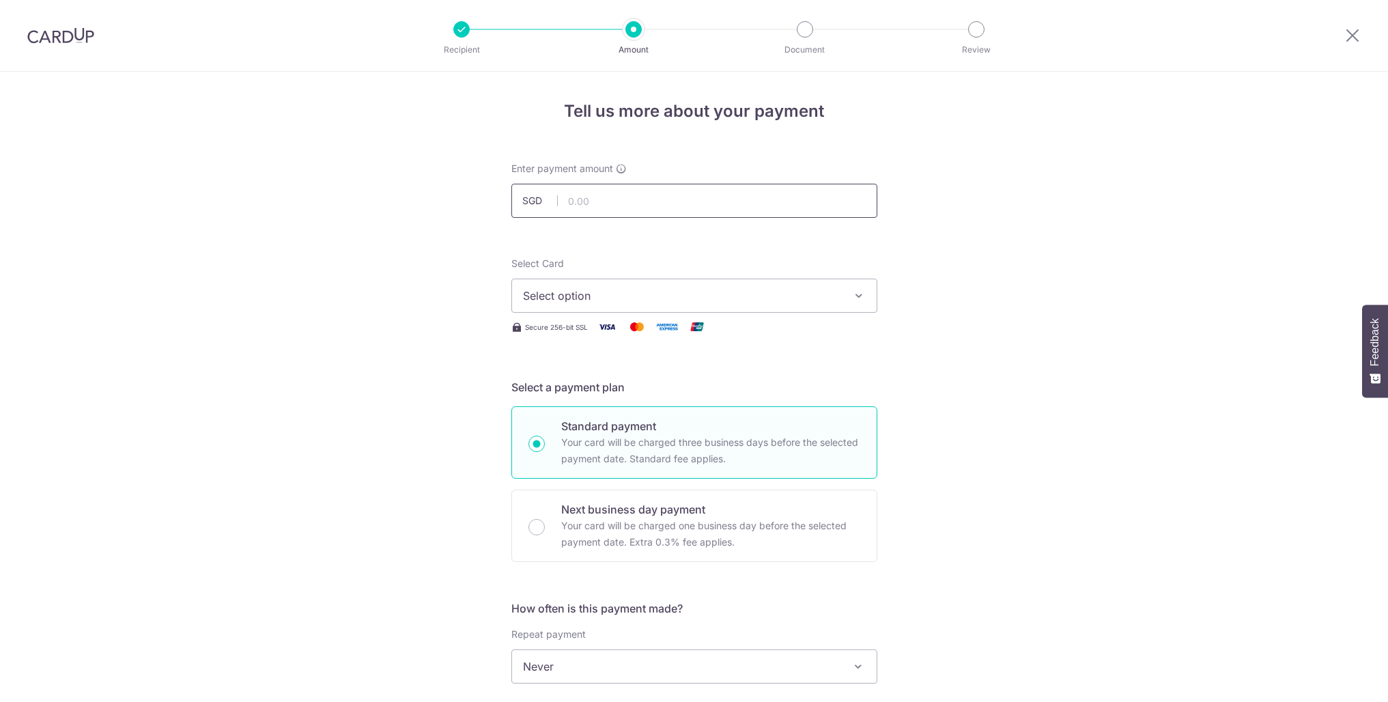
click at [614, 194] on input "text" at bounding box center [694, 201] width 366 height 34
type input "239.80"
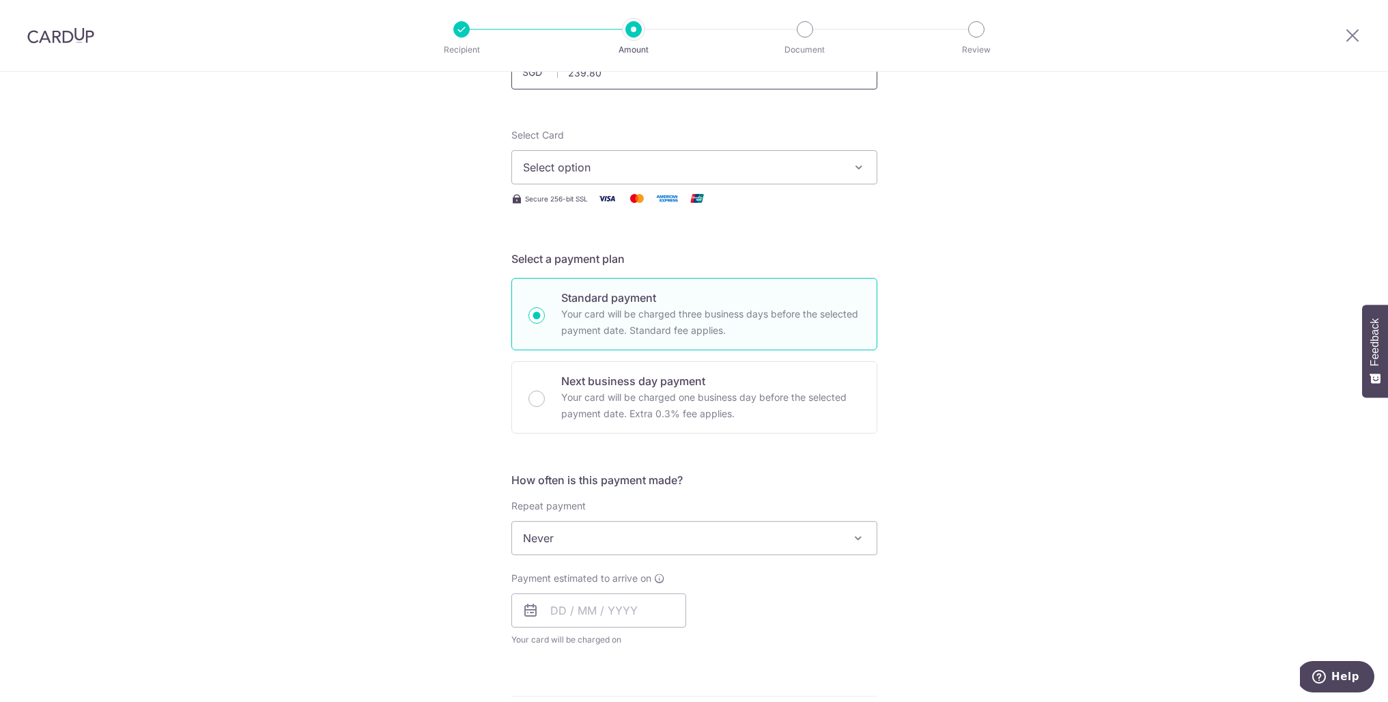
scroll to position [140, 0]
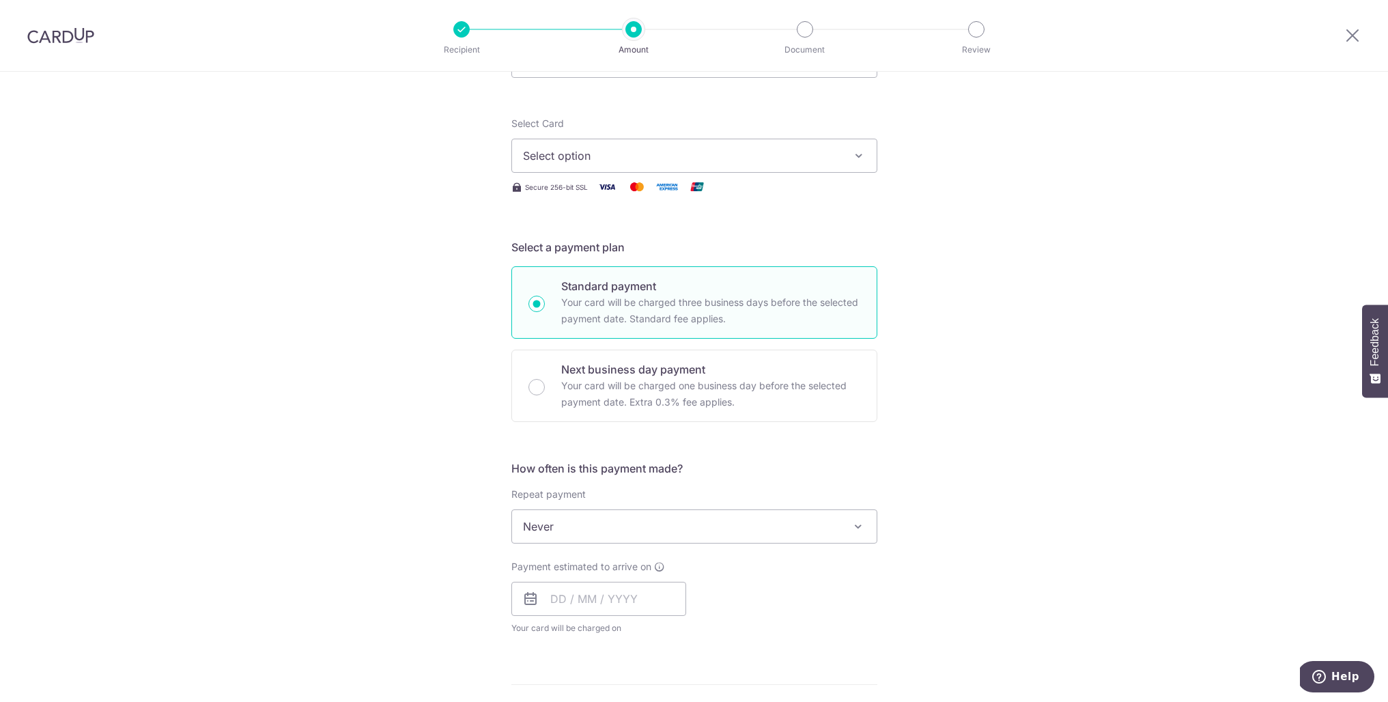
click at [725, 156] on span "Select option" at bounding box center [682, 155] width 318 height 16
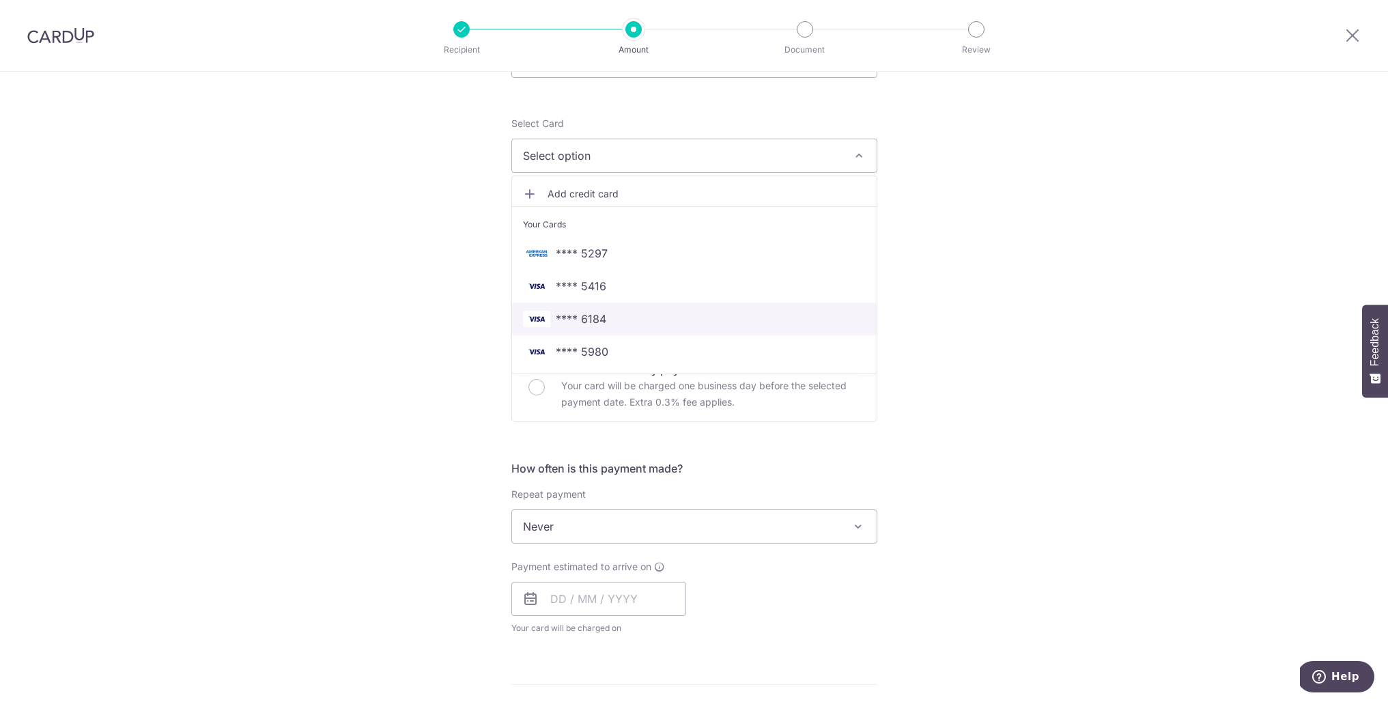
click at [625, 325] on span "**** 6184" at bounding box center [694, 319] width 343 height 16
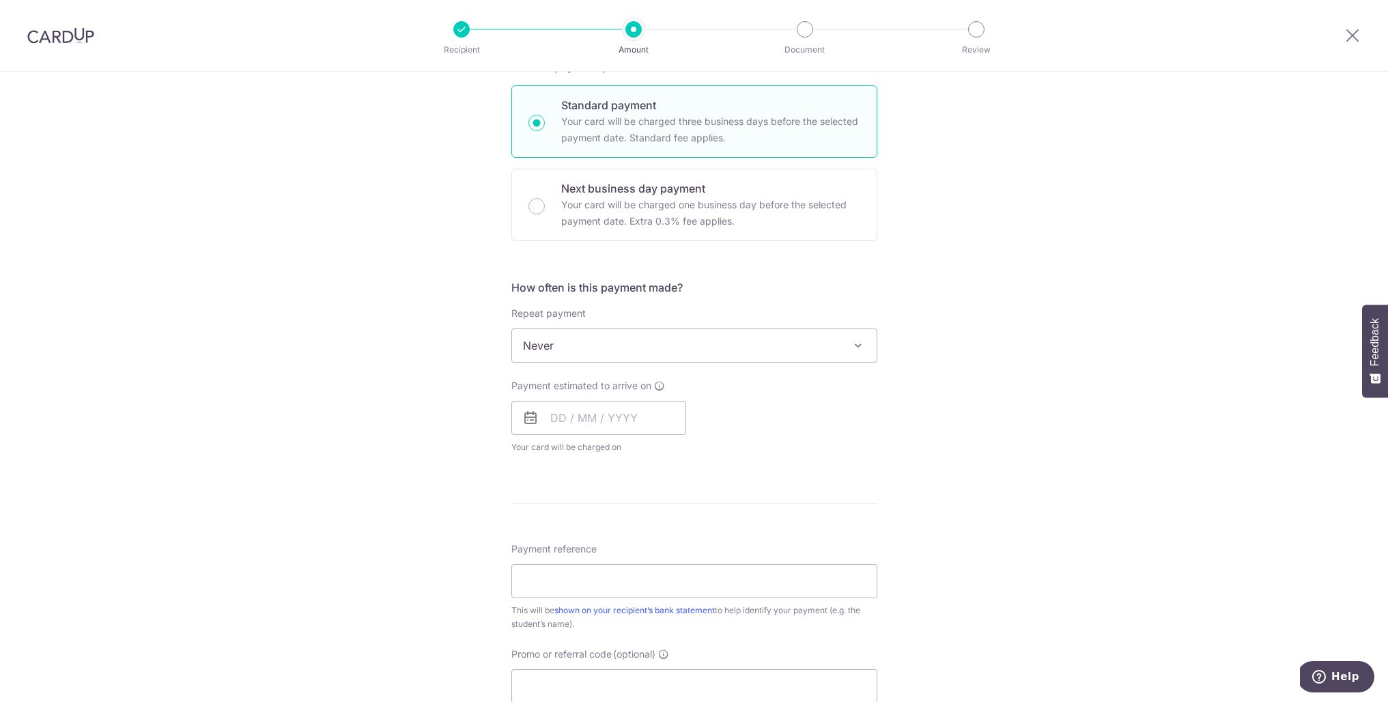
scroll to position [339, 0]
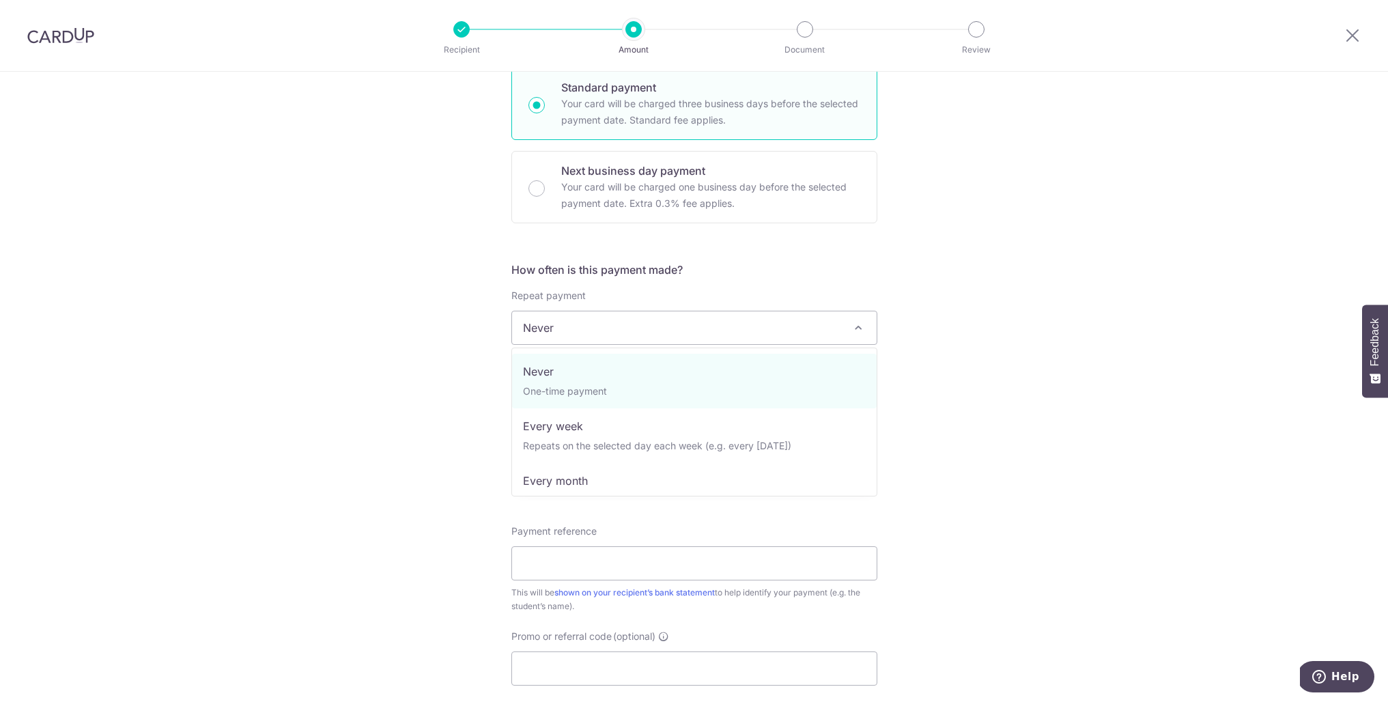
click at [663, 326] on span "Never" at bounding box center [694, 327] width 364 height 33
select select "3"
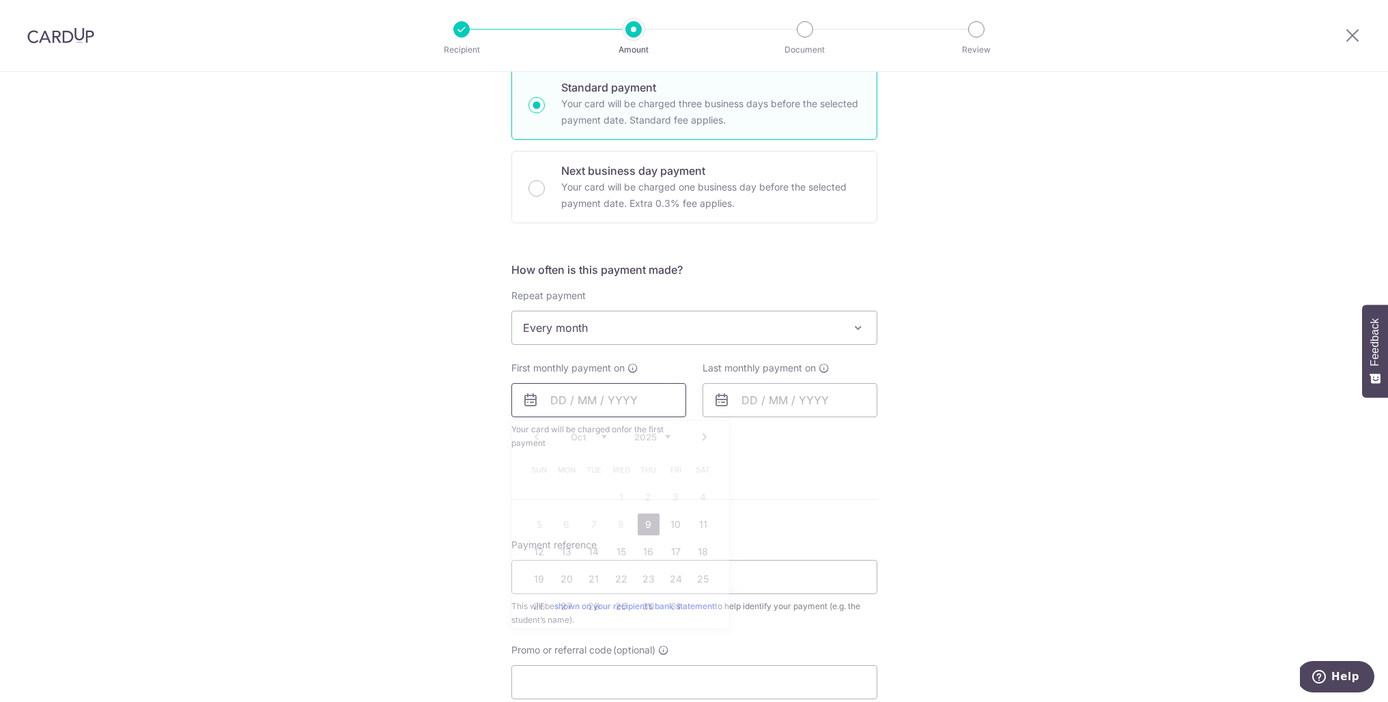
click at [556, 401] on input "text" at bounding box center [598, 400] width 175 height 34
click at [557, 526] on table "Sun Mon Tue Wed Thu Fri Sat 1 2 3 4 5 6 7 8 9 10 11 12 13 14 15 16 17 18 19 20 …" at bounding box center [621, 538] width 191 height 164
drag, startPoint x: 642, startPoint y: 525, endPoint x: 771, endPoint y: 418, distance: 167.7
click at [642, 525] on link "9" at bounding box center [648, 524] width 22 height 22
type input "[DATE]"
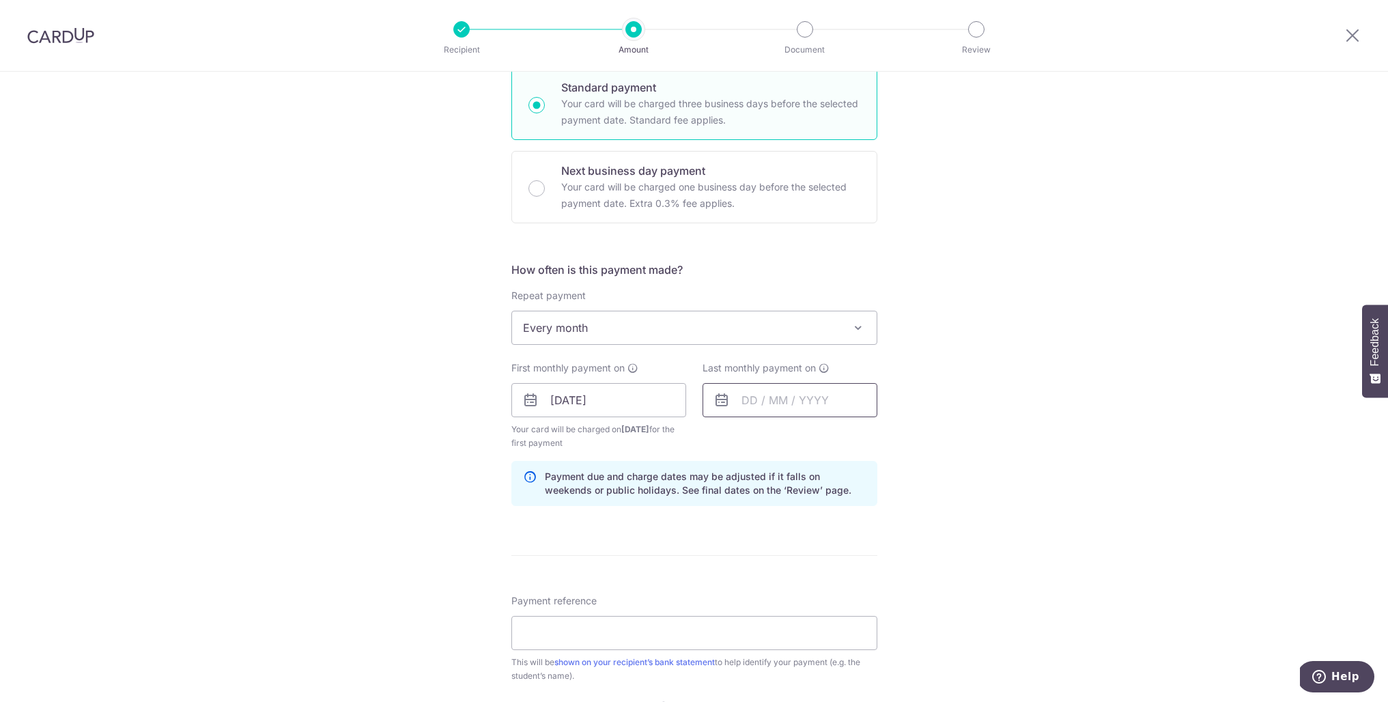
click at [752, 400] on input "text" at bounding box center [789, 400] width 175 height 34
click at [795, 433] on select "Oct Nov Dec" at bounding box center [780, 436] width 36 height 11
click at [756, 522] on link "3" at bounding box center [758, 524] width 22 height 22
type input "[DATE]"
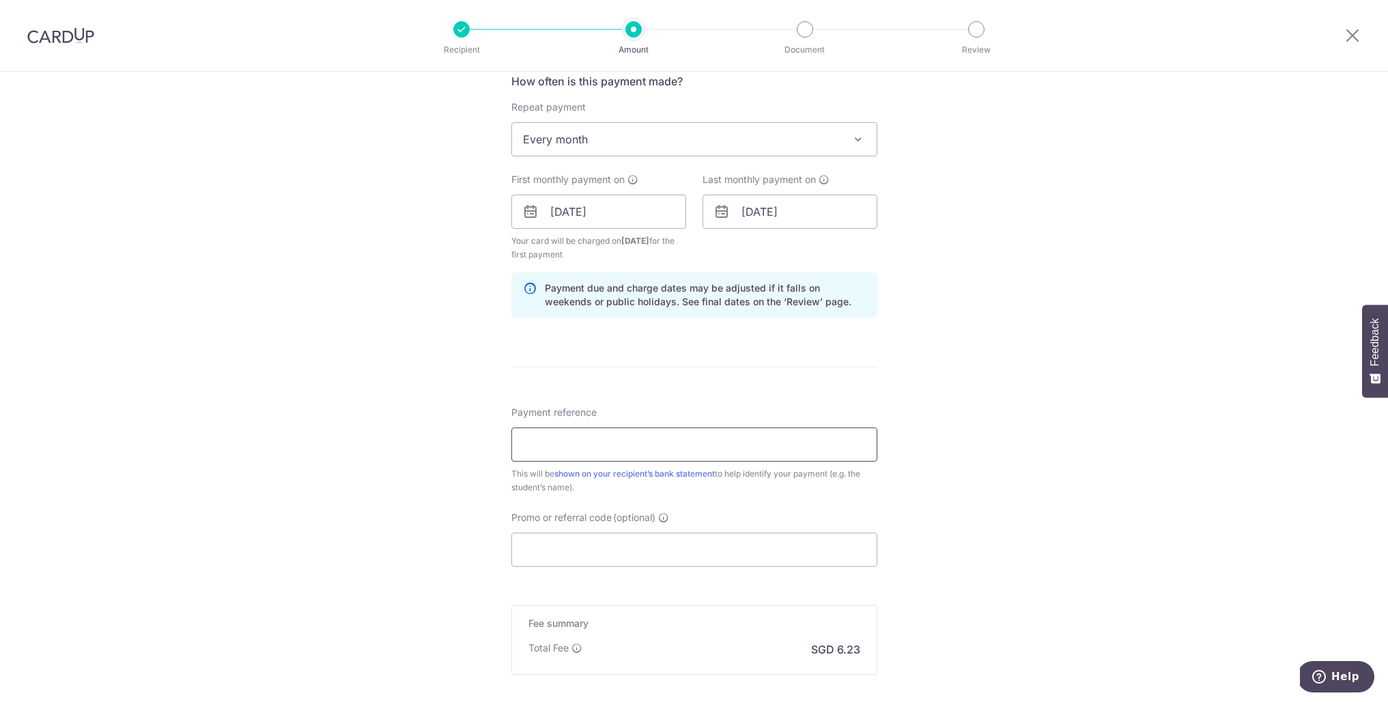
scroll to position [622, 0]
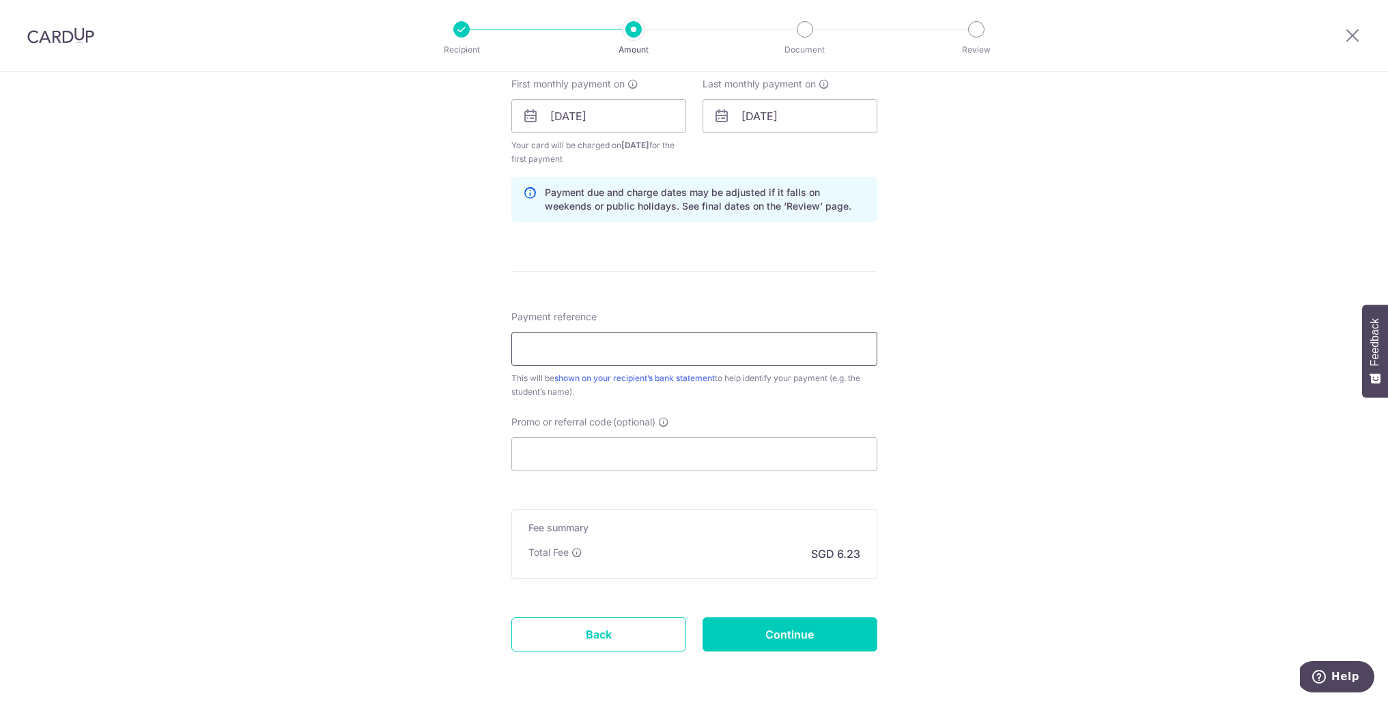
click at [592, 352] on input "Payment reference" at bounding box center [694, 349] width 366 height 34
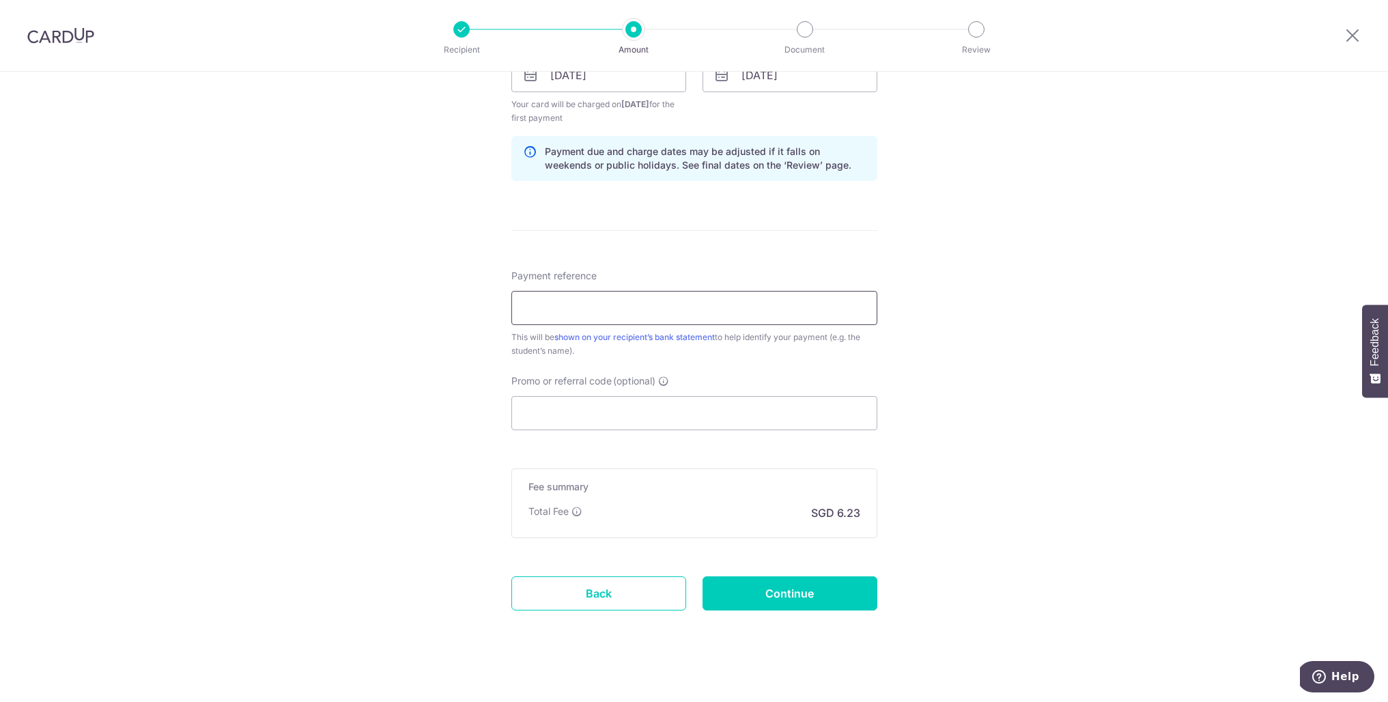
scroll to position [674, 0]
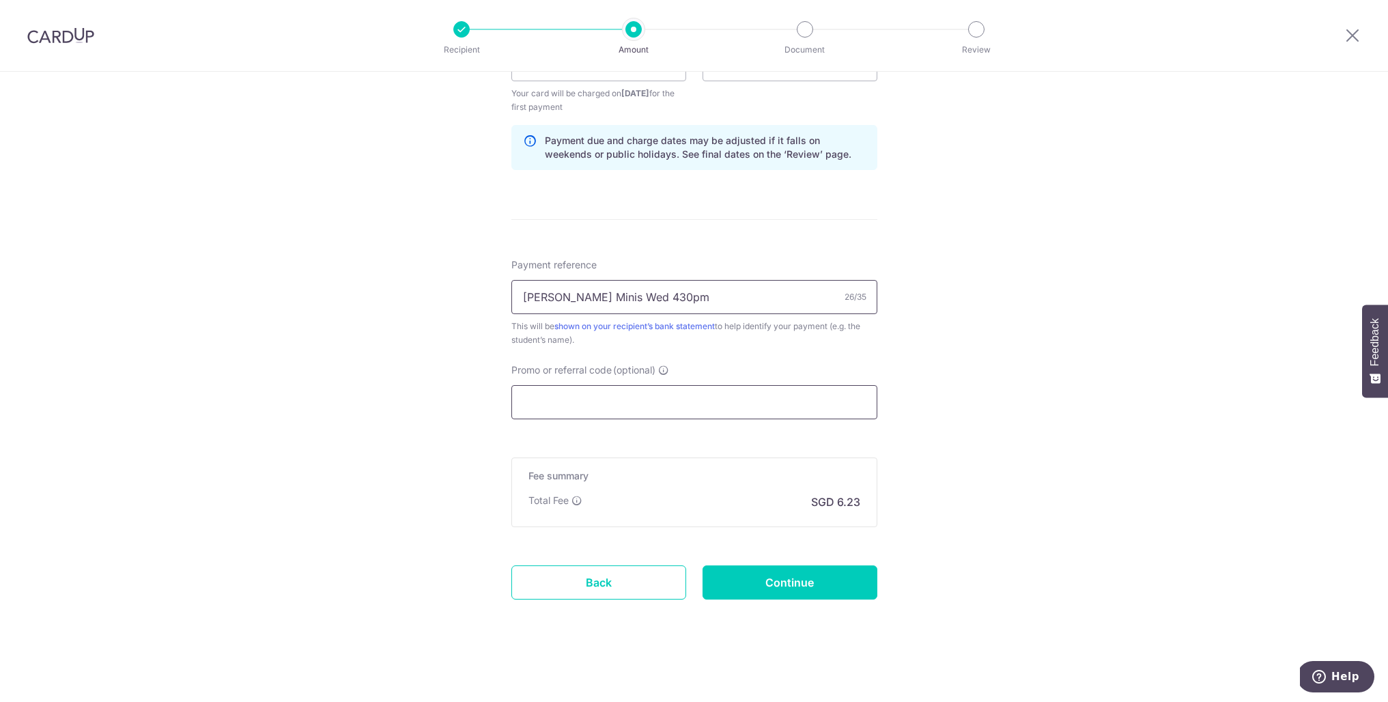
type input "[PERSON_NAME] Minis Wed 430pm"
click at [583, 412] on input "Promo or referral code (optional)" at bounding box center [694, 402] width 366 height 34
paste input "REC185"
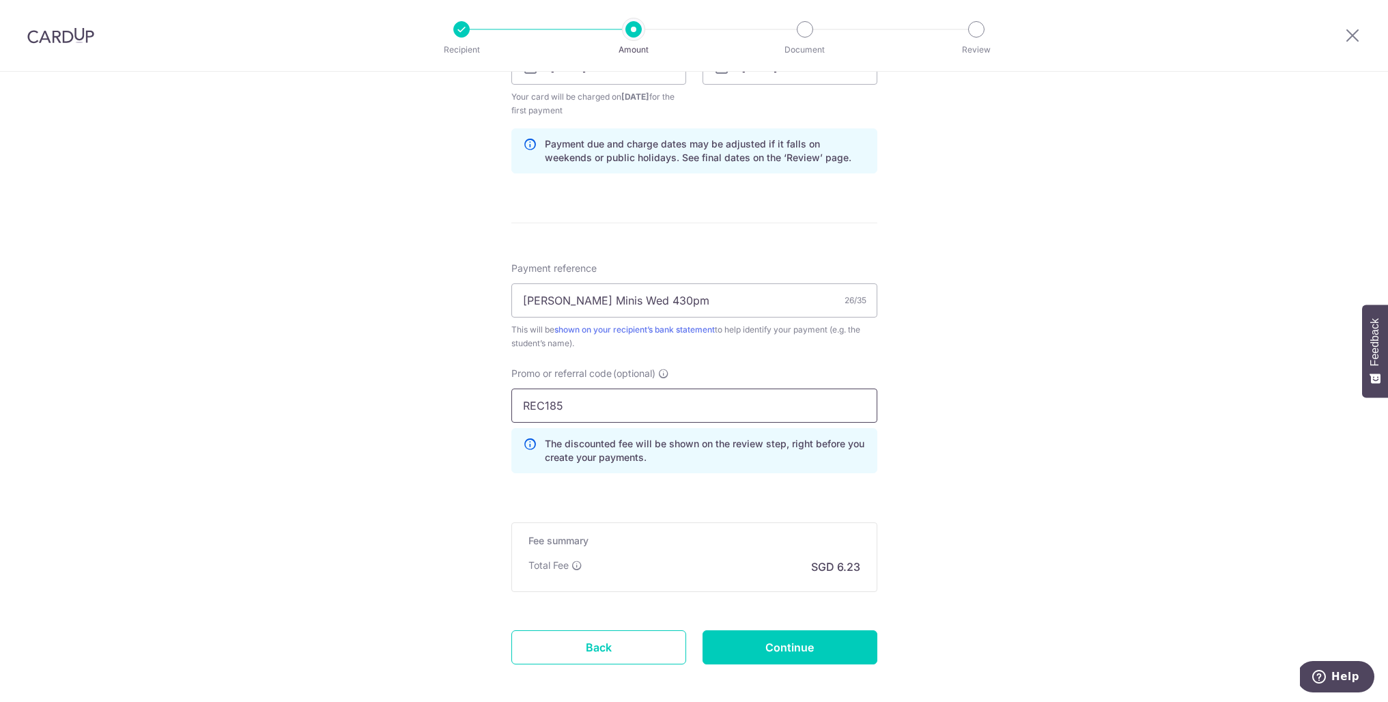
scroll to position [736, 0]
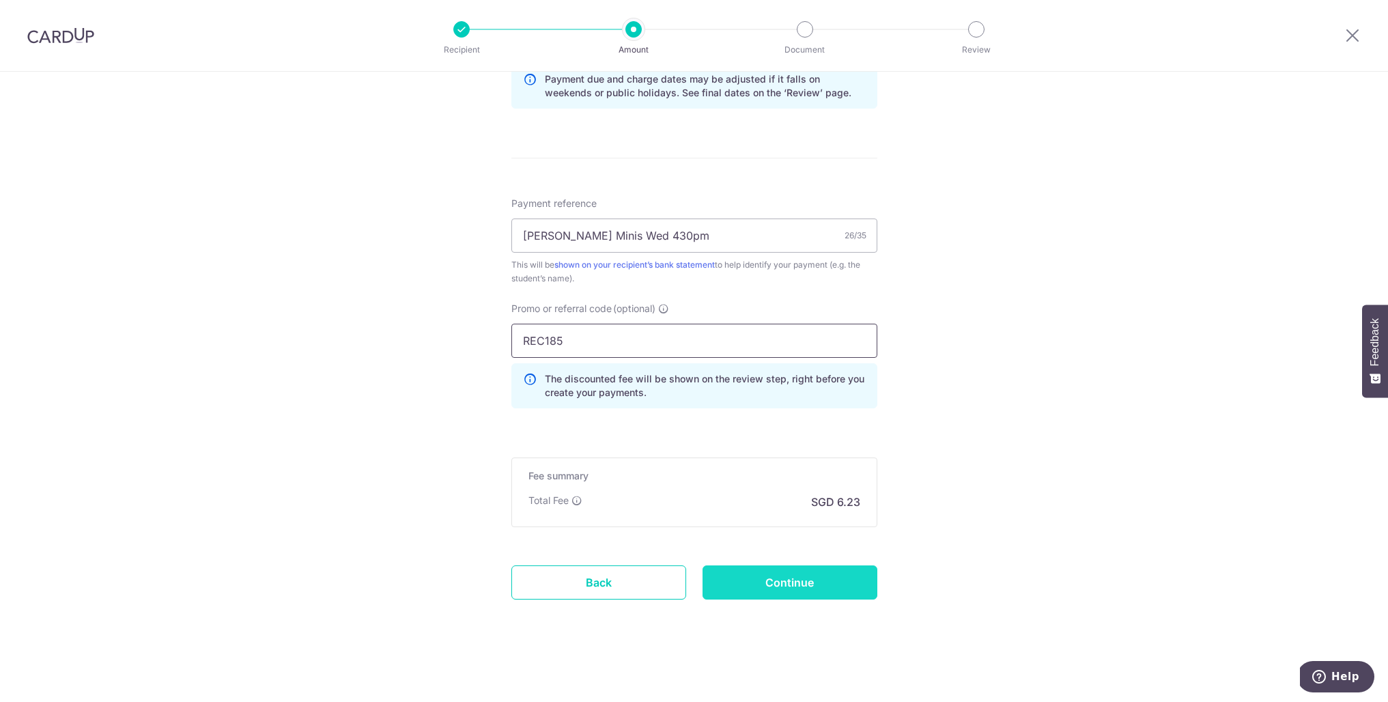
type input "REC185"
click at [808, 584] on input "Continue" at bounding box center [789, 582] width 175 height 34
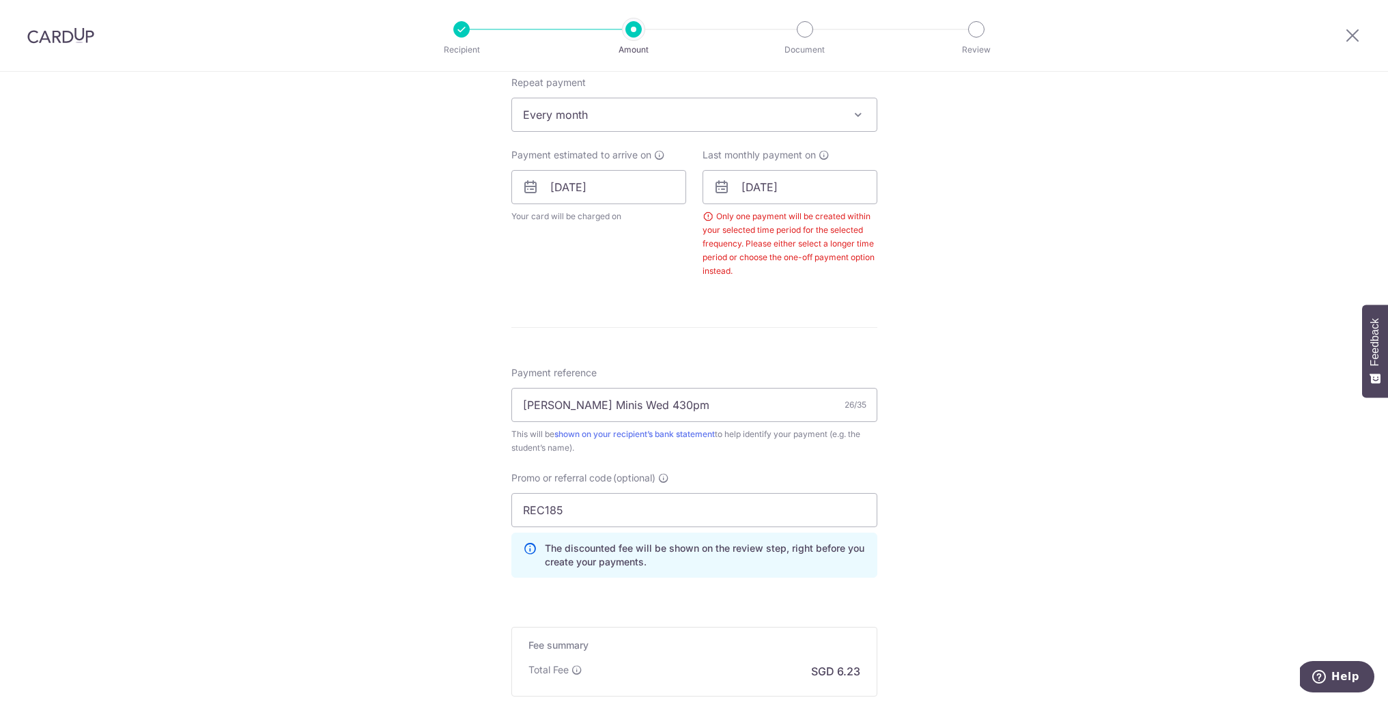
scroll to position [493, 0]
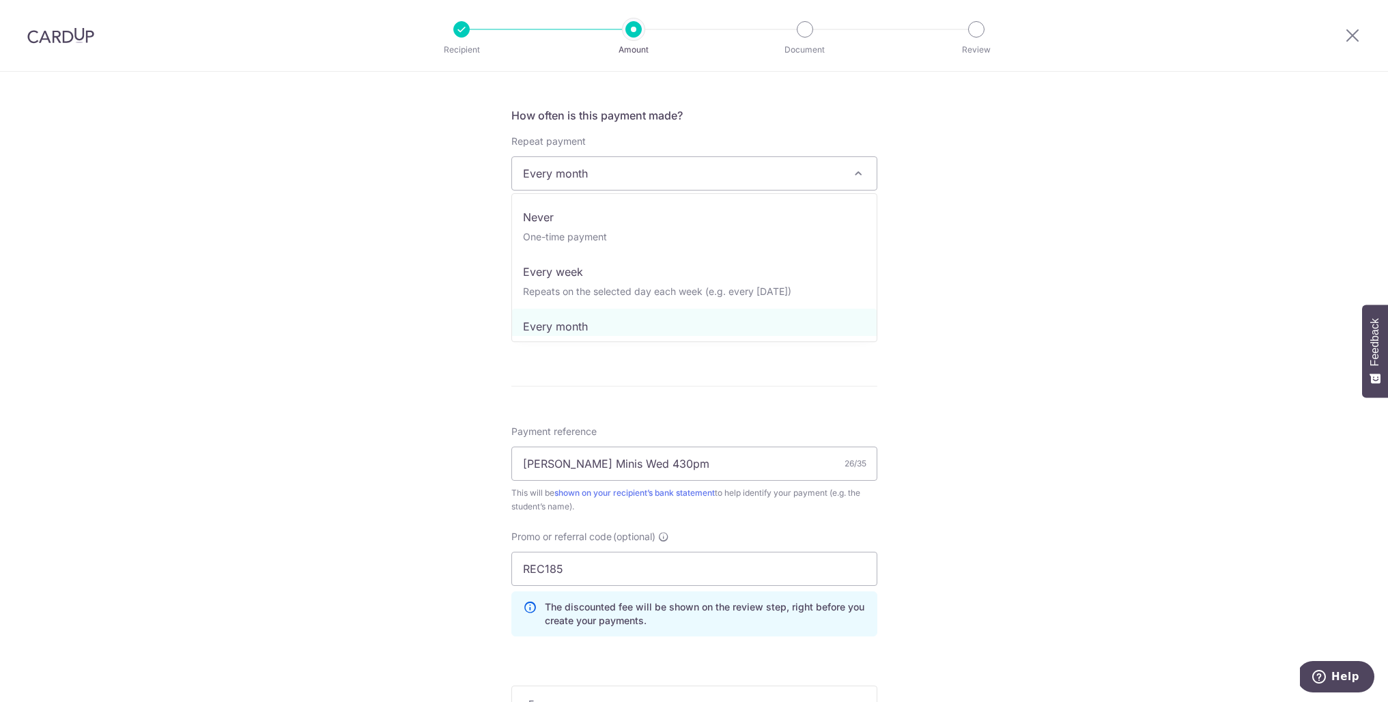
click at [813, 158] on span "Every month" at bounding box center [694, 173] width 364 height 33
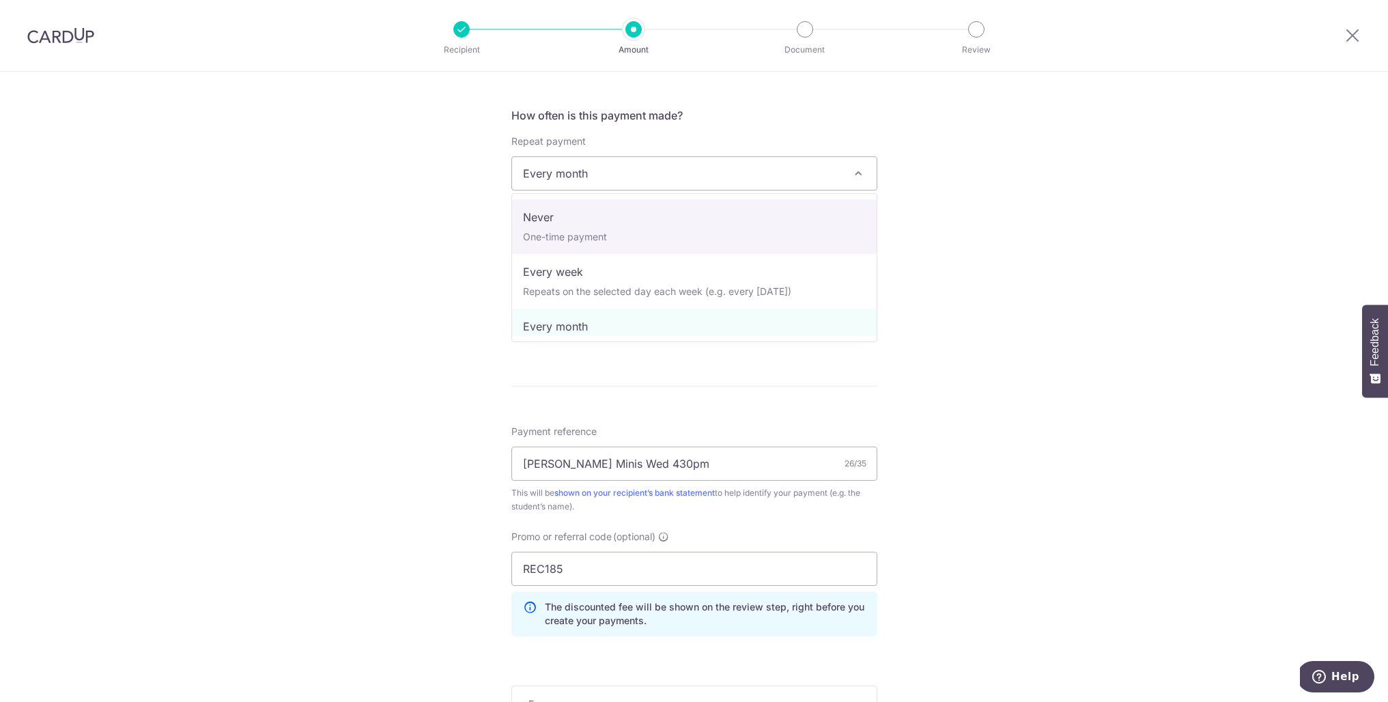
select select "1"
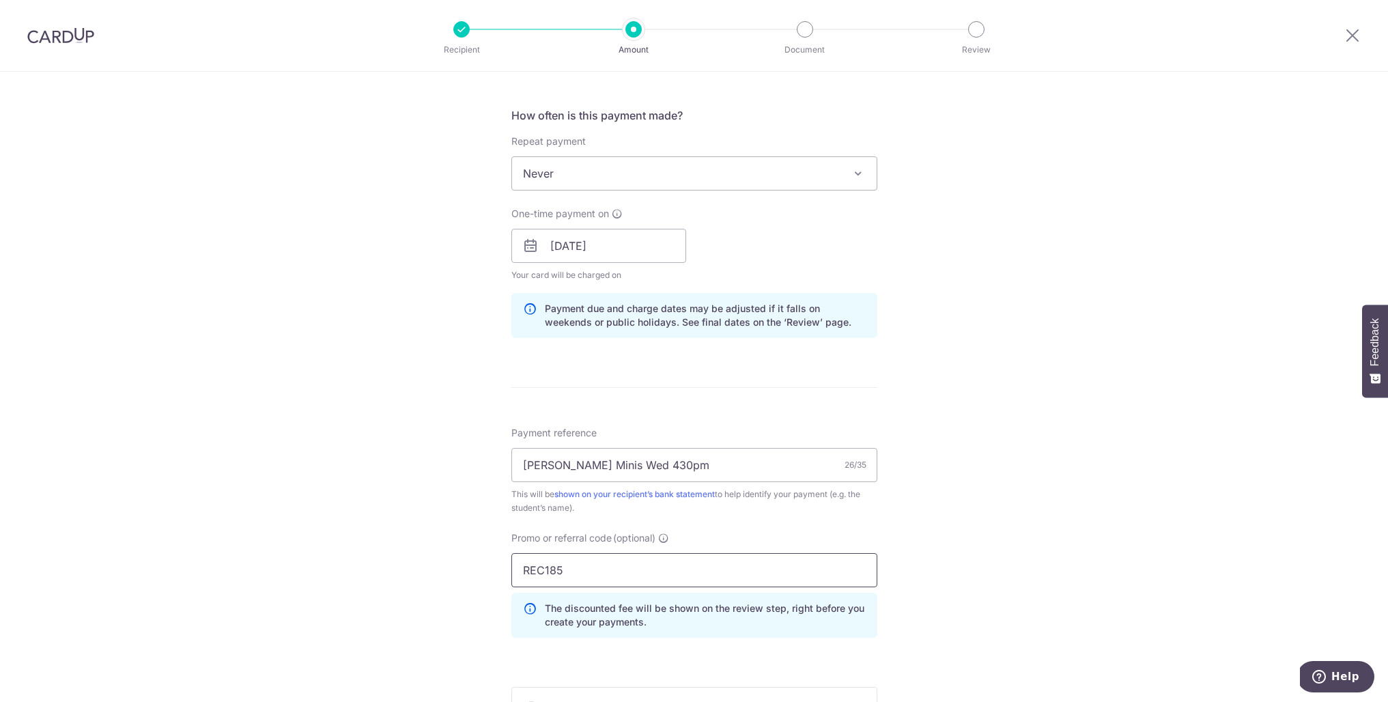
drag, startPoint x: 575, startPoint y: 567, endPoint x: 484, endPoint y: 571, distance: 90.9
click at [484, 571] on div "Tell us more about your payment Enter payment amount SGD 239.80 239.80 Select C…" at bounding box center [694, 255] width 1388 height 1352
paste input "OFF22"
type input "OFF22"
click at [738, 468] on input "[PERSON_NAME] Minis Wed 430pm" at bounding box center [694, 465] width 366 height 34
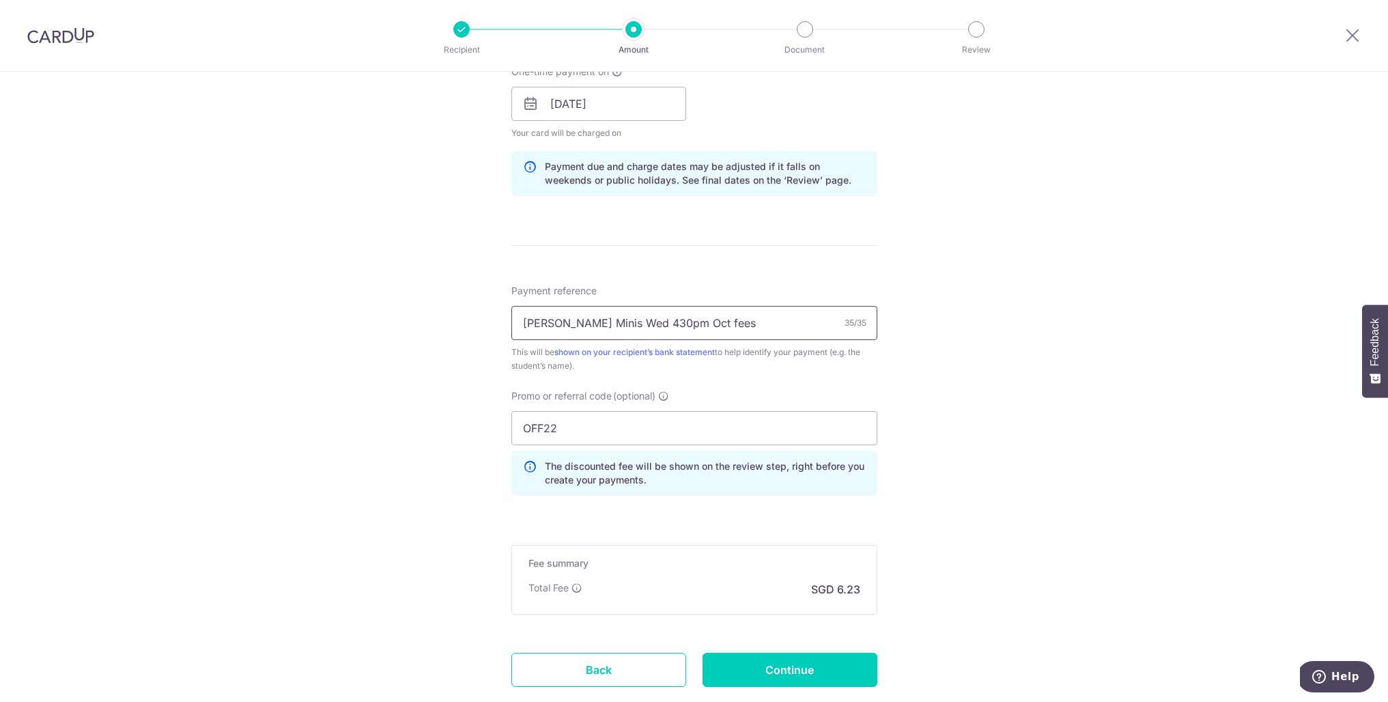
scroll to position [722, 0]
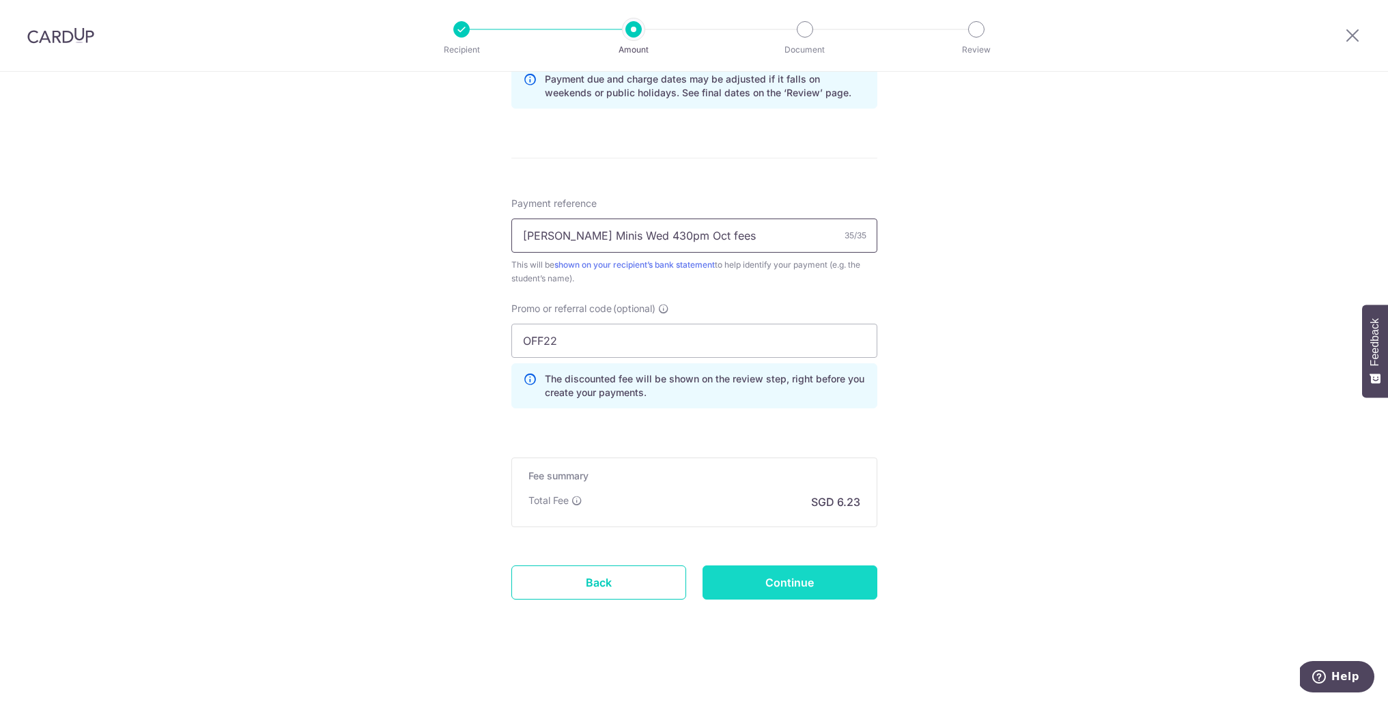
type input "[PERSON_NAME] Minis Wed 430pm Oct fees"
click at [799, 588] on input "Continue" at bounding box center [789, 582] width 175 height 34
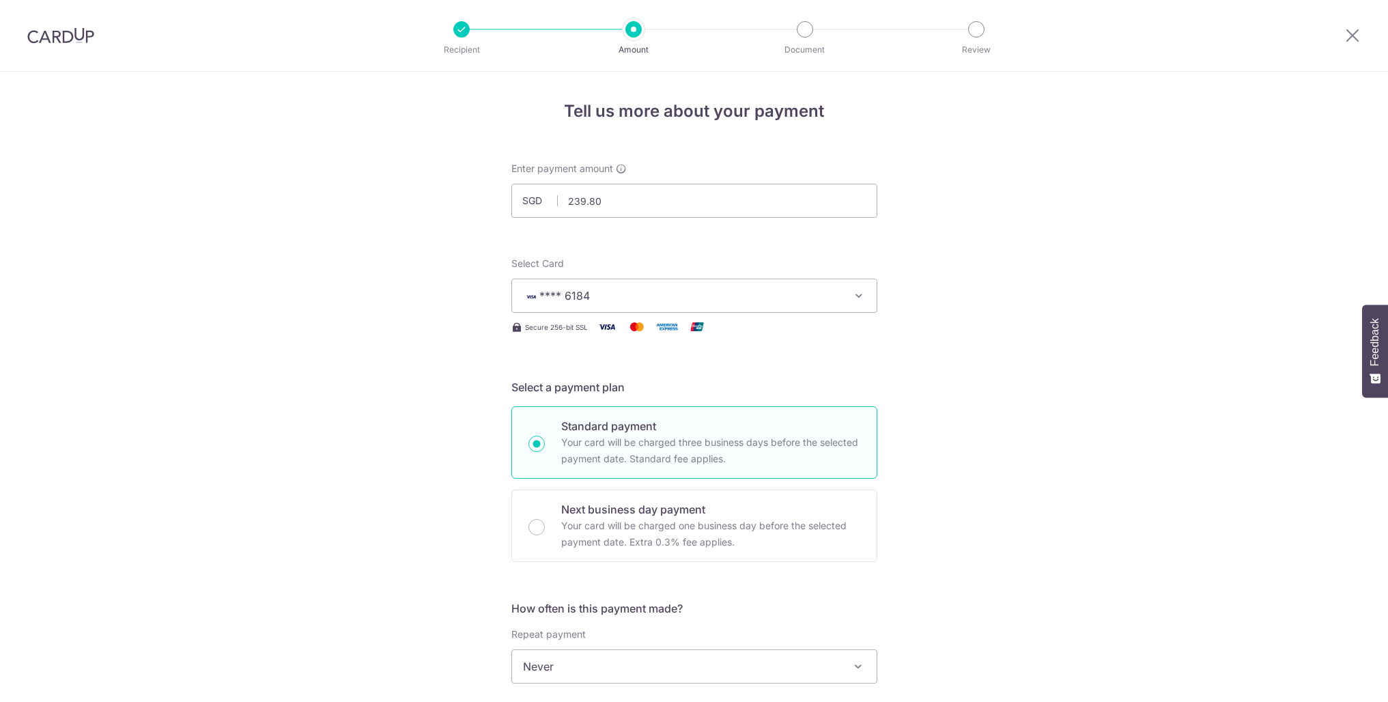
scroll to position [741, 0]
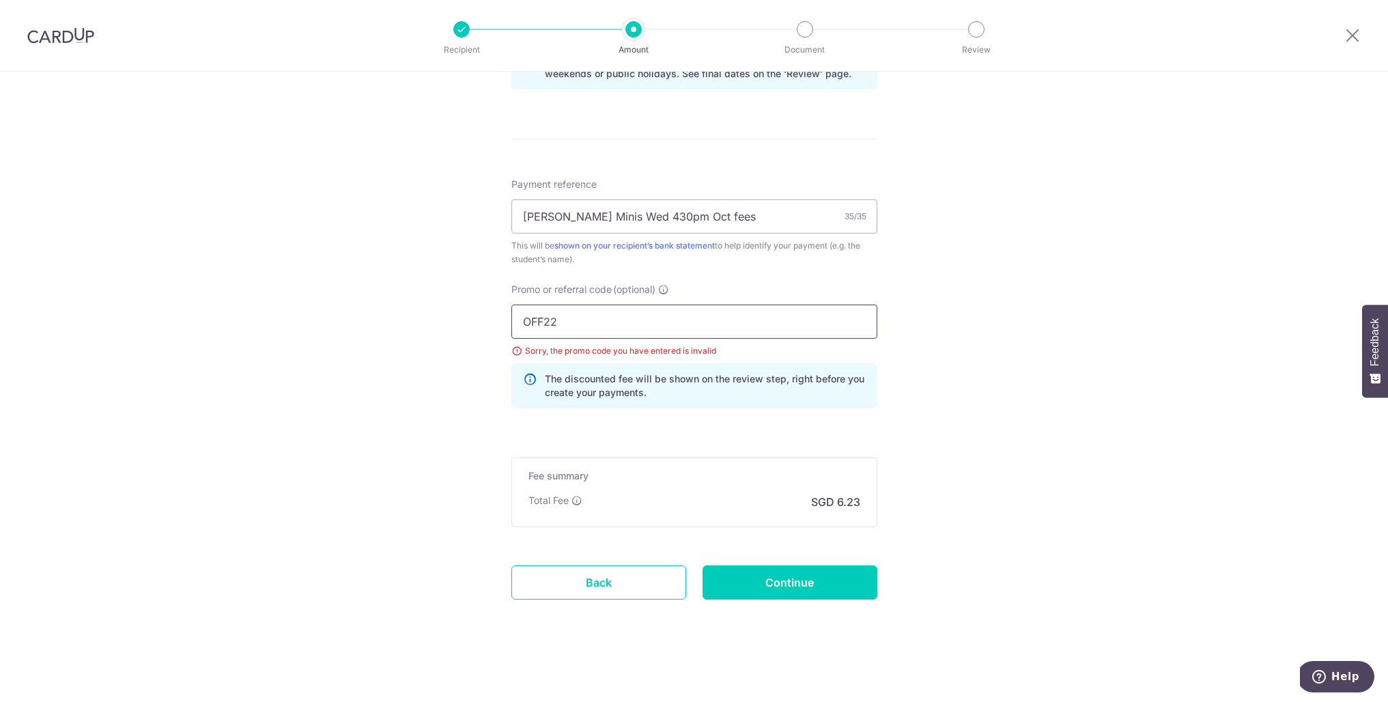
click at [581, 319] on input "OFF22" at bounding box center [694, 321] width 366 height 34
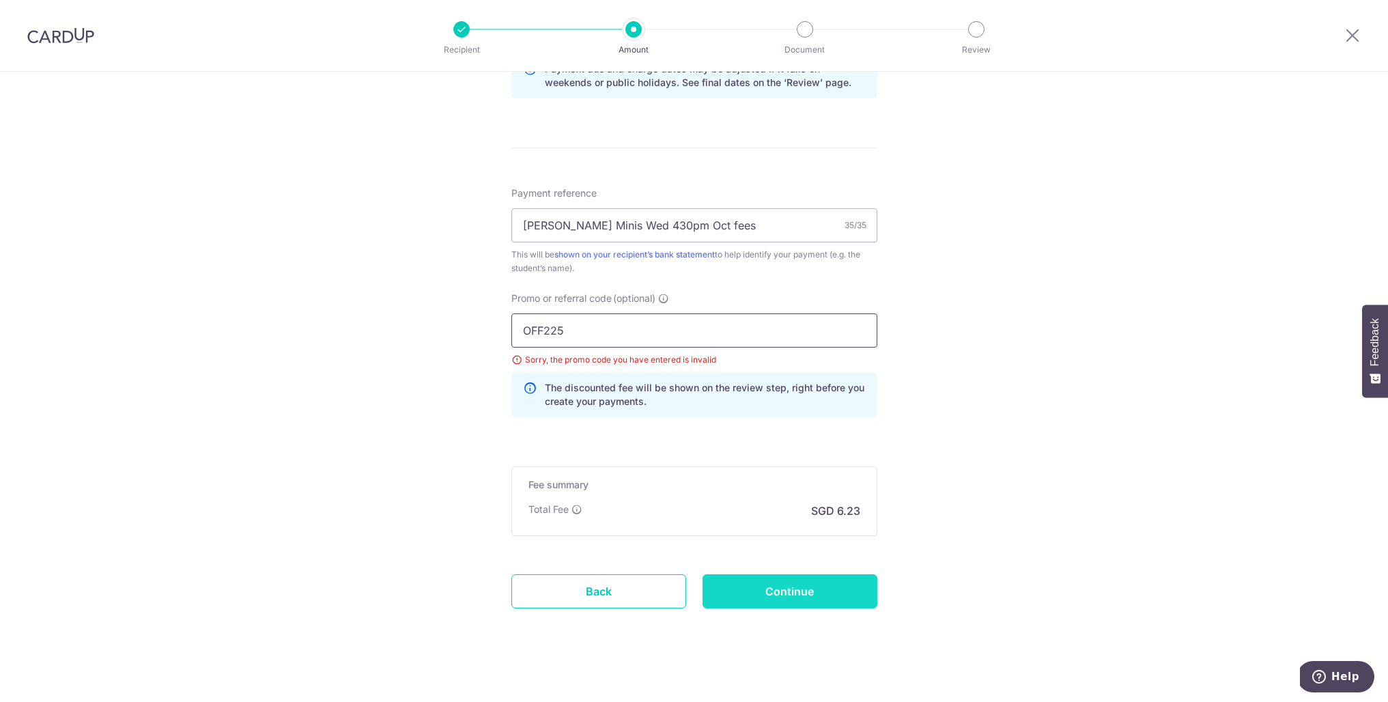
type input "OFF225"
click at [794, 599] on input "Continue" at bounding box center [789, 591] width 175 height 34
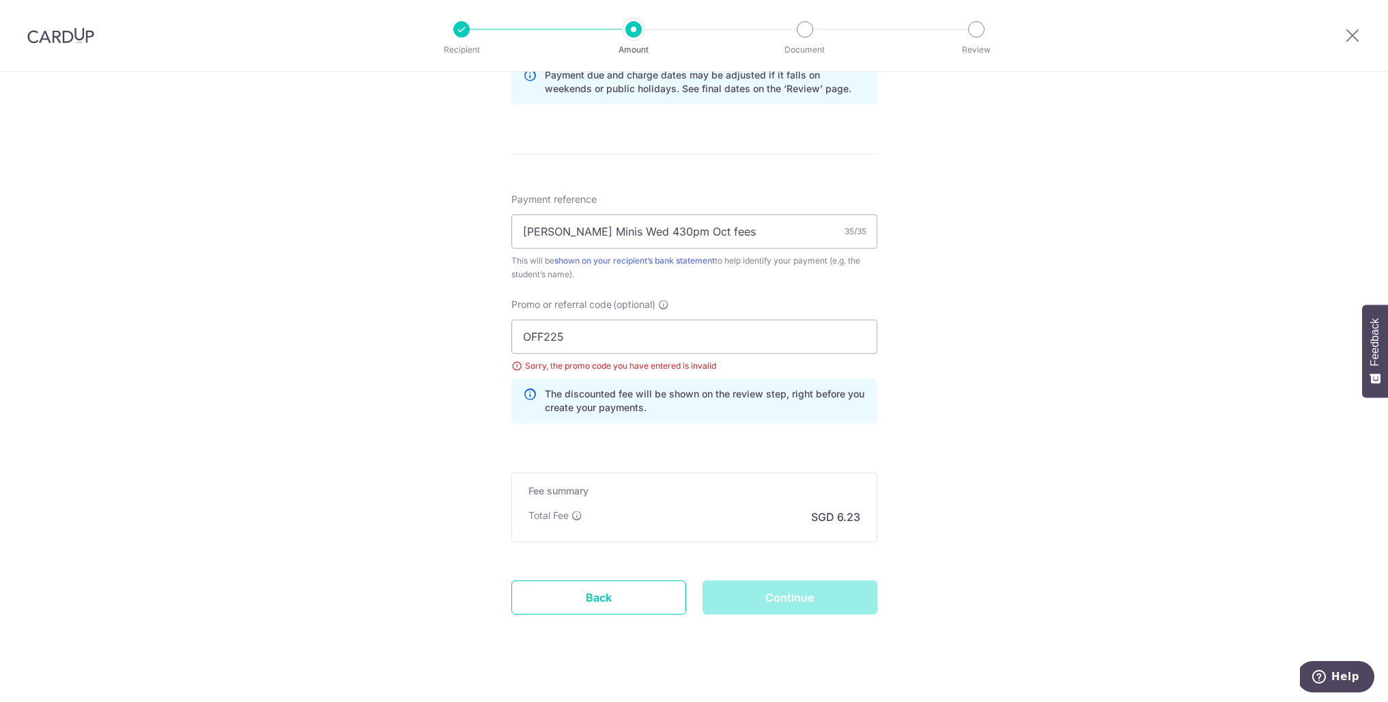
scroll to position [725, 0]
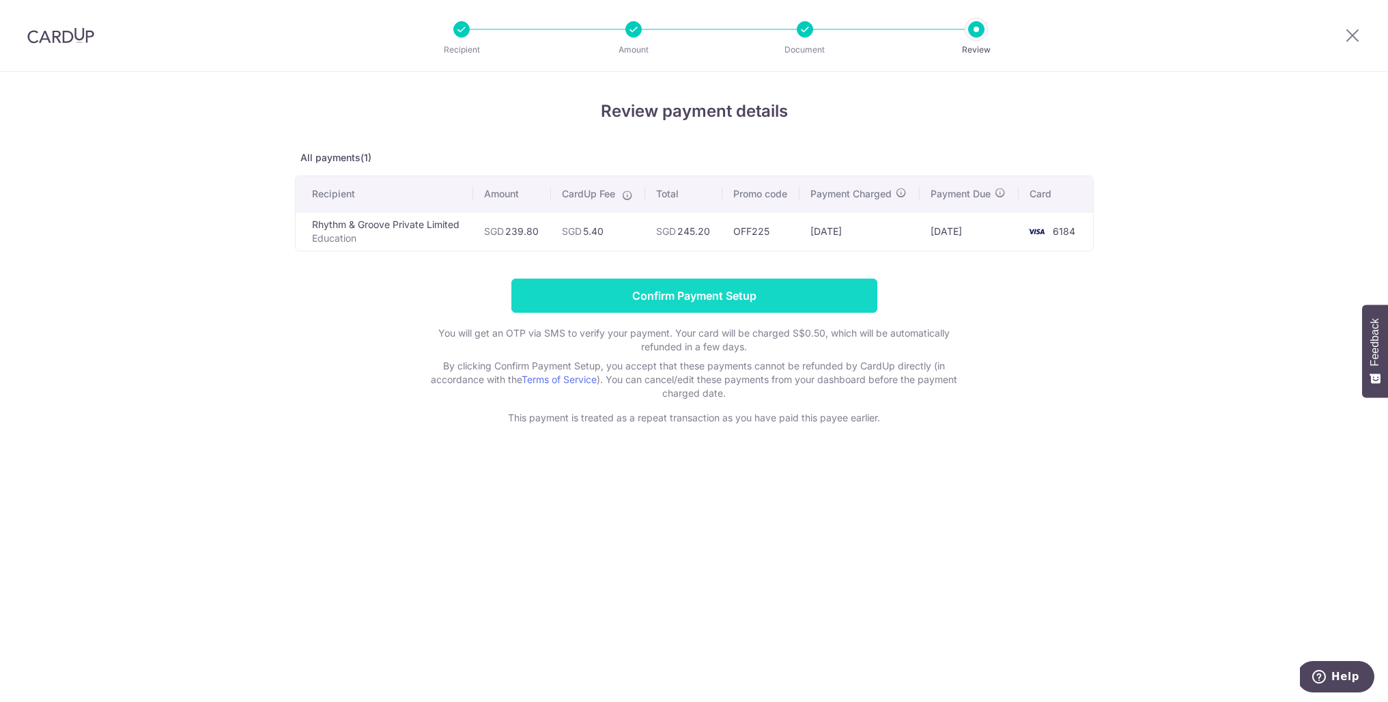
click at [719, 296] on input "Confirm Payment Setup" at bounding box center [694, 295] width 366 height 34
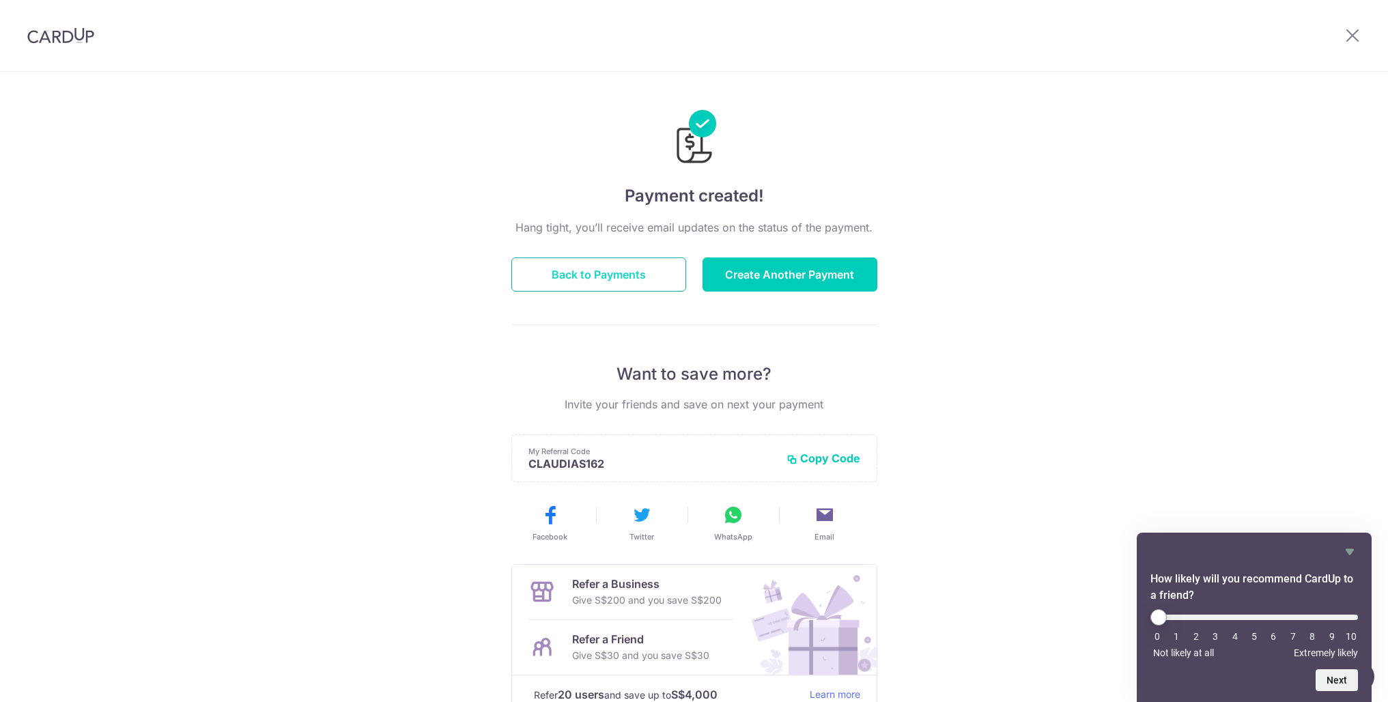
click at [599, 274] on button "Back to Payments" at bounding box center [598, 274] width 175 height 34
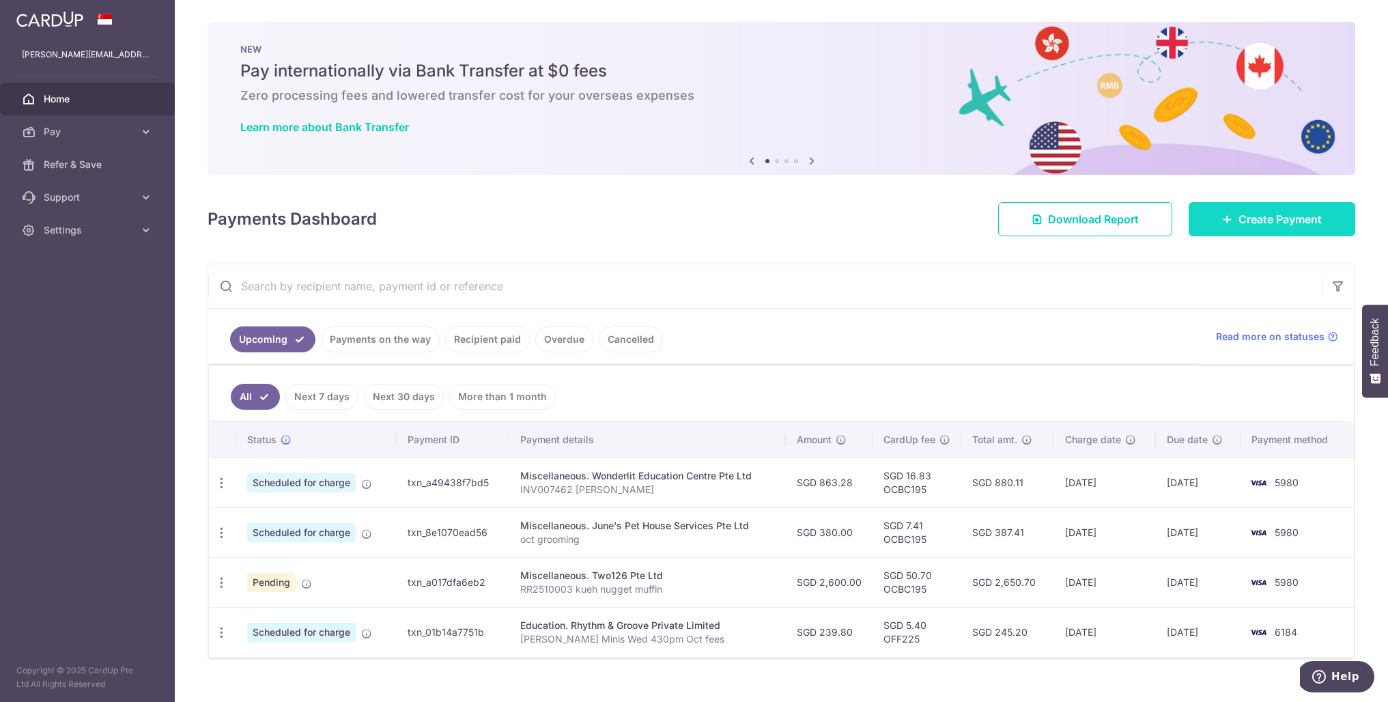
click at [1276, 206] on link "Create Payment" at bounding box center [1271, 219] width 167 height 34
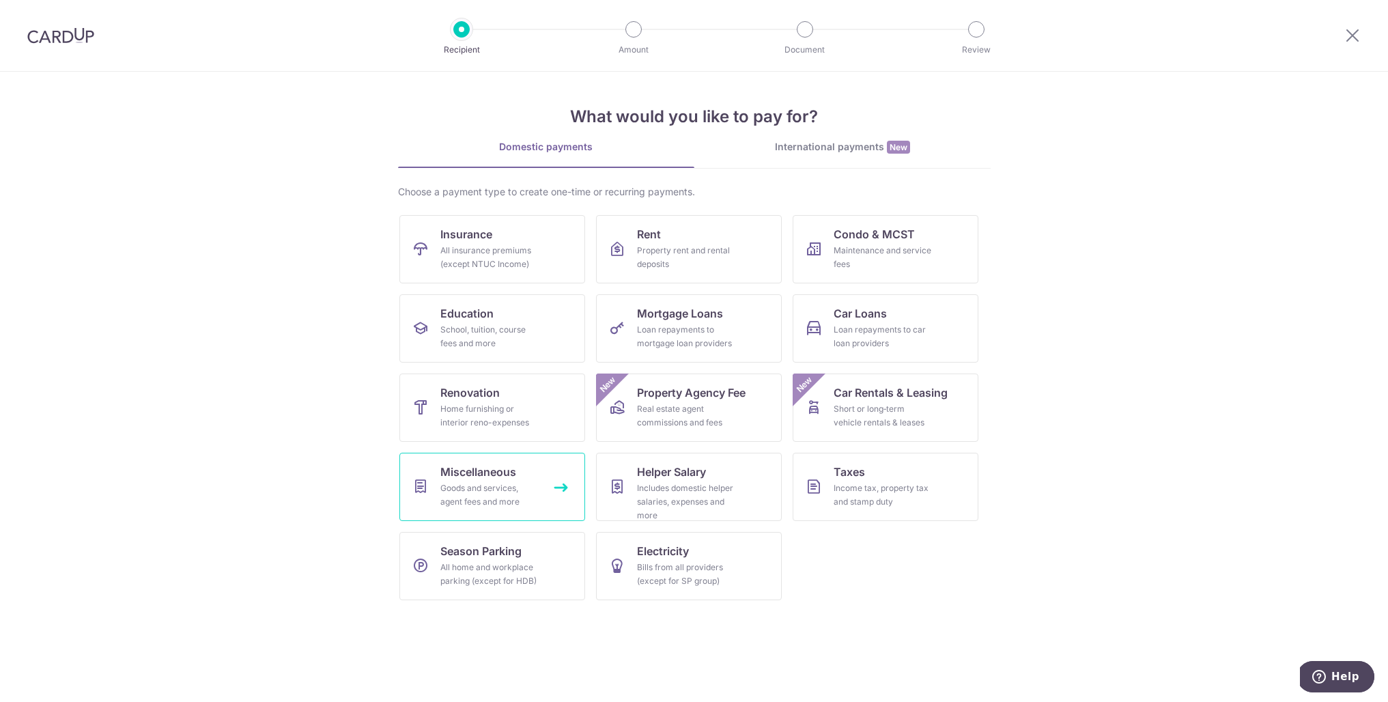
click at [505, 478] on span "Miscellaneous" at bounding box center [478, 471] width 76 height 16
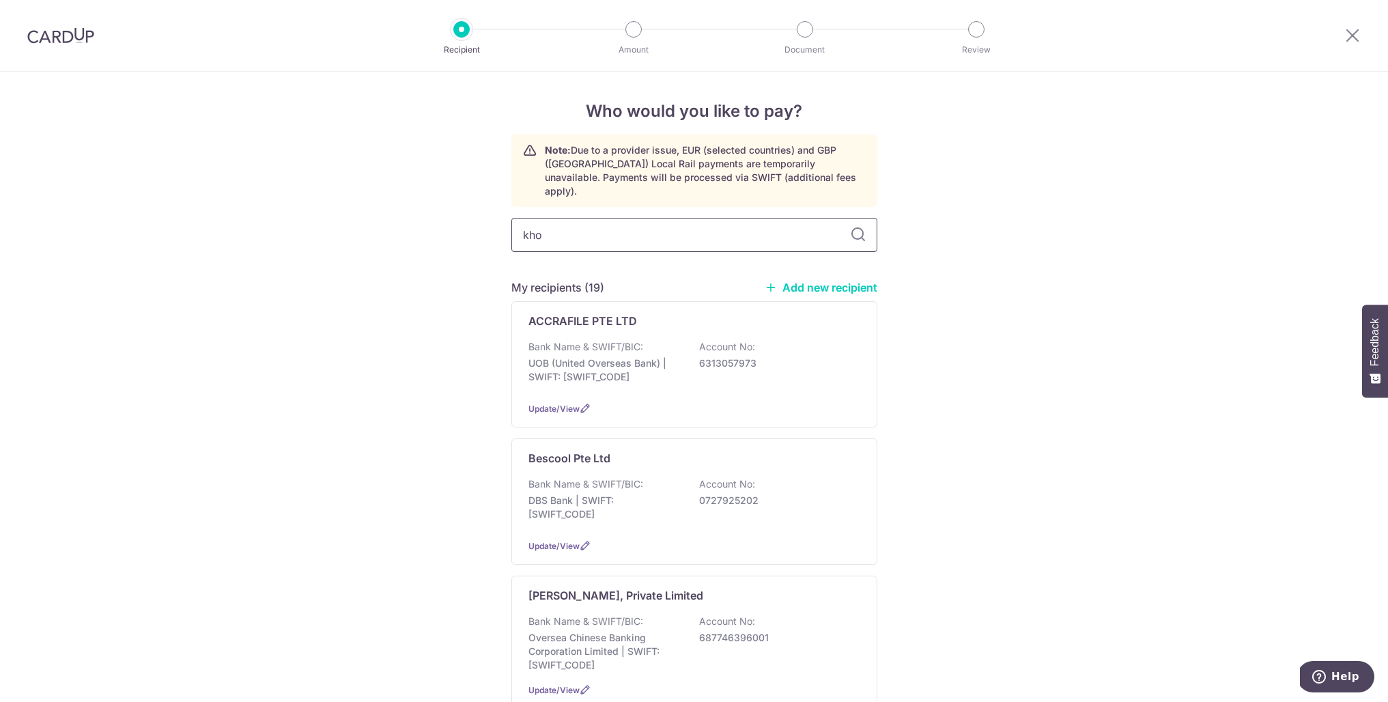
type input "khor"
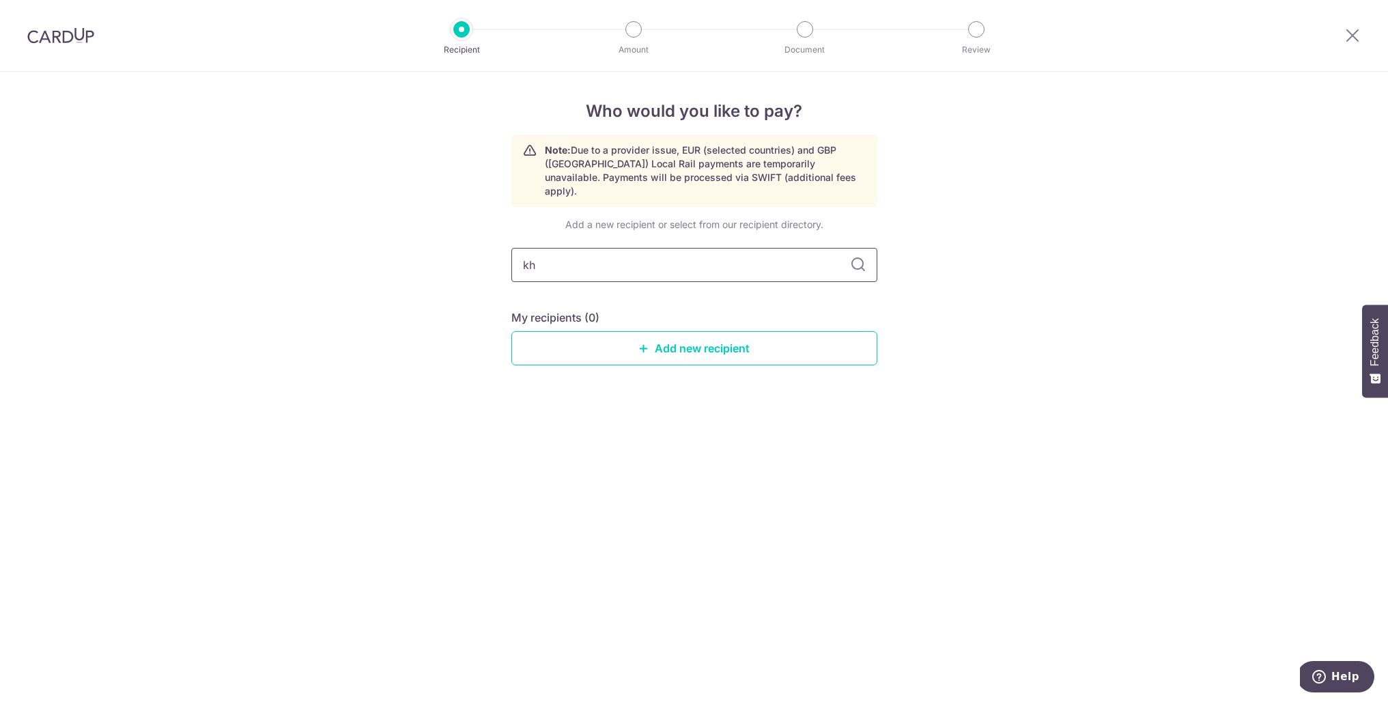
type input "k"
type input "clinic"
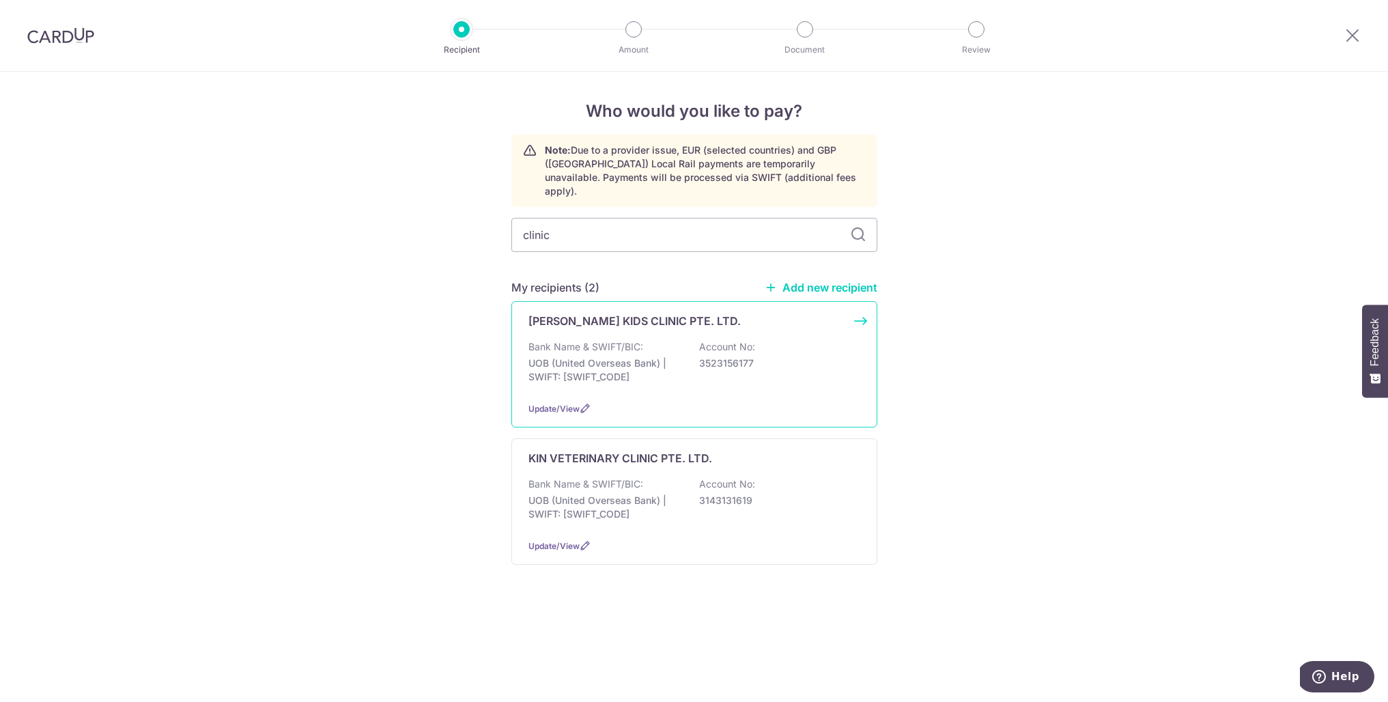
click at [574, 356] on p "UOB (United Overseas Bank) | SWIFT: [SWIFT_CODE]" at bounding box center [604, 369] width 153 height 27
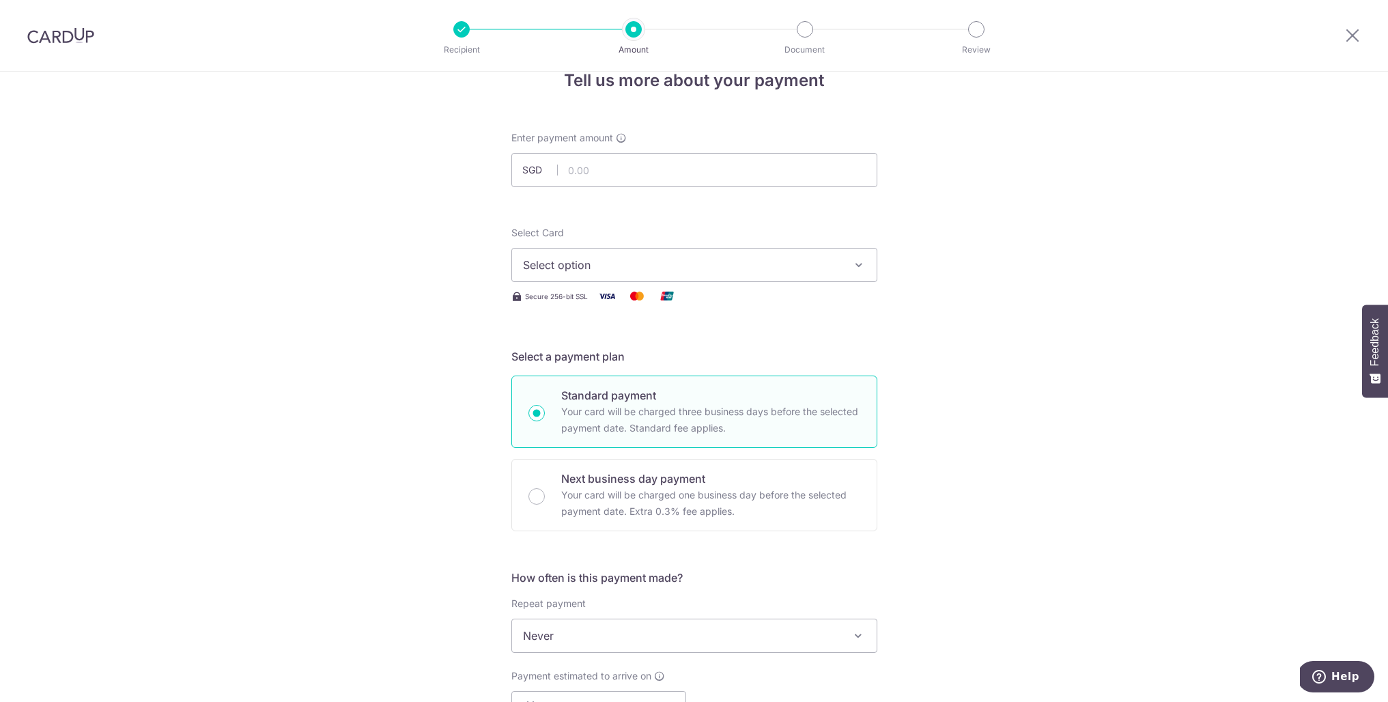
scroll to position [35, 0]
click at [625, 170] on input "text" at bounding box center [694, 166] width 366 height 34
paste input "1532.50"
type input "1,532.50"
click at [614, 262] on span "Select option" at bounding box center [682, 261] width 318 height 16
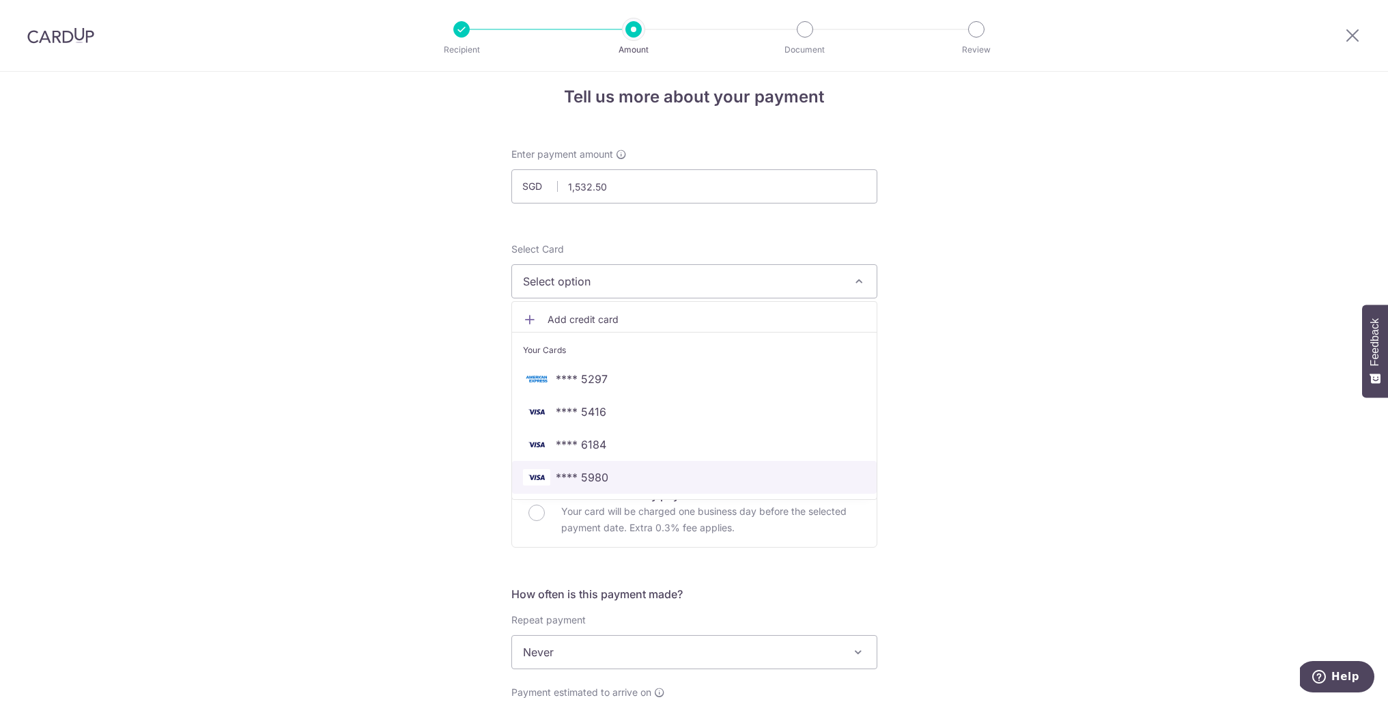
drag, startPoint x: 603, startPoint y: 476, endPoint x: 651, endPoint y: 399, distance: 90.7
click at [603, 476] on span "**** 5980" at bounding box center [582, 477] width 53 height 16
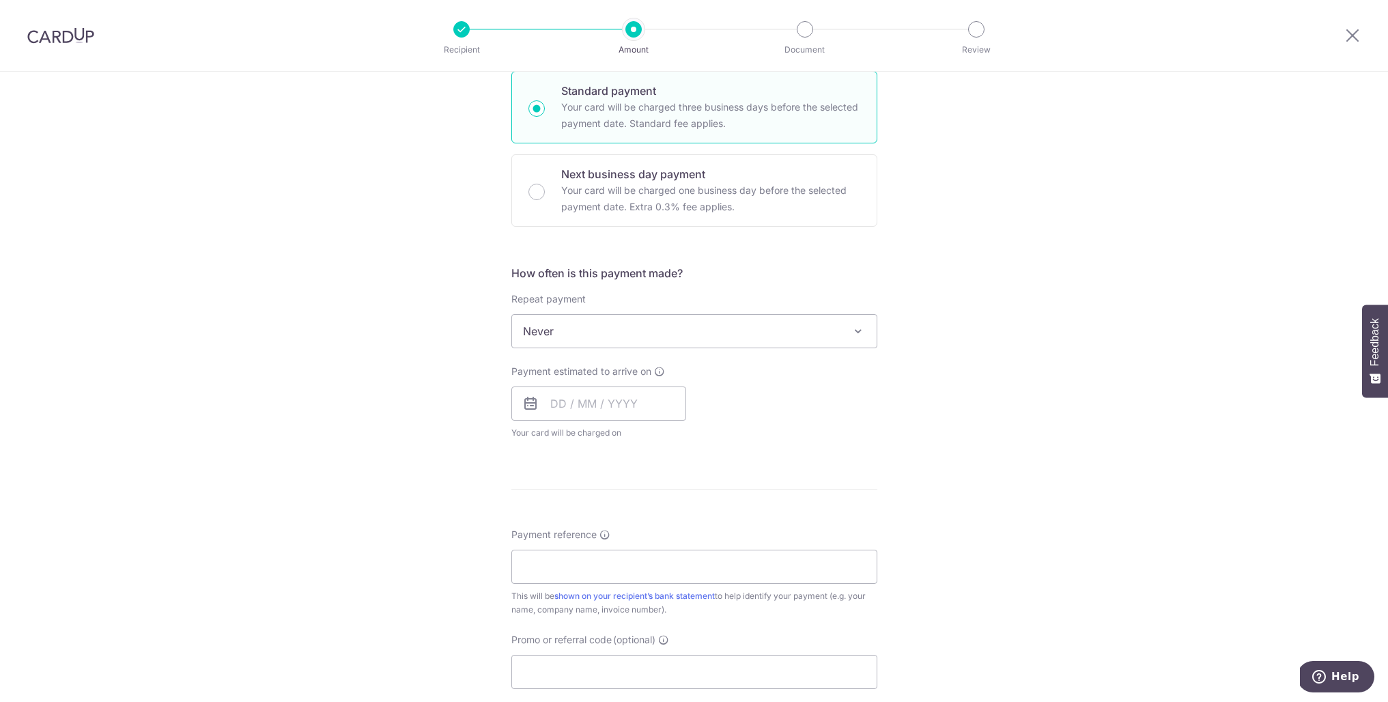
scroll to position [391, 0]
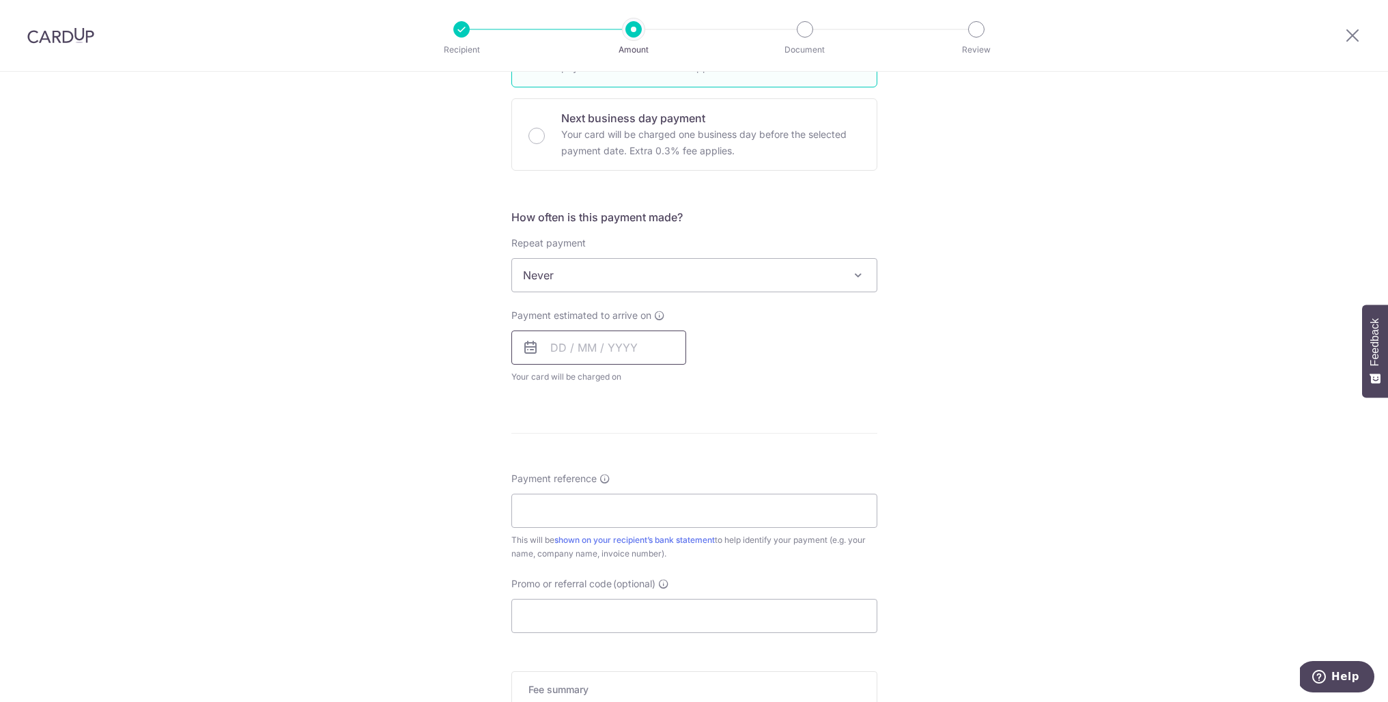
click at [613, 344] on input "text" at bounding box center [598, 347] width 175 height 34
drag, startPoint x: 548, startPoint y: 483, endPoint x: 560, endPoint y: 475, distance: 14.2
click at [548, 483] on table "Sun Mon Tue Wed Thu Fri Sat 1 2 3 4 5 6 7 8 9 10 11 12 13 14 15 16 17 18 19 20 …" at bounding box center [621, 485] width 191 height 164
click at [650, 470] on link "9" at bounding box center [648, 472] width 22 height 22
type input "[DATE]"
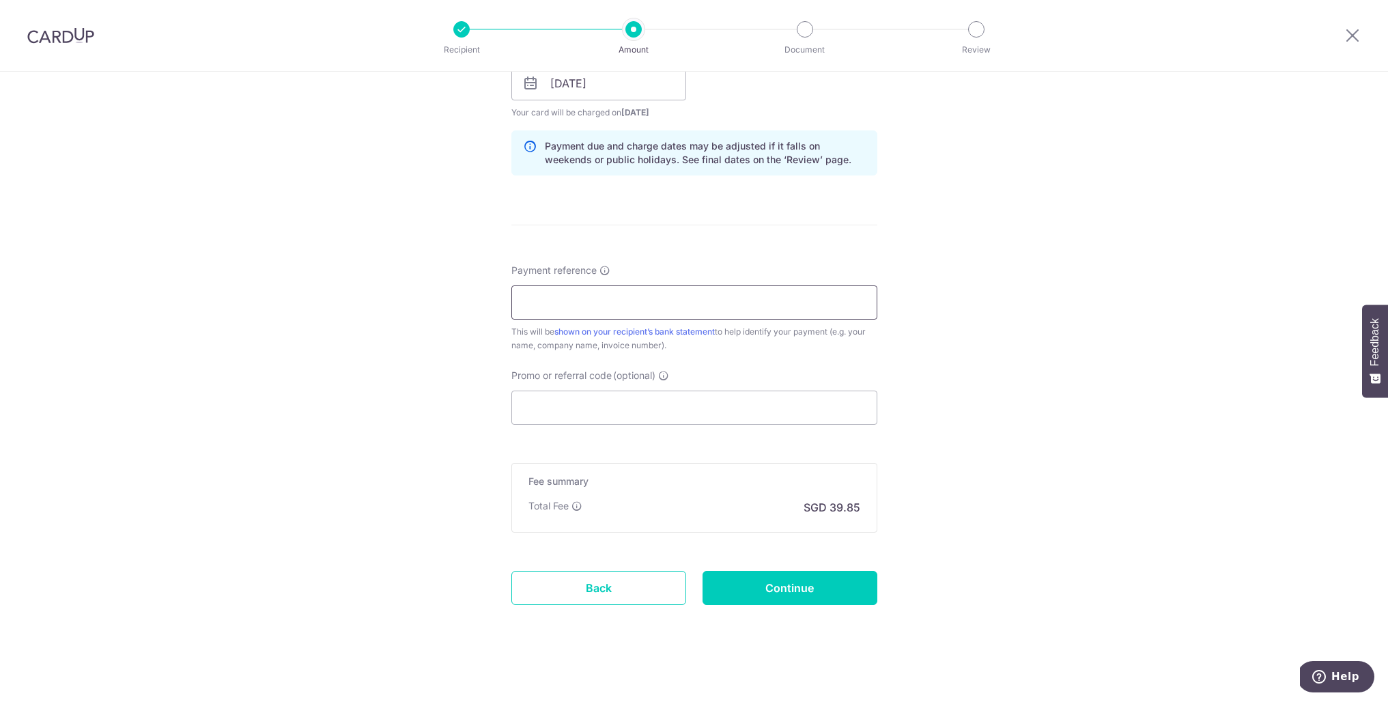
scroll to position [661, 0]
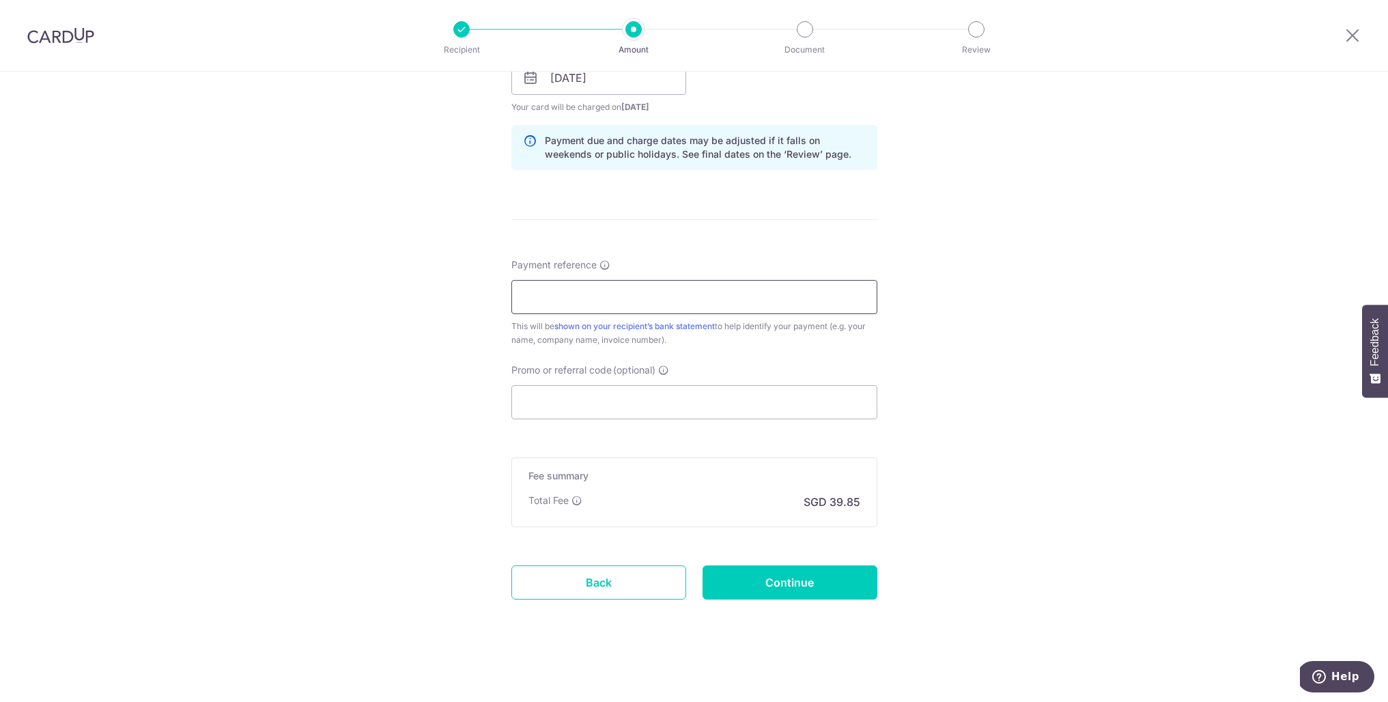
click at [618, 292] on input "Payment reference" at bounding box center [694, 297] width 366 height 34
type input "inv 2092 lentin plus"
click at [585, 385] on input "Promo or referral code (optional)" at bounding box center [694, 402] width 366 height 34
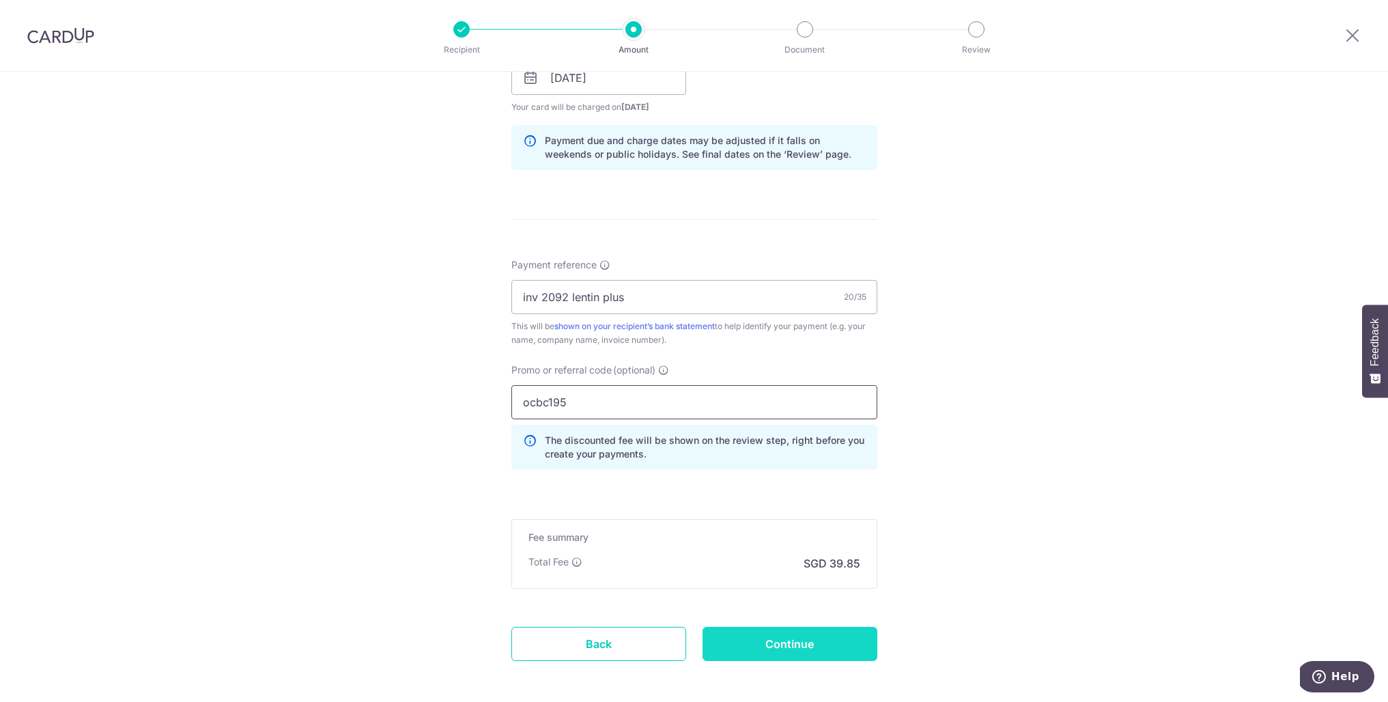
type input "ocbc195"
click at [786, 650] on input "Continue" at bounding box center [789, 644] width 175 height 34
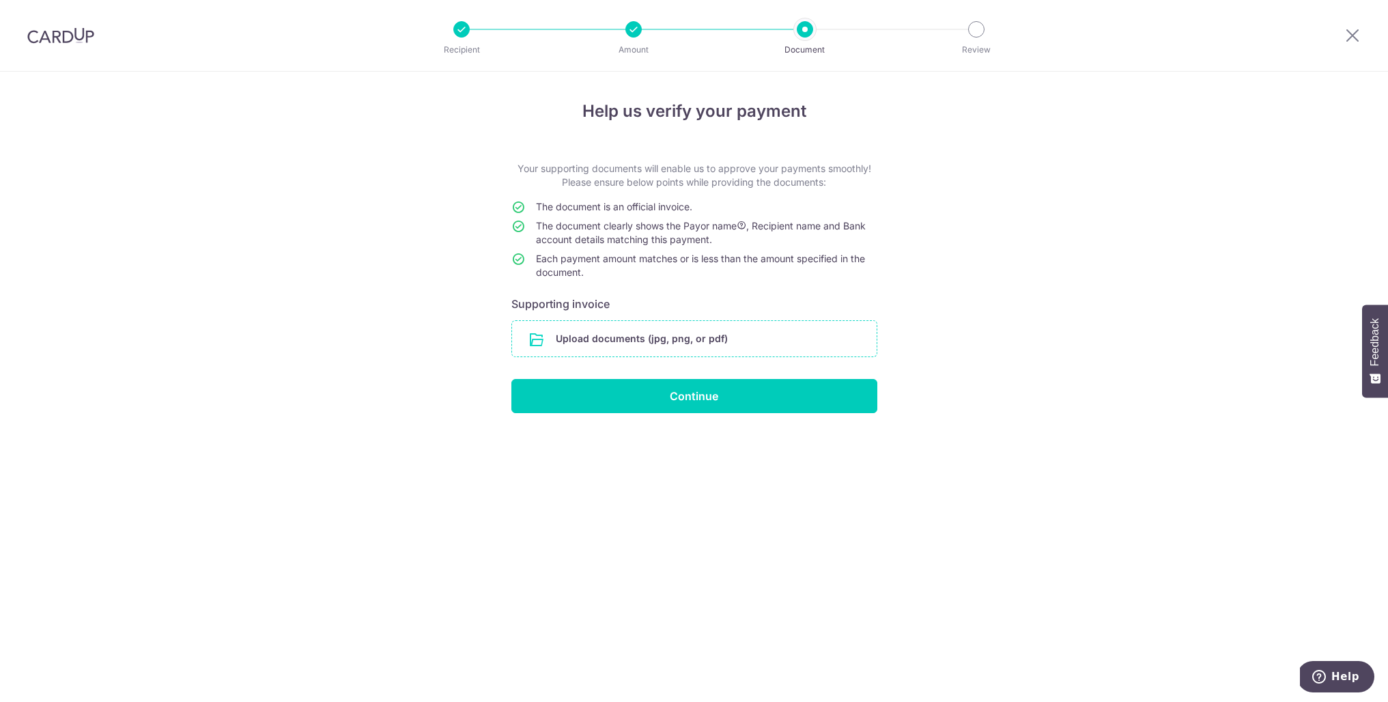
click at [649, 334] on input "file" at bounding box center [694, 338] width 364 height 35
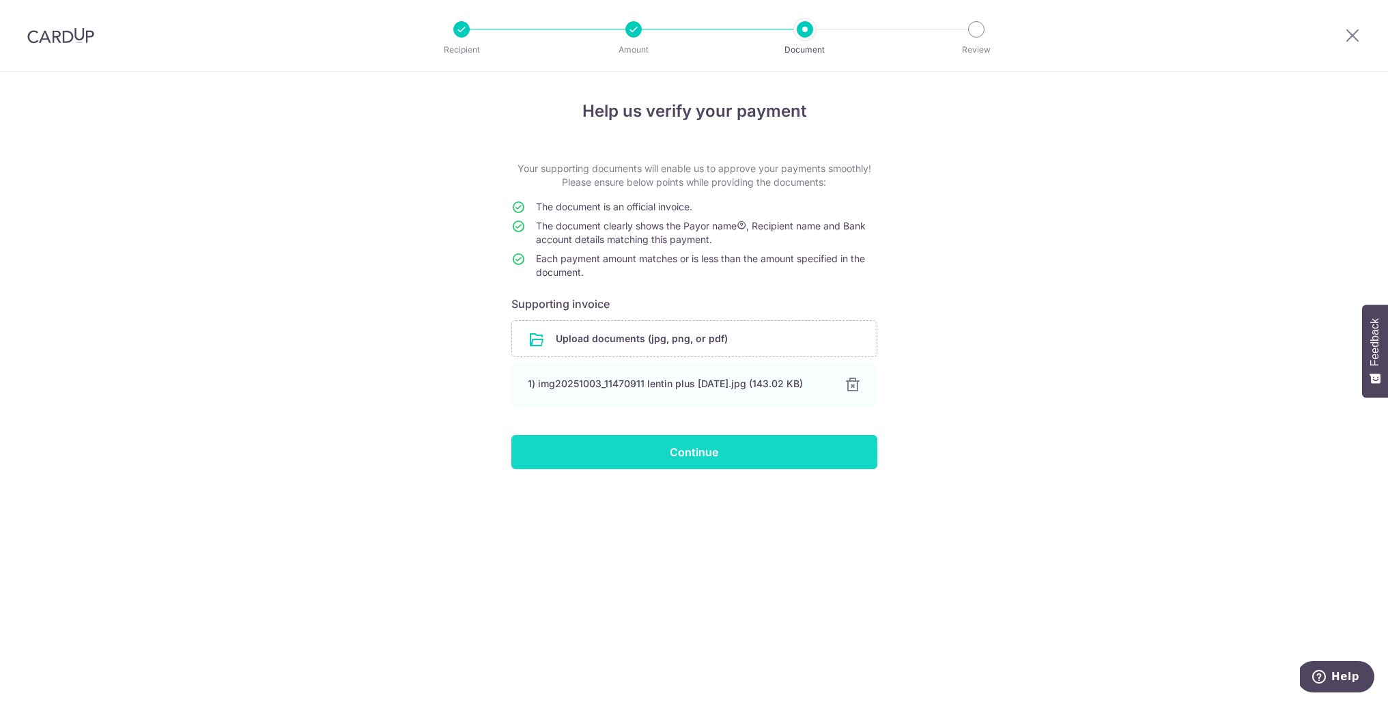
click at [790, 460] on input "Continue" at bounding box center [694, 452] width 366 height 34
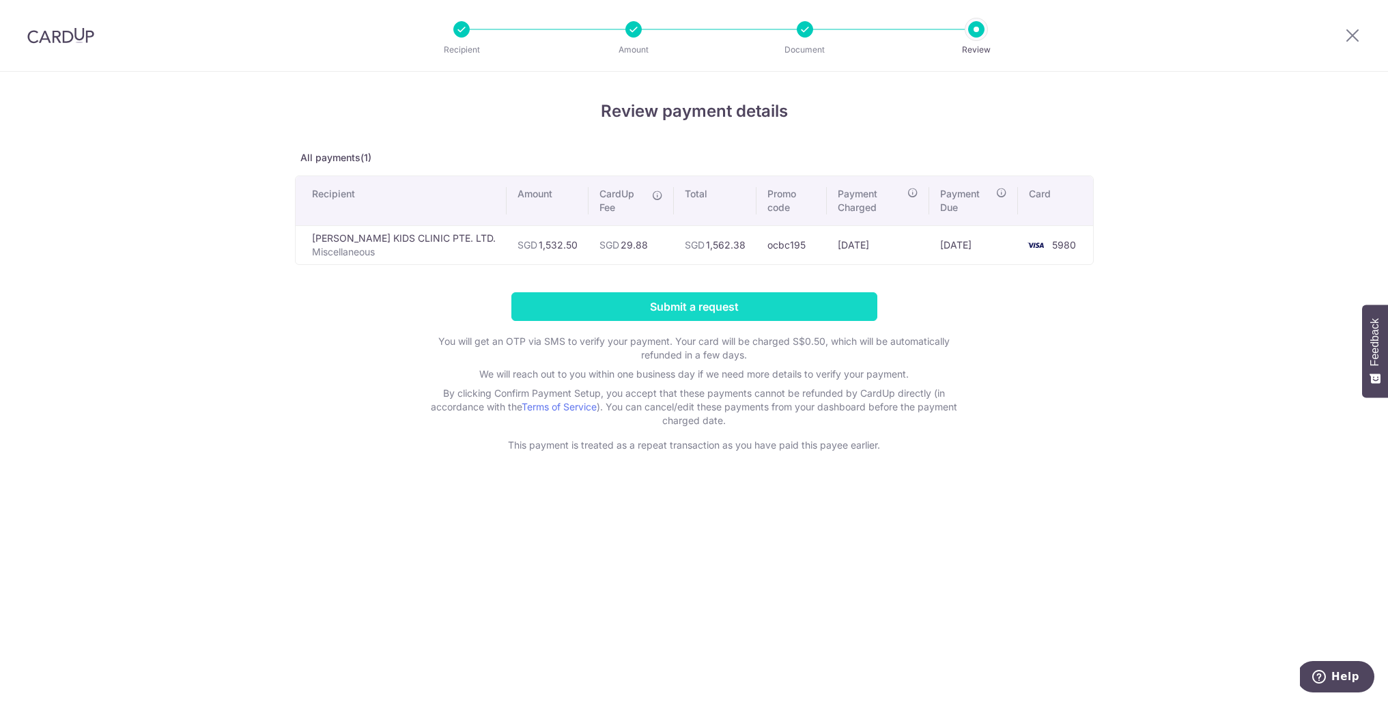
click at [708, 306] on input "Submit a request" at bounding box center [694, 306] width 366 height 29
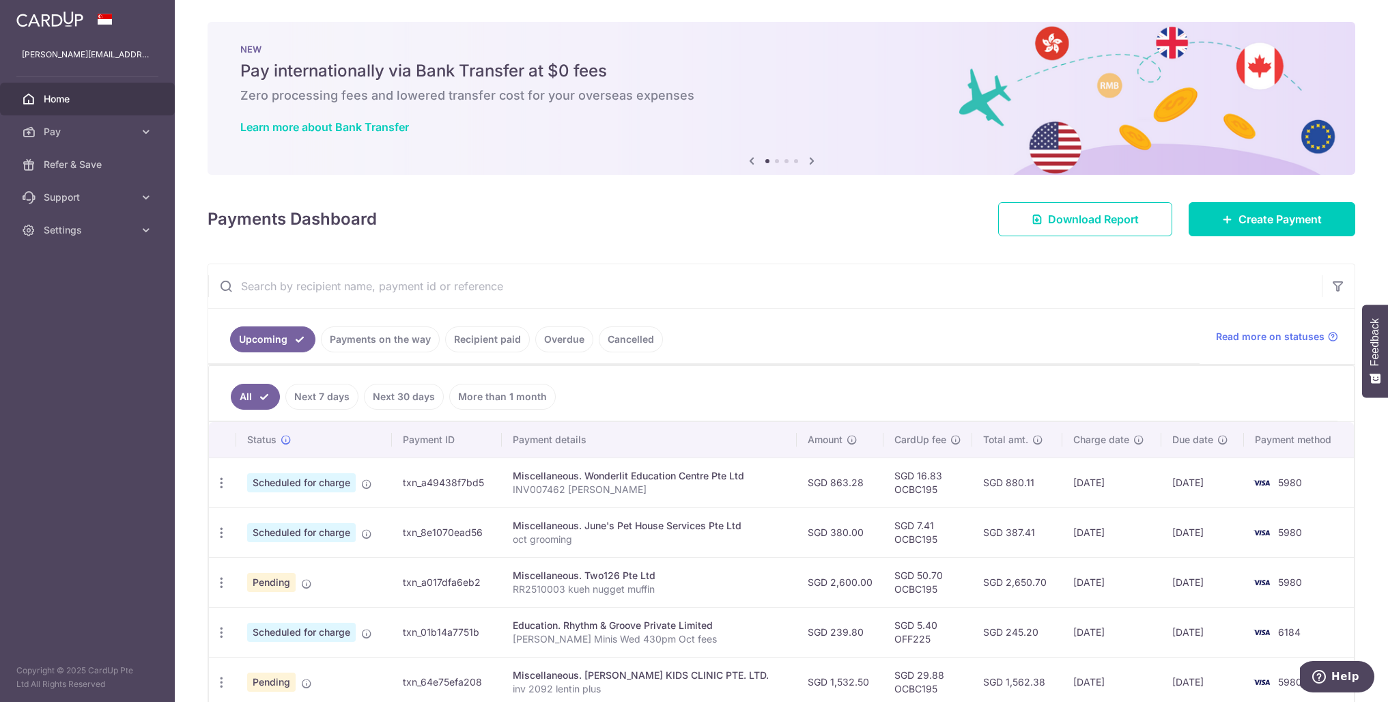
scroll to position [1, 0]
